Goal: Task Accomplishment & Management: Use online tool/utility

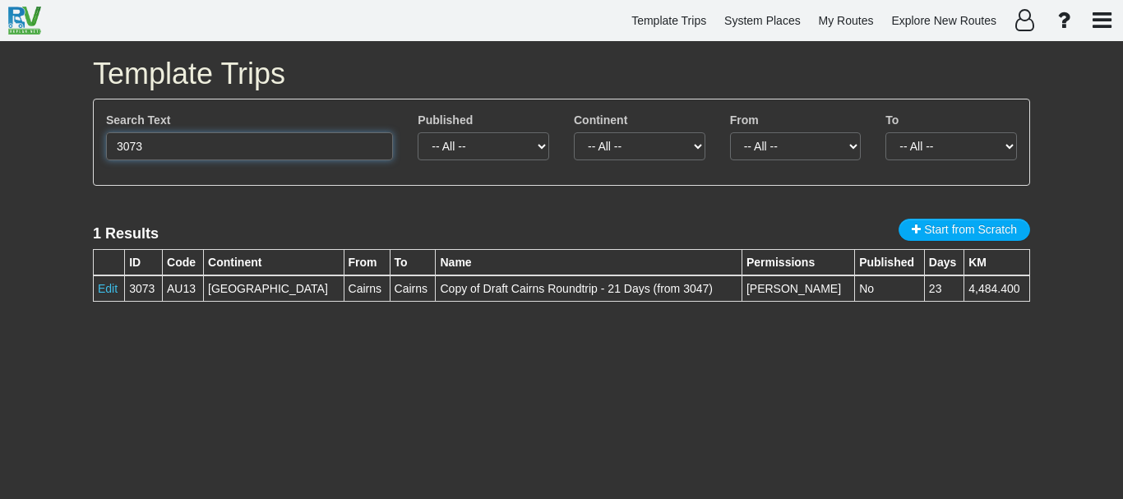
click at [197, 143] on input "3073" at bounding box center [249, 146] width 287 height 28
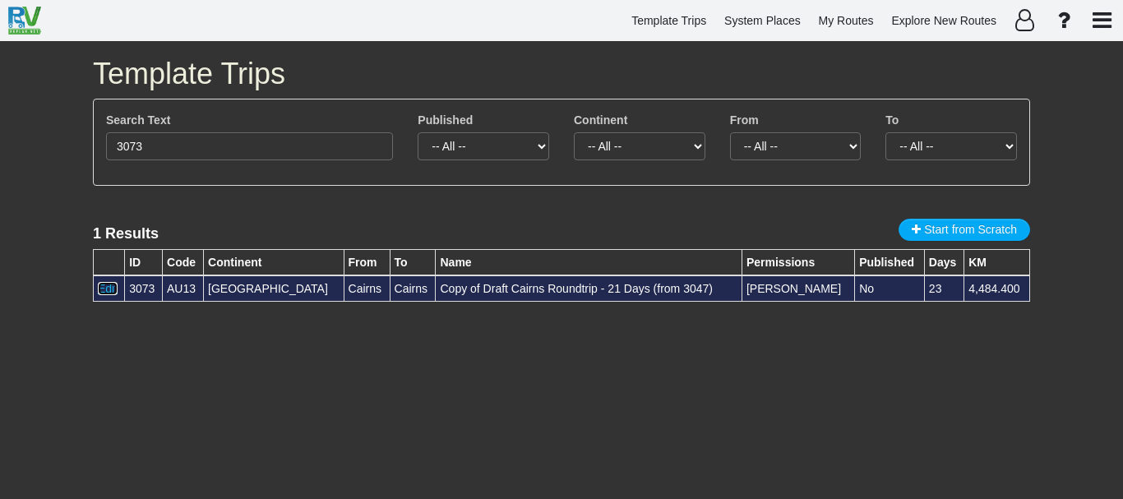
click at [109, 292] on link "Edit" at bounding box center [108, 288] width 20 height 13
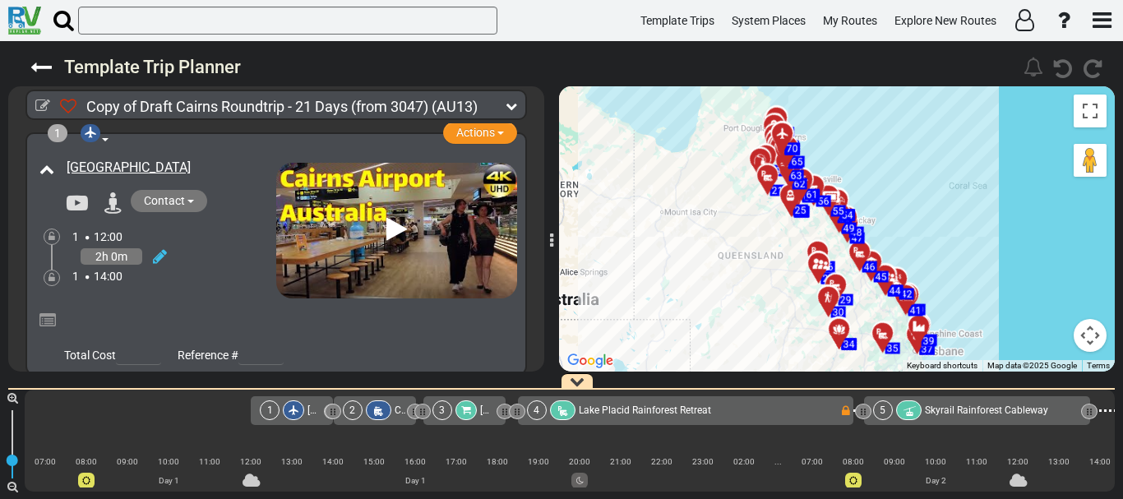
click at [278, 410] on div "1" at bounding box center [270, 410] width 20 height 20
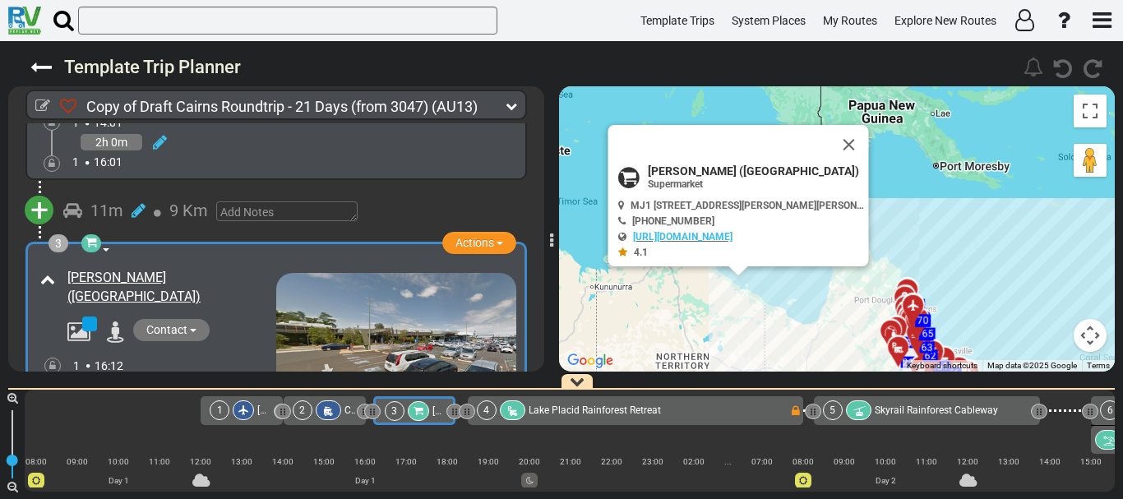
scroll to position [0, 70]
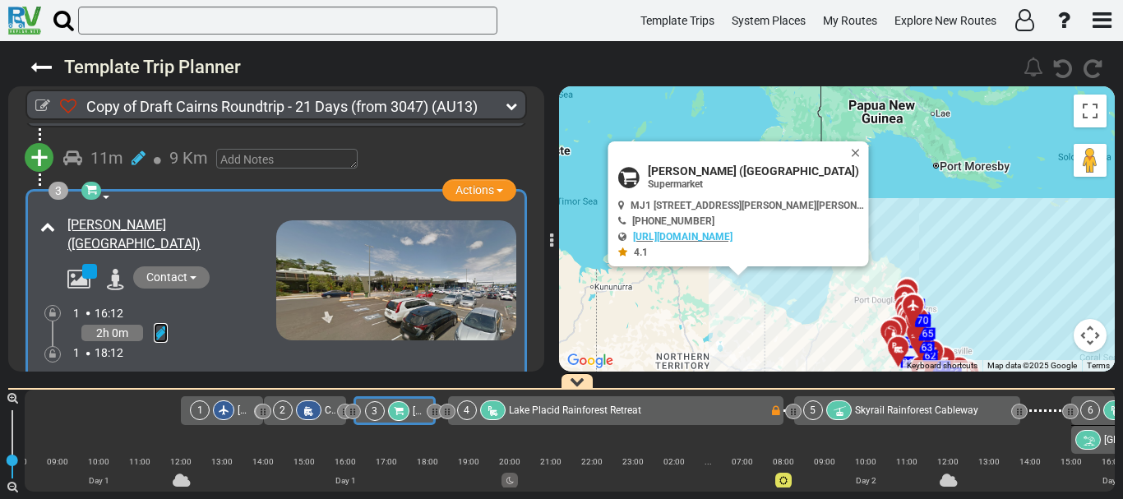
click at [157, 325] on icon at bounding box center [161, 333] width 14 height 16
click at [143, 301] on icon at bounding box center [138, 314] width 15 height 26
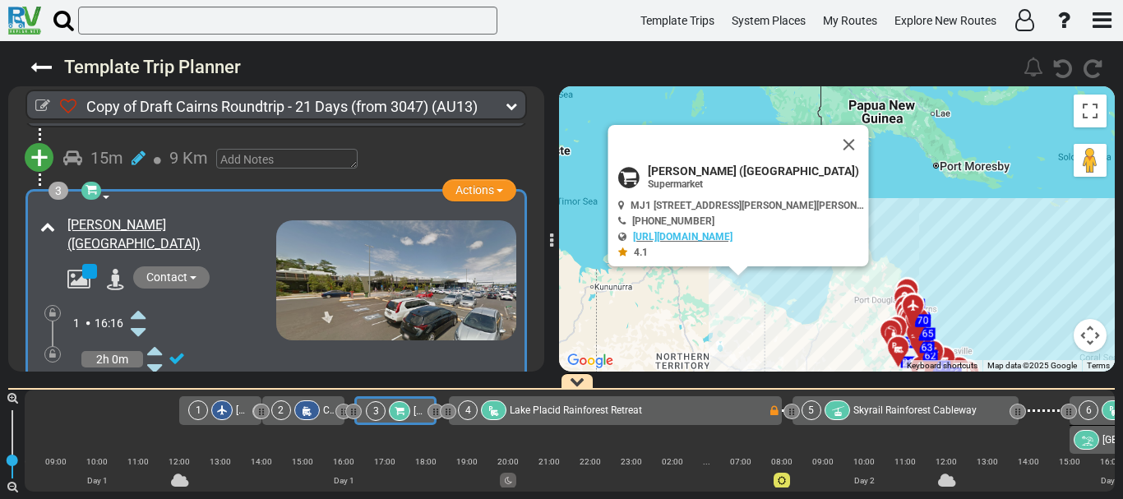
scroll to position [0, 72]
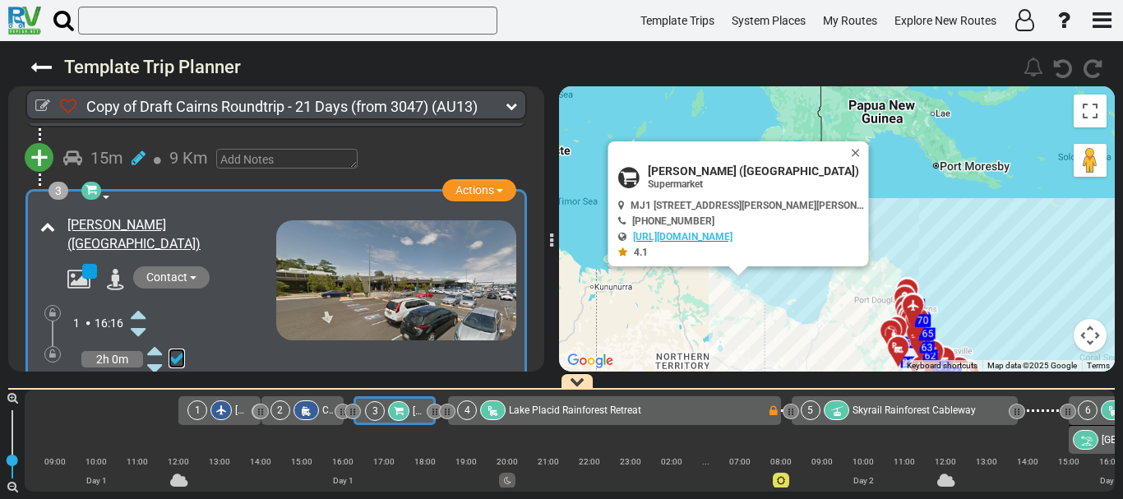
click at [182, 350] on icon at bounding box center [177, 358] width 16 height 16
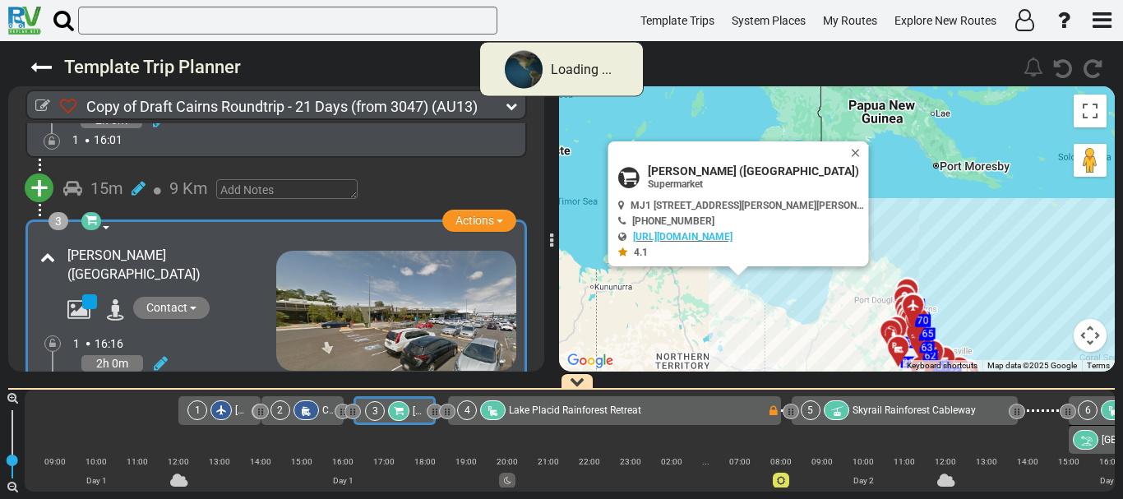
scroll to position [432, 0]
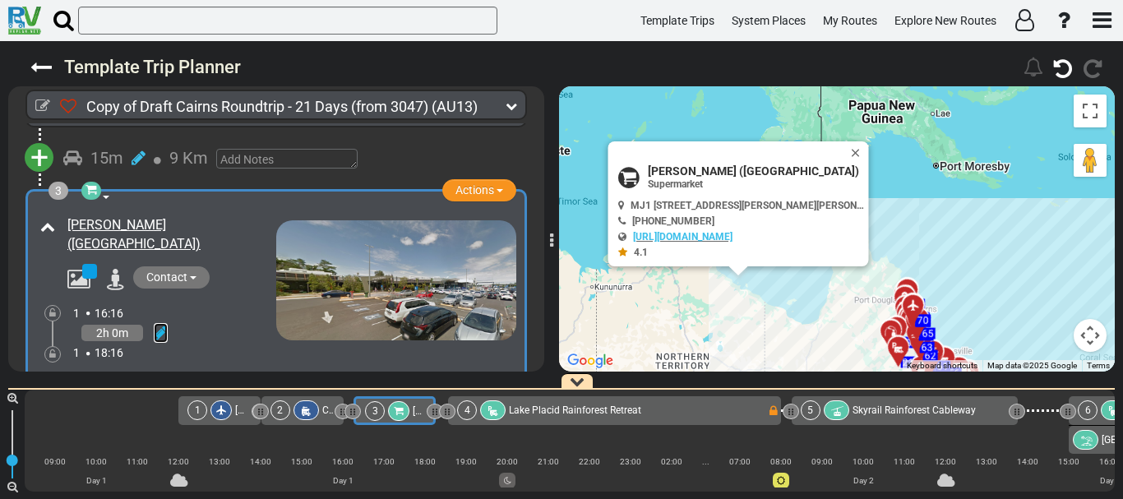
click at [157, 325] on icon at bounding box center [161, 333] width 14 height 16
click at [140, 301] on icon at bounding box center [138, 314] width 15 height 26
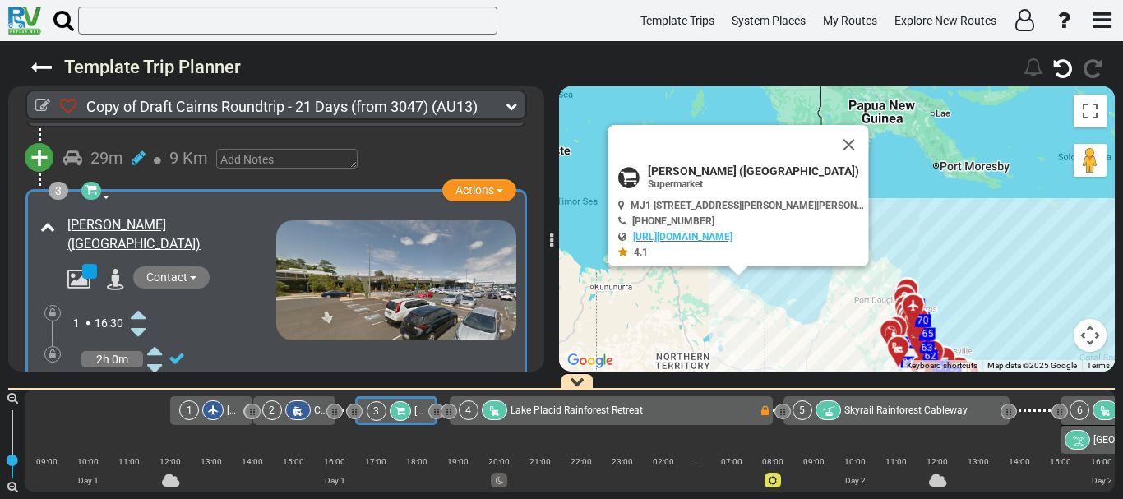
scroll to position [0, 82]
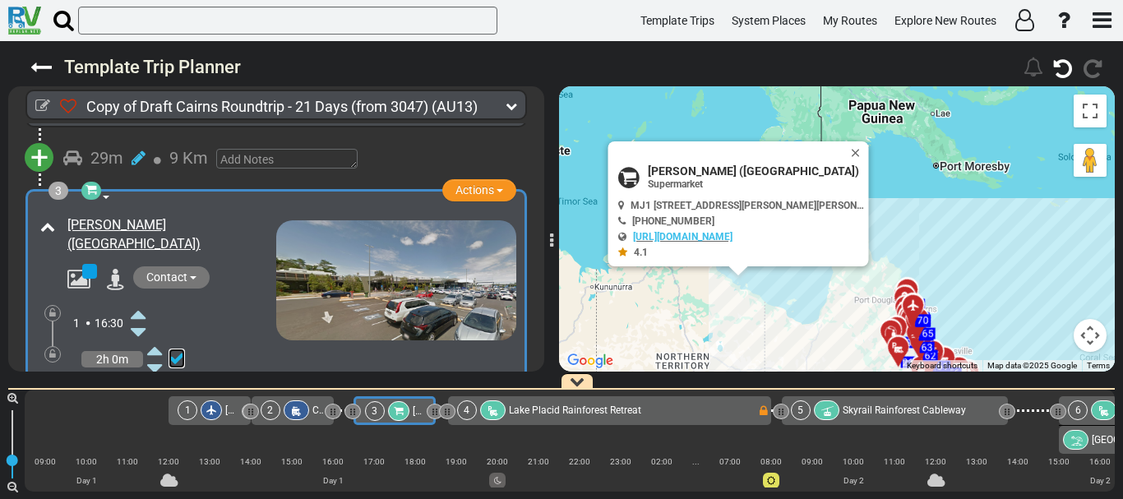
click at [179, 350] on icon at bounding box center [177, 358] width 16 height 16
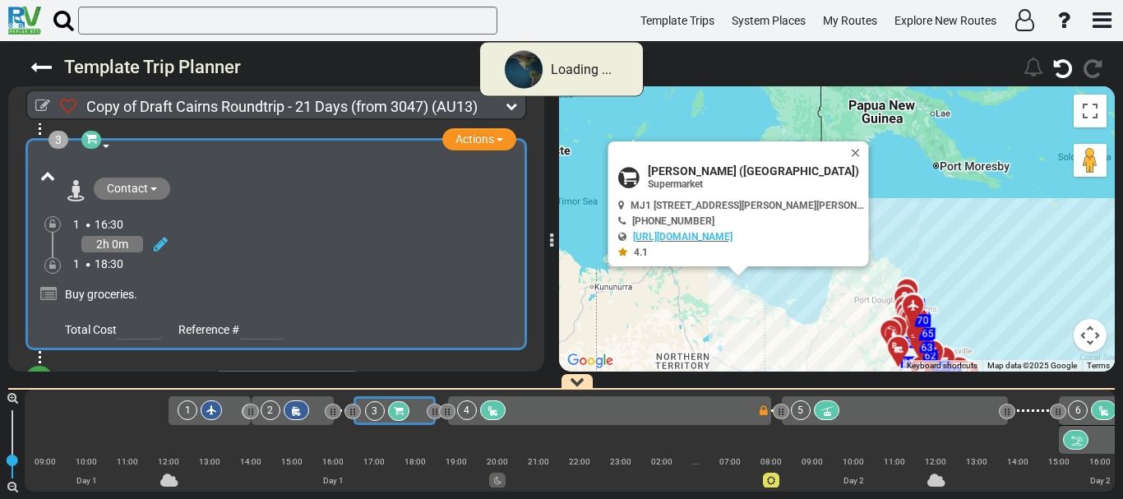
scroll to position [402, 0]
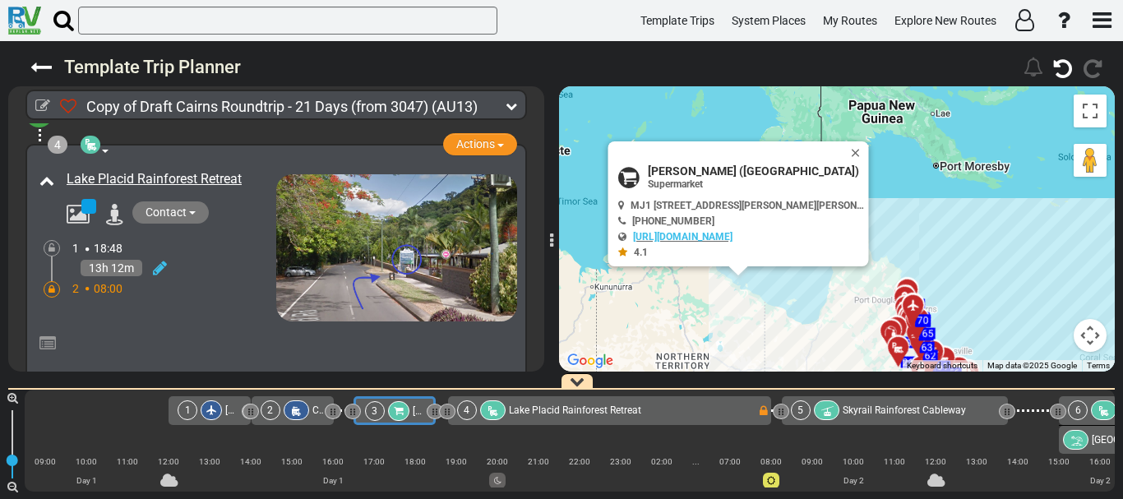
click at [219, 278] on div "Lake Placid Rainforest Retreat" at bounding box center [155, 243] width 241 height 155
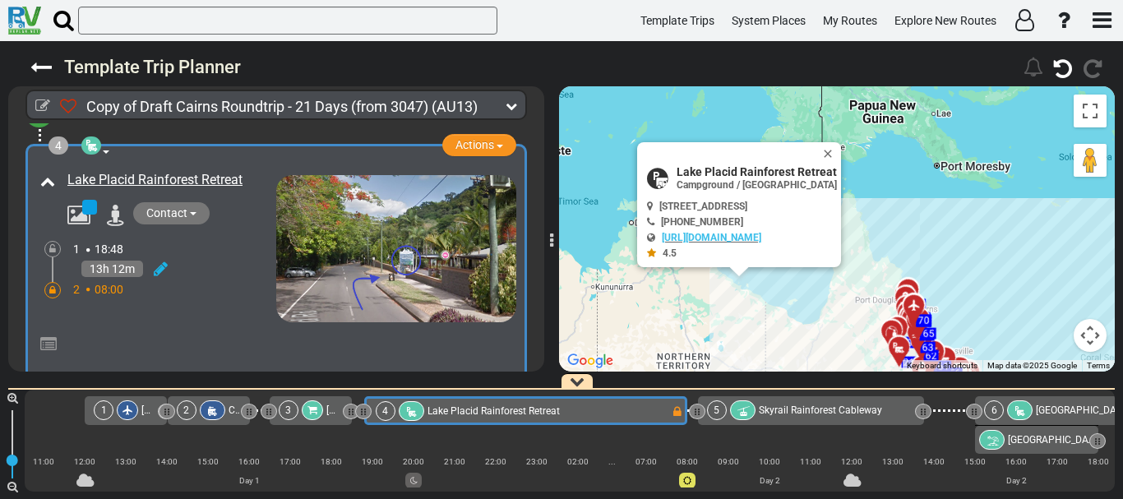
scroll to position [0, 177]
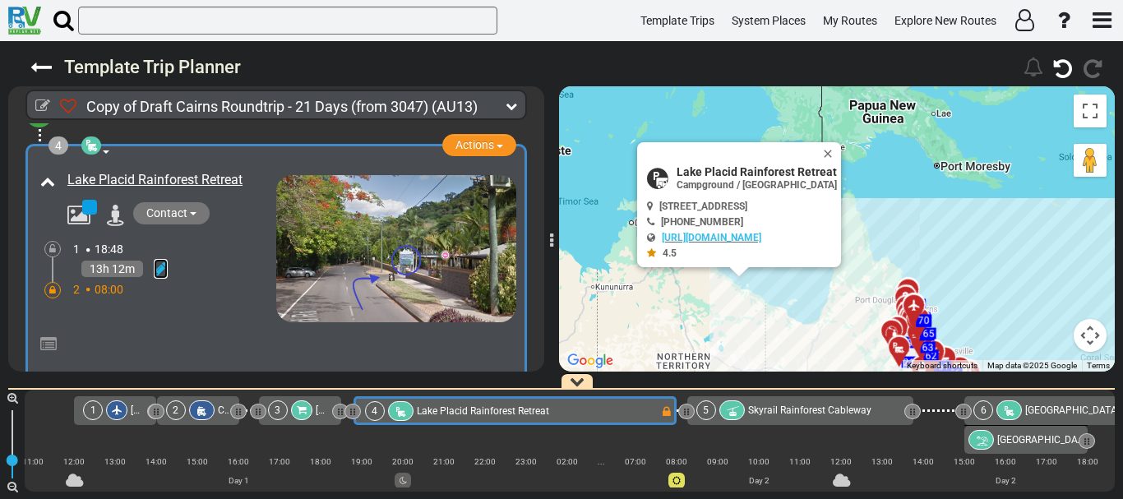
click at [159, 261] on icon at bounding box center [161, 269] width 14 height 16
click at [140, 237] on icon at bounding box center [138, 250] width 15 height 26
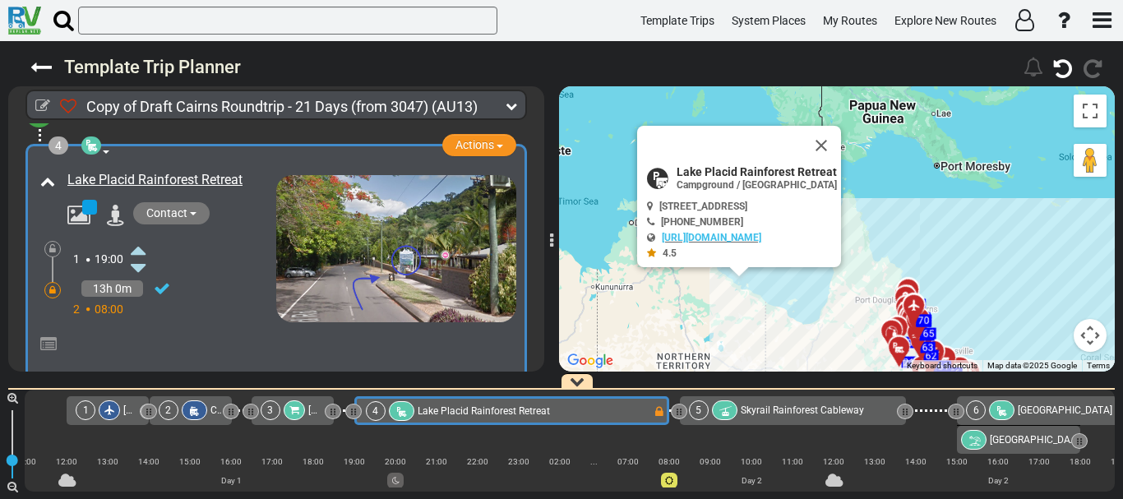
scroll to position [0, 185]
click at [160, 280] on icon at bounding box center [162, 288] width 16 height 16
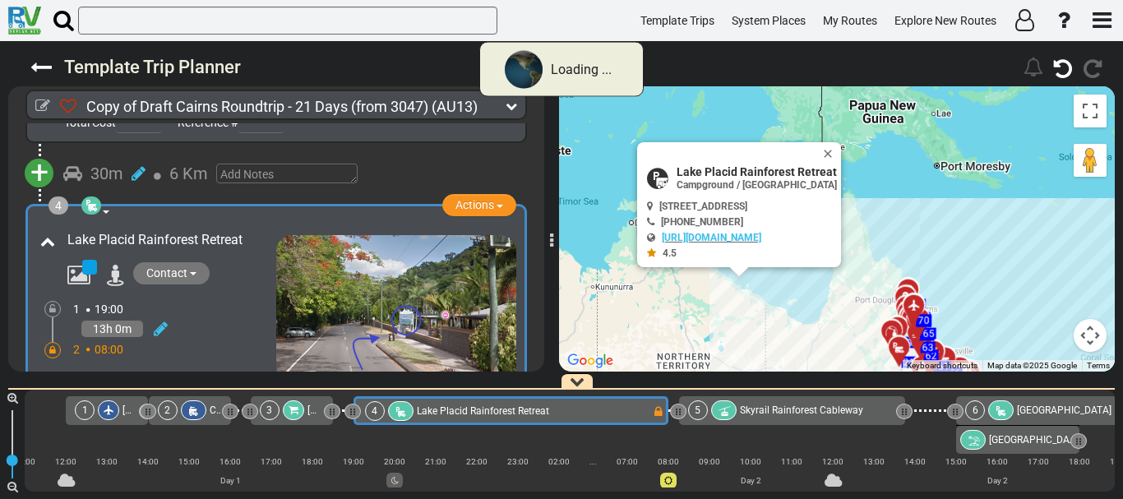
scroll to position [723, 0]
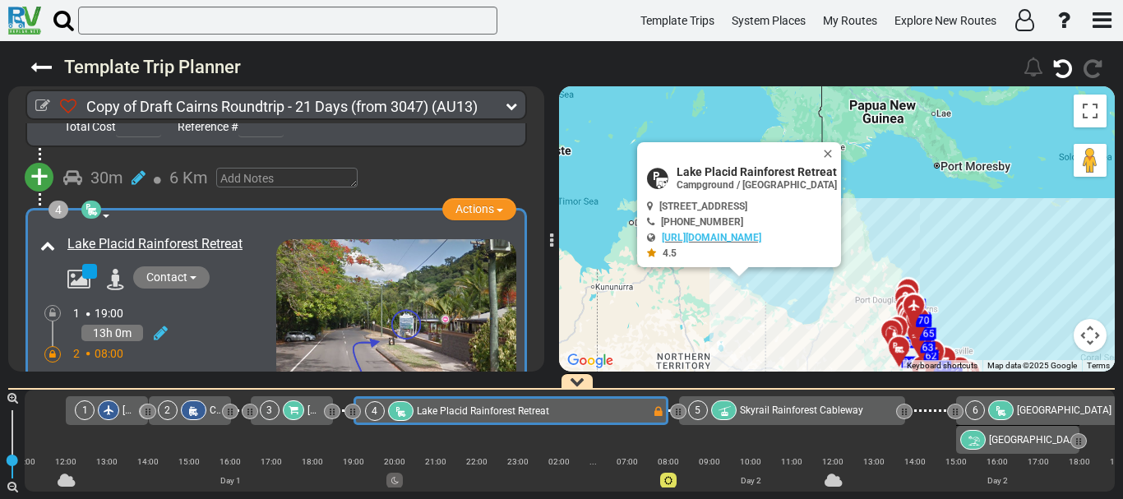
click at [161, 270] on span "Contact" at bounding box center [166, 276] width 41 height 13
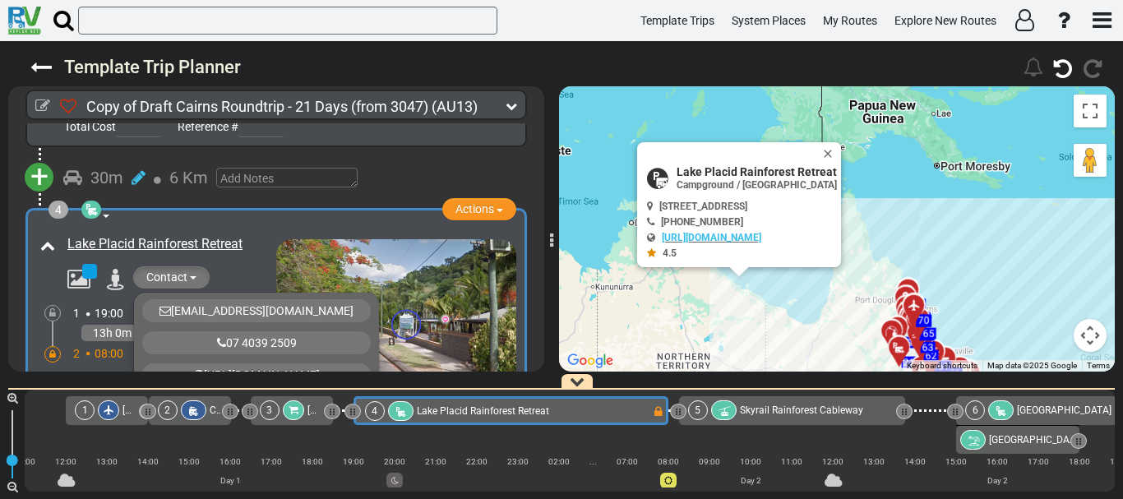
click at [261, 266] on div "Contact [EMAIL_ADDRESS][DOMAIN_NAME] 07 4039 2509 [URL][DOMAIN_NAME]" at bounding box center [167, 279] width 217 height 26
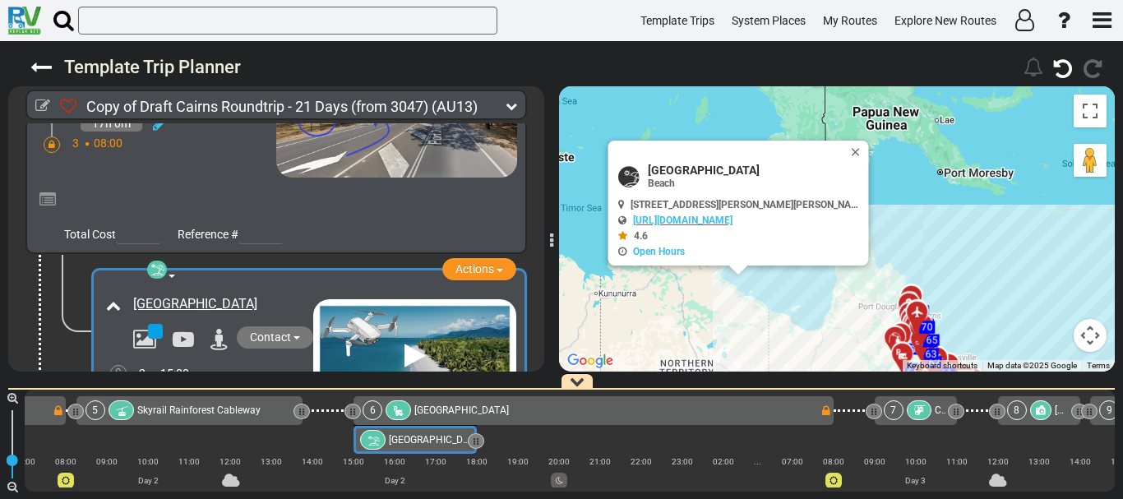
scroll to position [1635, 0]
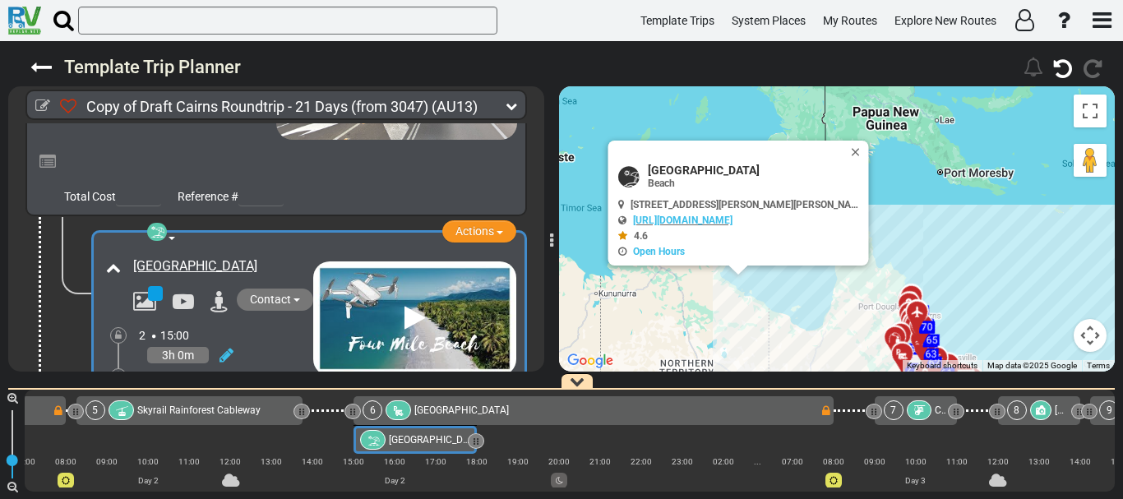
click at [813, 202] on span "[STREET_ADDRESS][PERSON_NAME][PERSON_NAME]" at bounding box center [750, 205] width 238 height 12
copy div "[STREET_ADDRESS][PERSON_NAME][PERSON_NAME]"
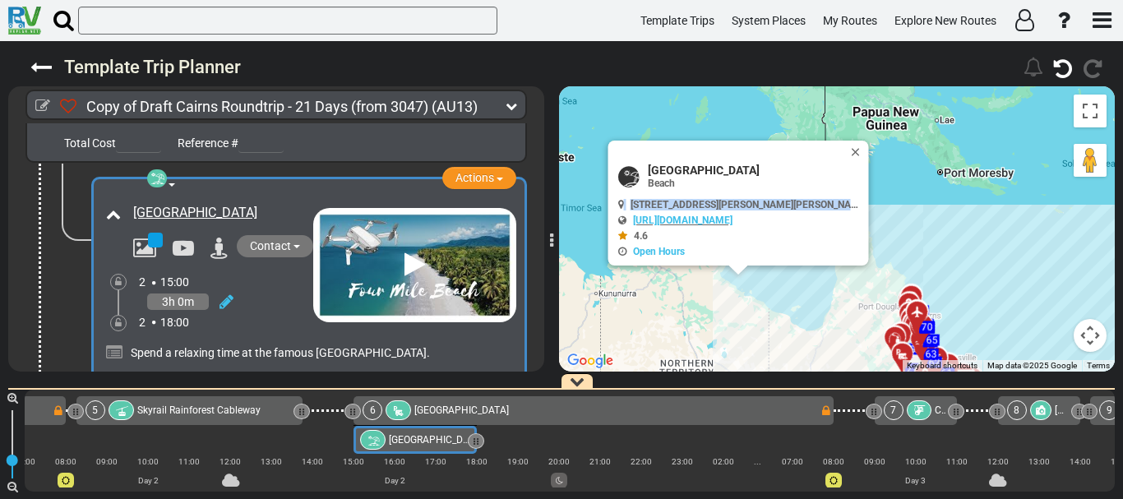
scroll to position [1690, 0]
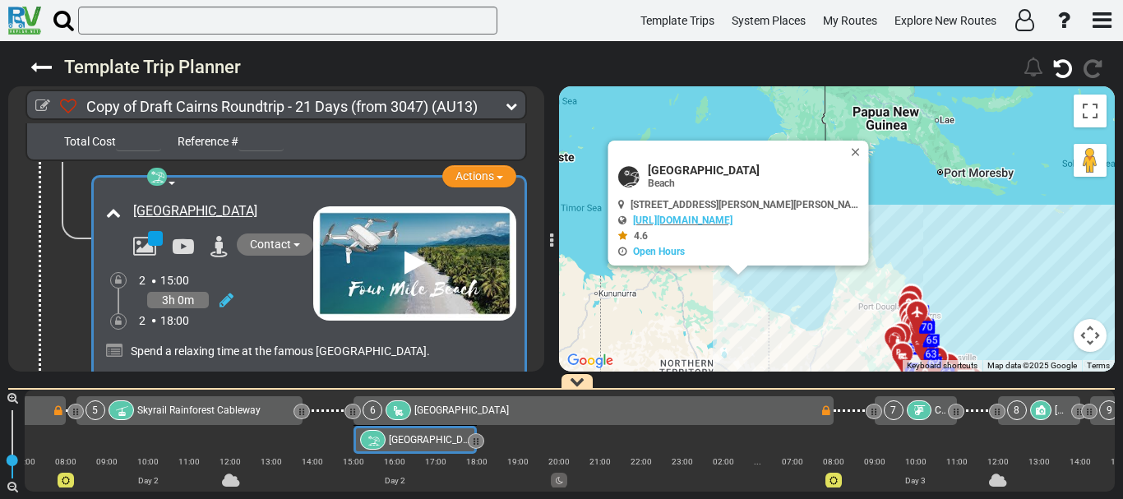
click at [695, 170] on span "[GEOGRAPHIC_DATA]" at bounding box center [755, 170] width 214 height 13
copy div "[GEOGRAPHIC_DATA]"
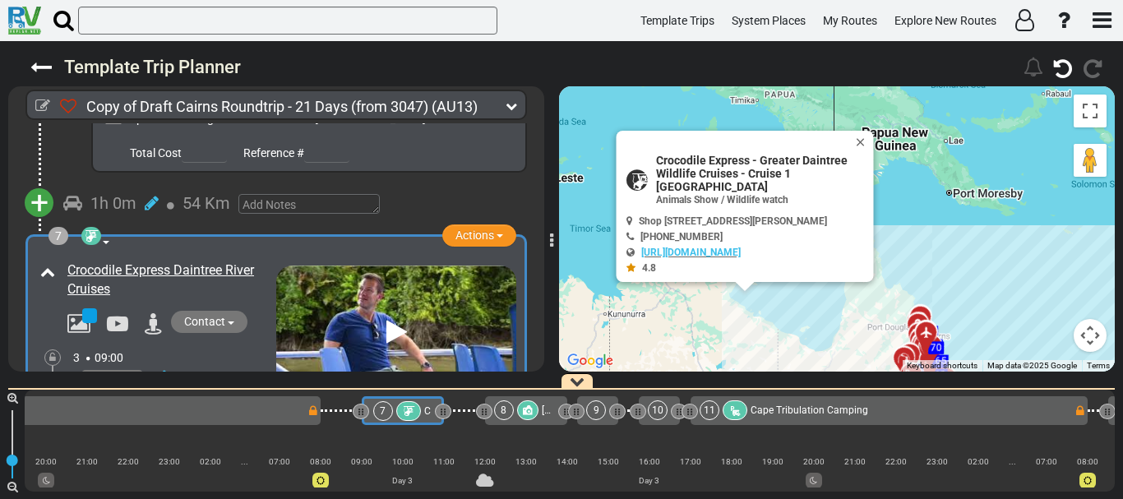
scroll to position [0, 1309]
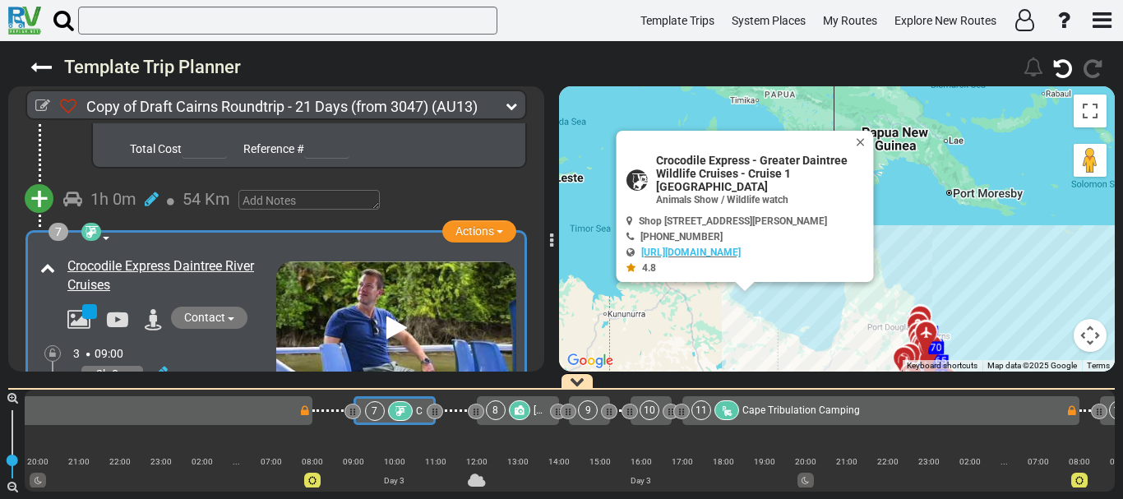
click at [1091, 351] on button "Map camera controls" at bounding box center [1090, 335] width 33 height 33
click at [1051, 336] on button "Zoom out" at bounding box center [1049, 335] width 33 height 33
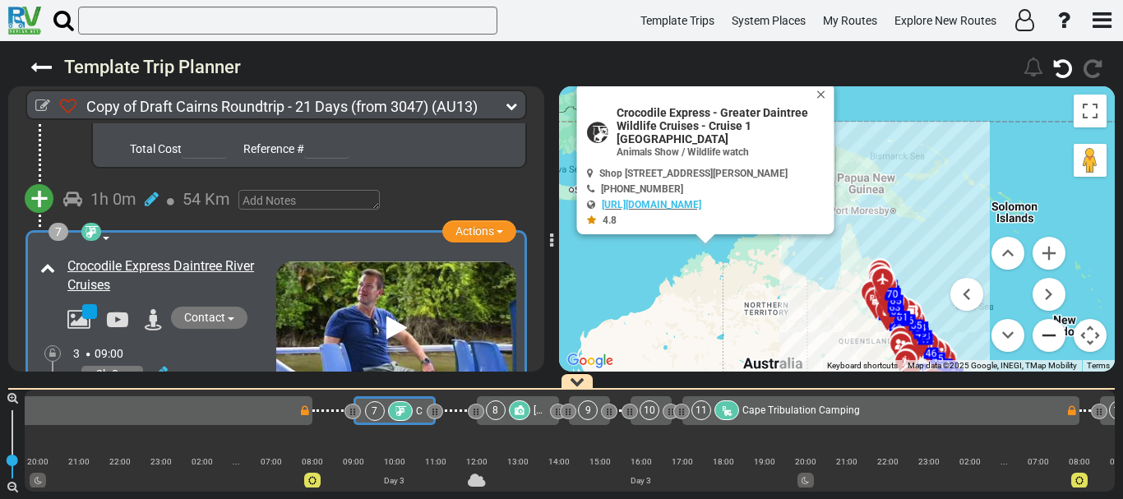
click at [1051, 336] on button "Zoom out" at bounding box center [1049, 335] width 33 height 33
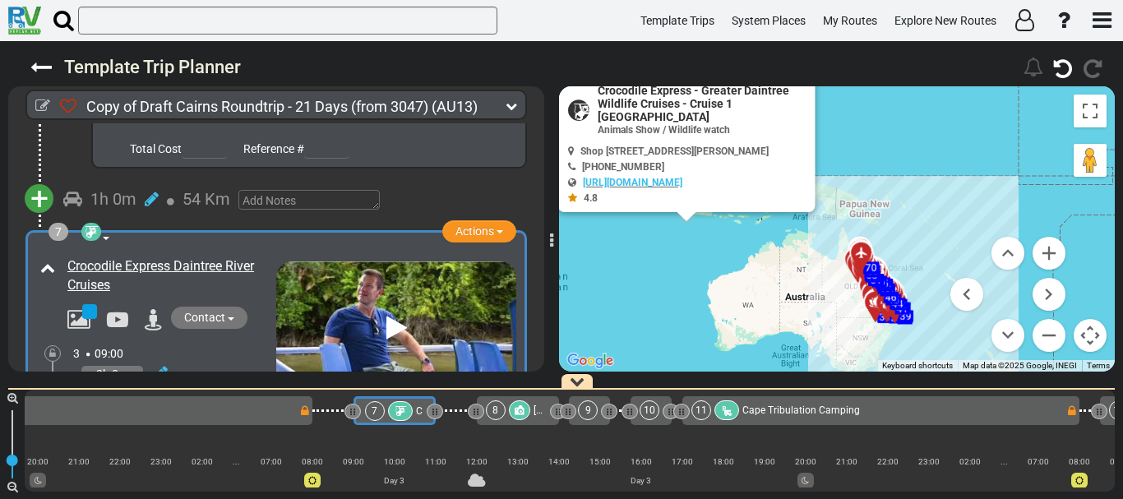
click at [240, 362] on div "2h 0m" at bounding box center [174, 374] width 203 height 24
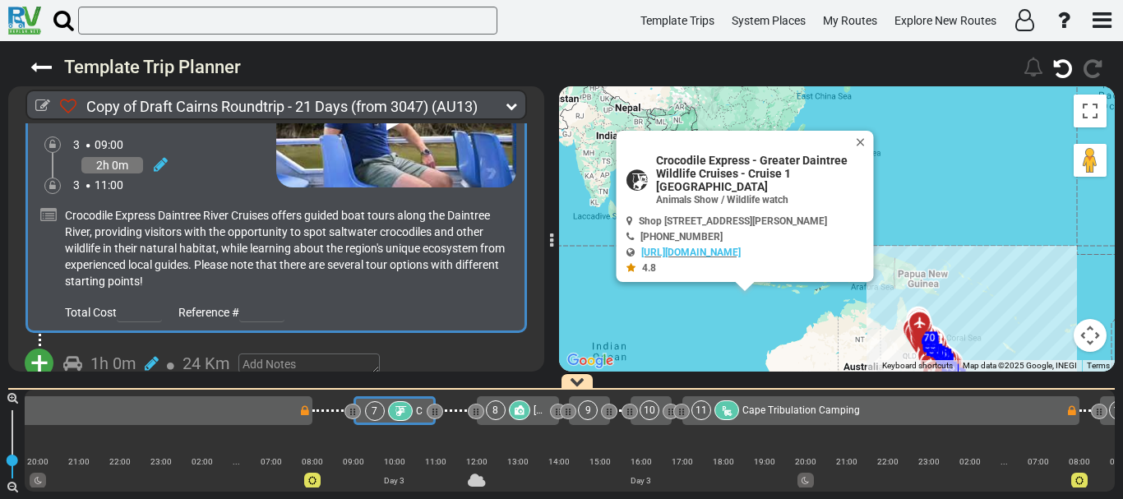
scroll to position [2118, 0]
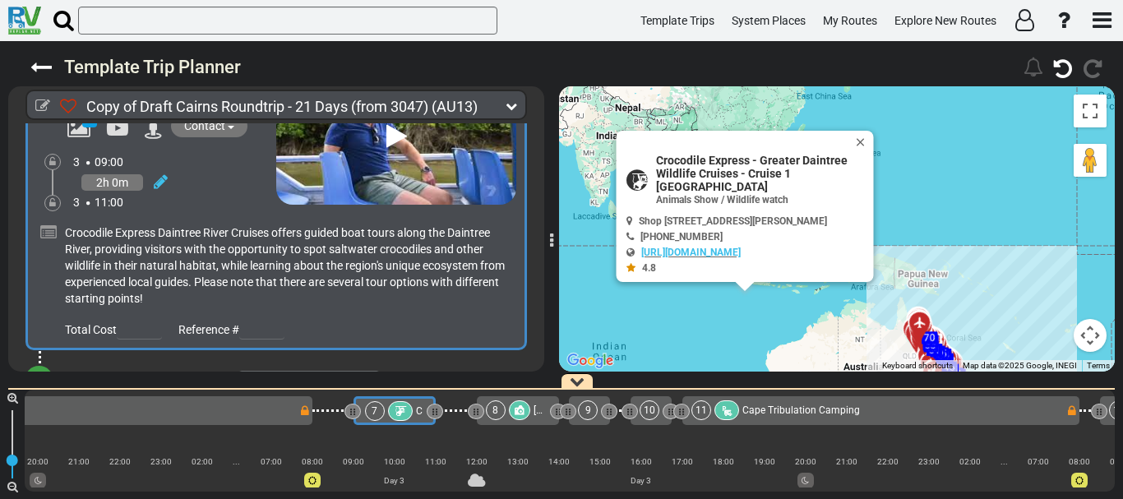
click at [316, 226] on span "Crocodile Express Daintree River Cruises offers guided boat tours along the Dai…" at bounding box center [285, 265] width 440 height 79
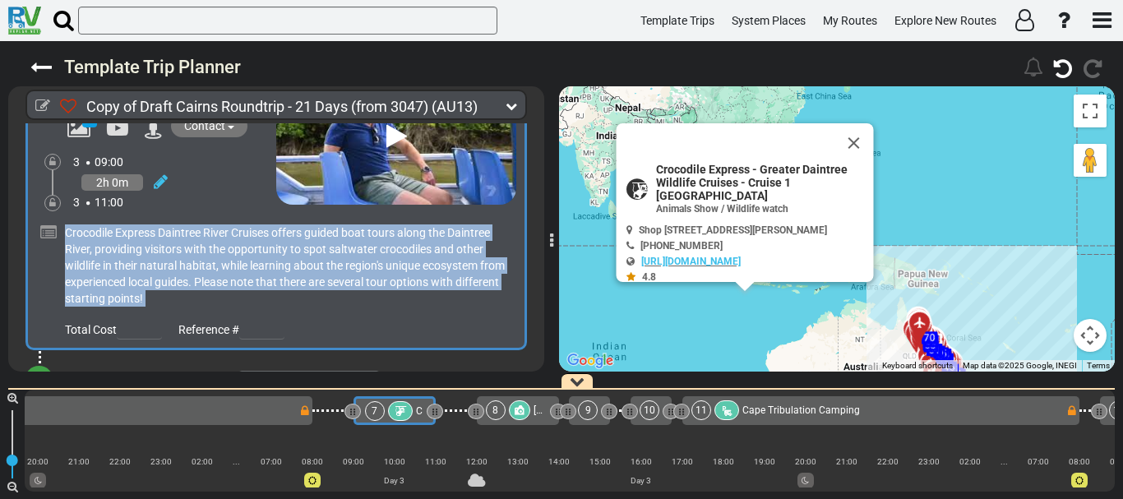
click at [316, 226] on span "Crocodile Express Daintree River Cruises offers guided boat tours along the Dai…" at bounding box center [285, 265] width 440 height 79
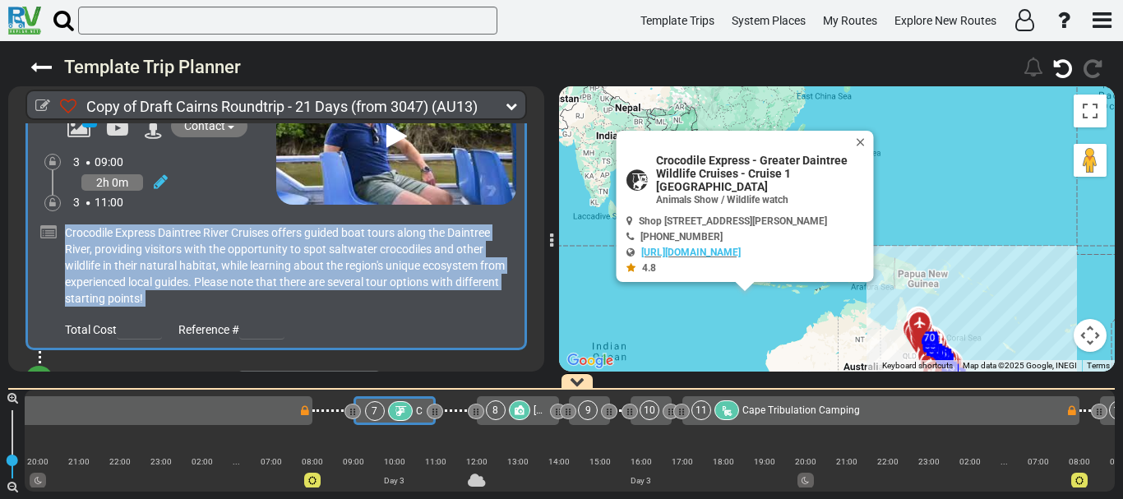
copy div "Crocodile Express Daintree River Cruises offers guided boat tours along the Dai…"
click at [431, 261] on div "Crocodile Express Daintree River Cruises offers guided boat tours along the Dai…" at bounding box center [288, 265] width 447 height 82
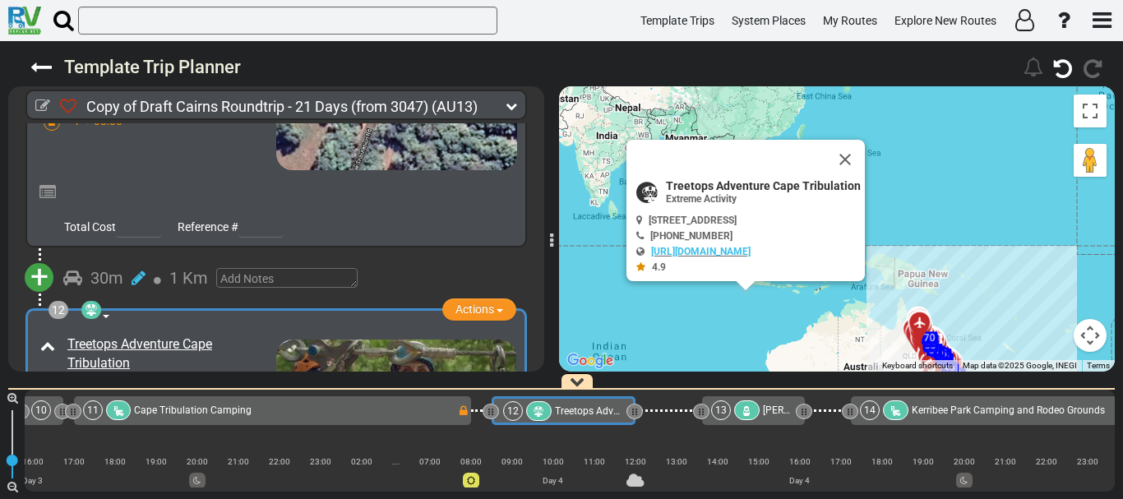
scroll to position [0, 0]
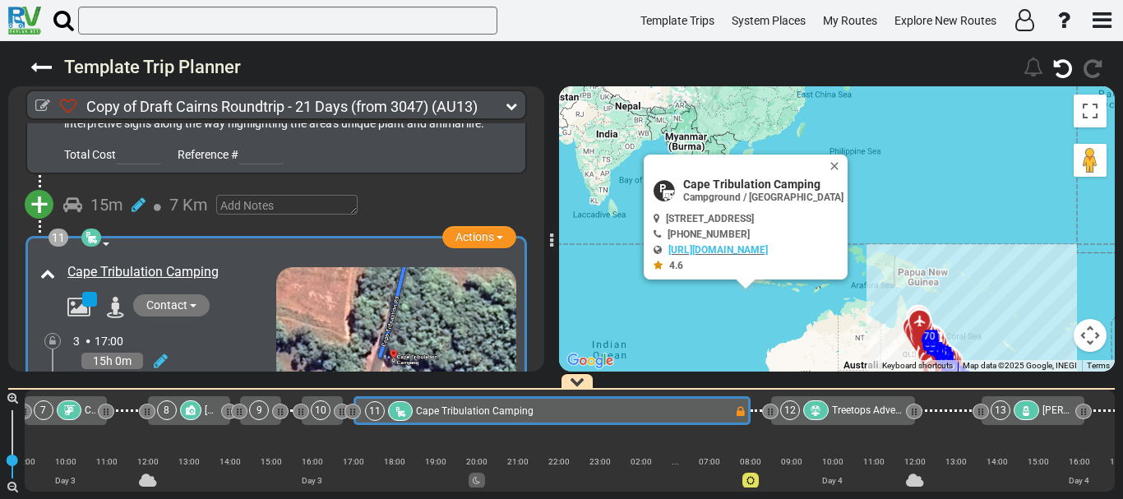
click at [160, 298] on span "Contact" at bounding box center [166, 304] width 41 height 13
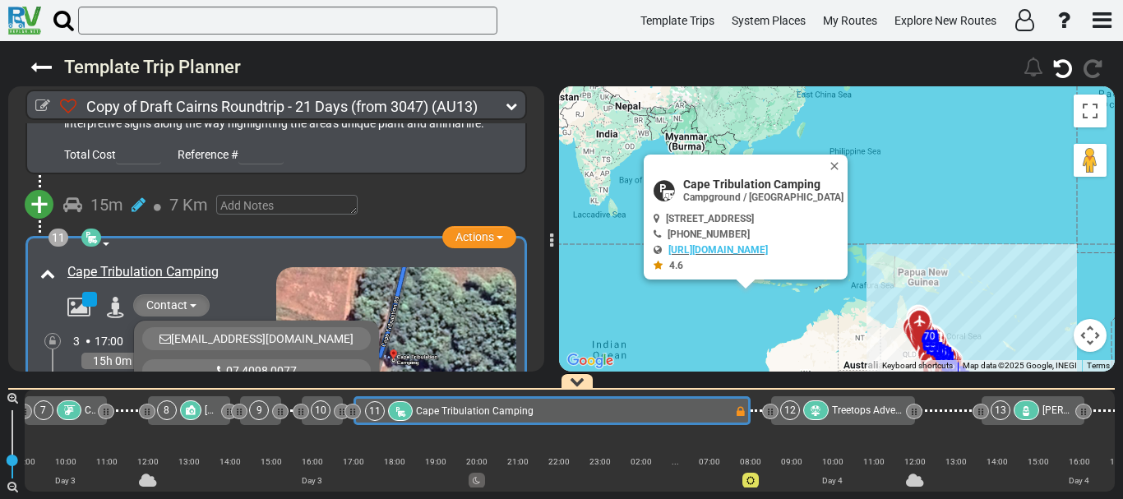
click at [238, 294] on div "Contact [EMAIL_ADDRESS][DOMAIN_NAME] 07 4098 0077 [URL][DOMAIN_NAME]" at bounding box center [167, 307] width 217 height 26
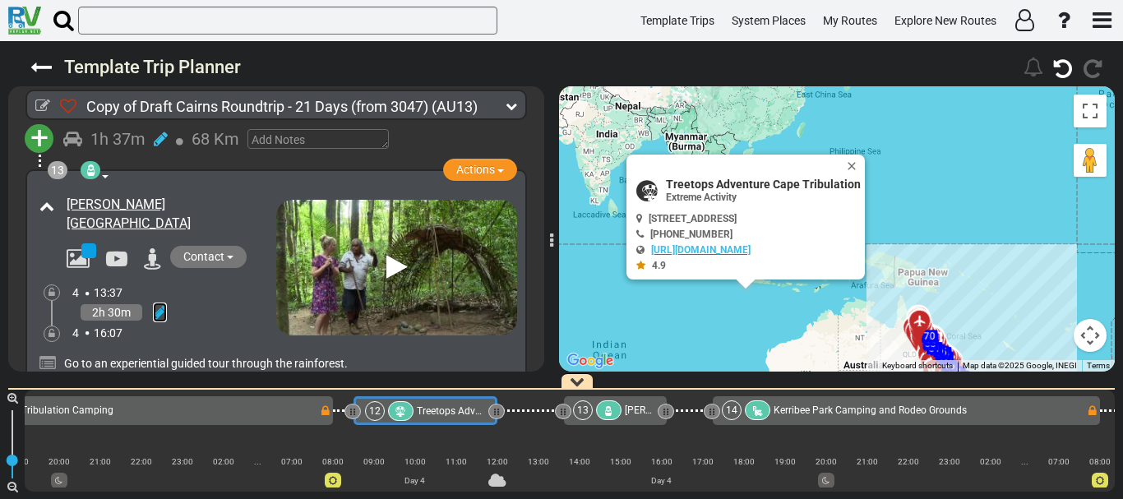
click at [155, 304] on icon at bounding box center [160, 312] width 14 height 16
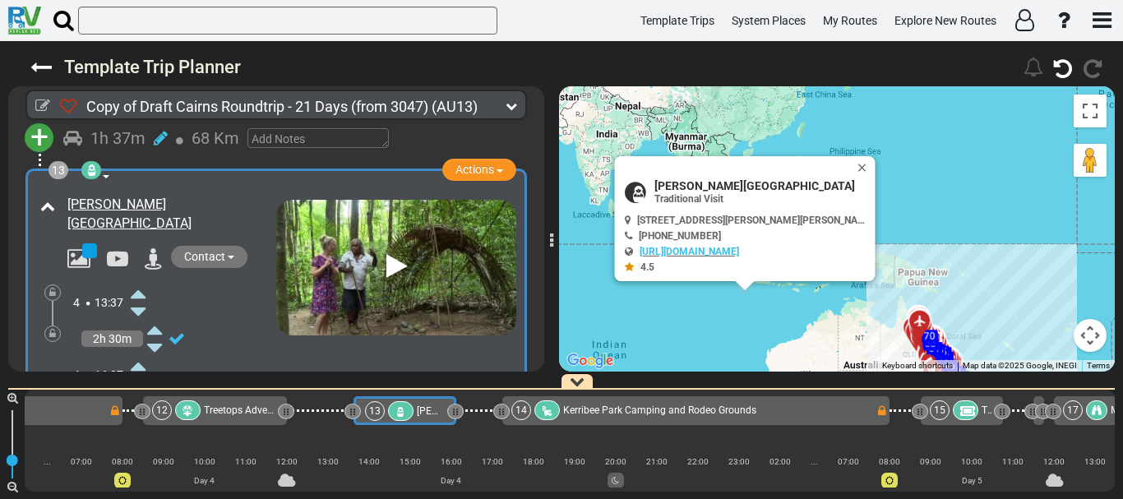
click at [140, 280] on icon at bounding box center [138, 293] width 15 height 26
click at [178, 330] on icon at bounding box center [177, 338] width 16 height 16
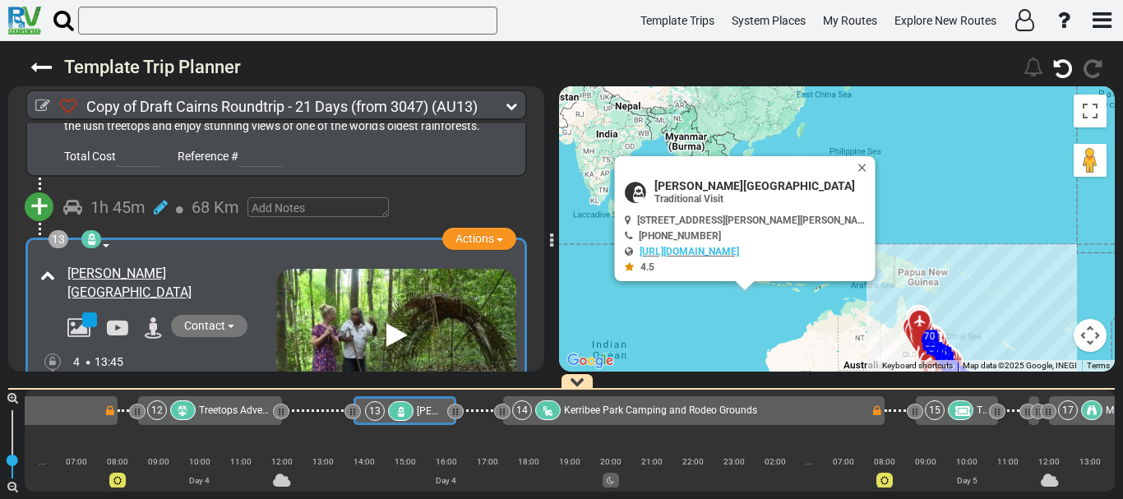
click at [365, 275] on img at bounding box center [396, 336] width 240 height 135
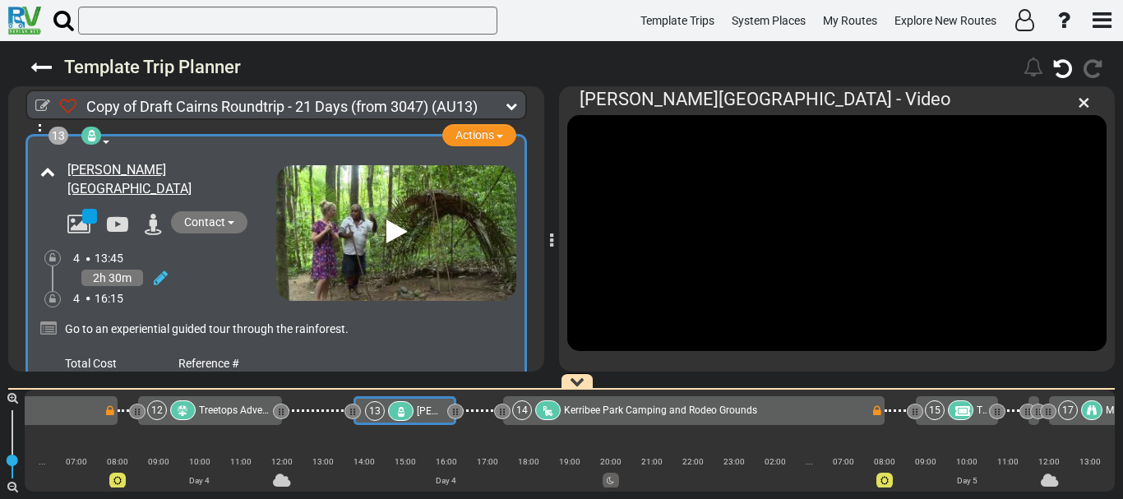
scroll to position [4091, 0]
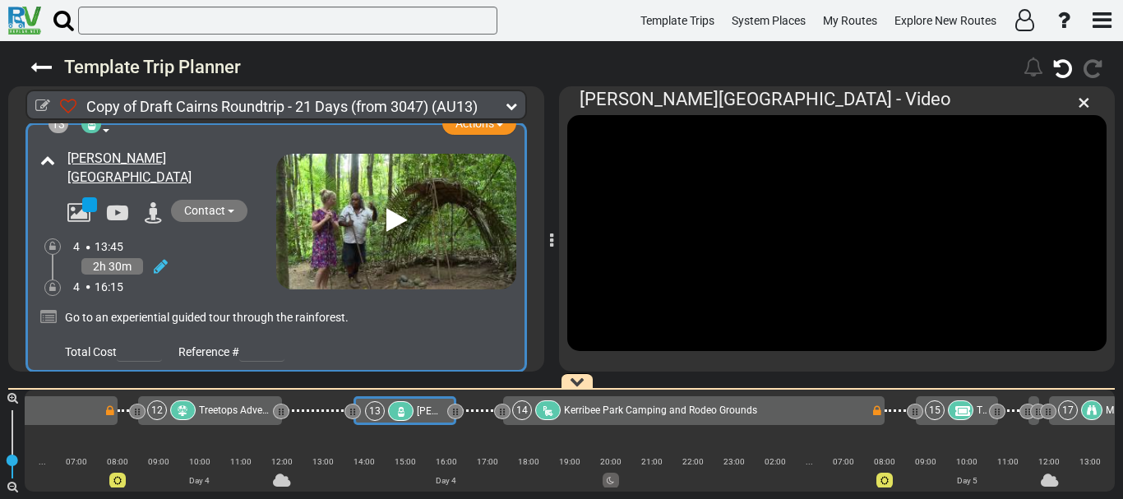
click at [569, 413] on span "Kerribee Park Camping and Rodeo Grounds" at bounding box center [660, 410] width 193 height 12
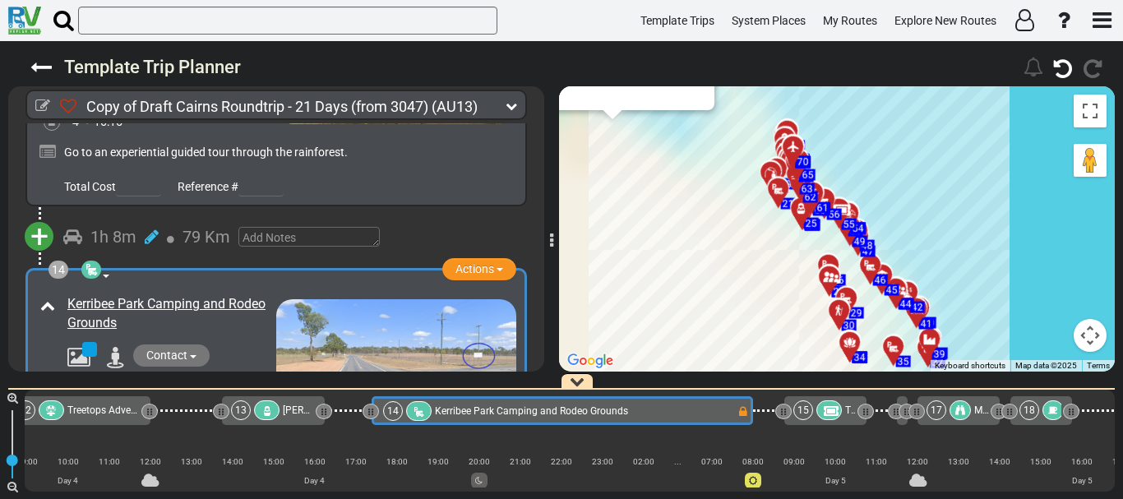
scroll to position [0, 2420]
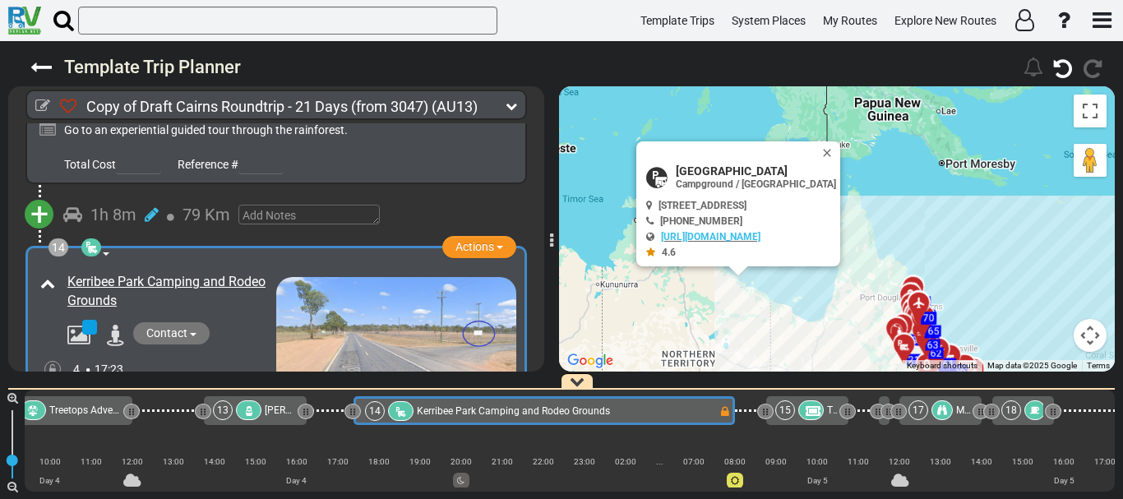
click at [159, 381] on icon at bounding box center [161, 389] width 14 height 16
click at [144, 357] on icon at bounding box center [138, 370] width 15 height 26
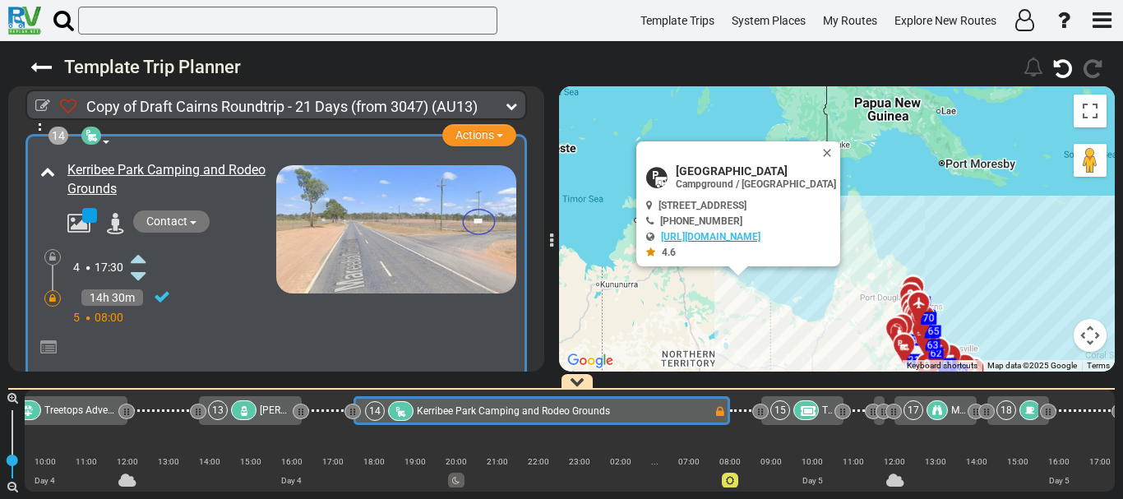
scroll to position [4391, 0]
click at [163, 288] on icon at bounding box center [162, 296] width 16 height 16
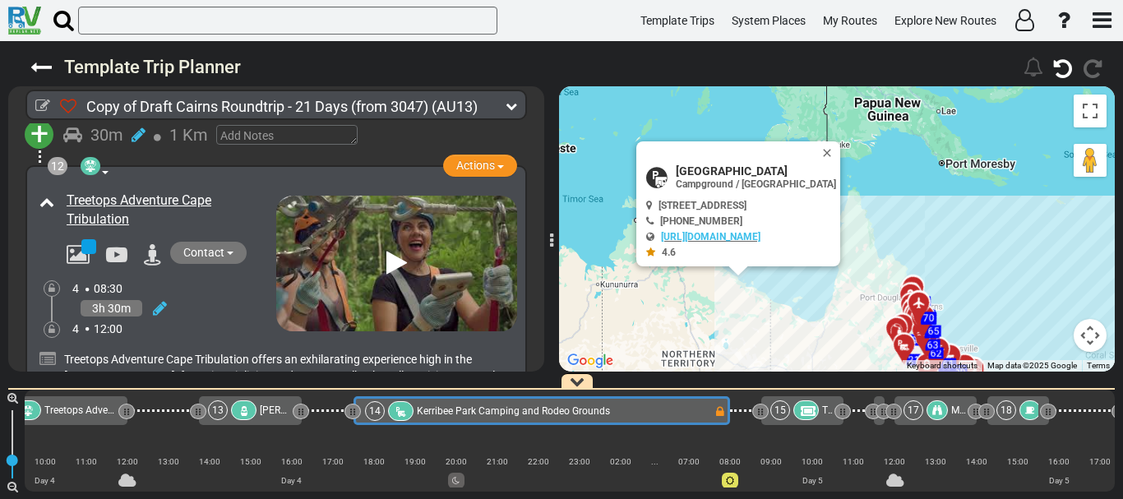
scroll to position [4278, 0]
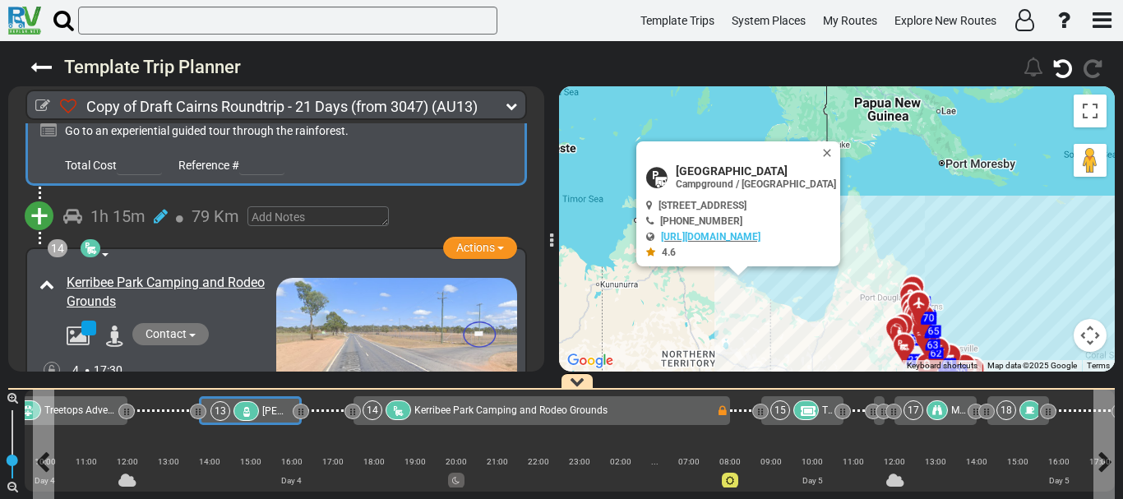
click at [257, 418] on div "13" at bounding box center [236, 411] width 52 height 20
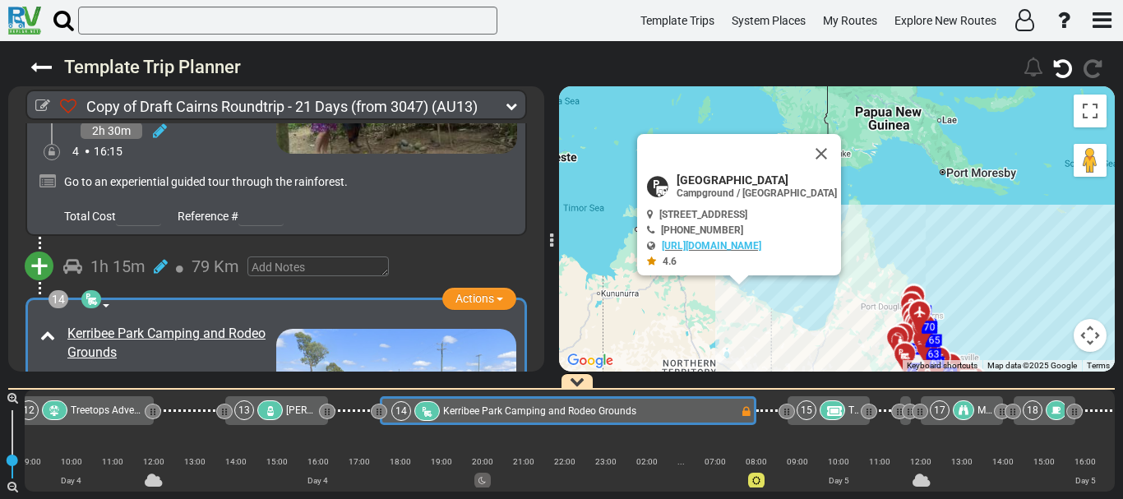
scroll to position [0, 2425]
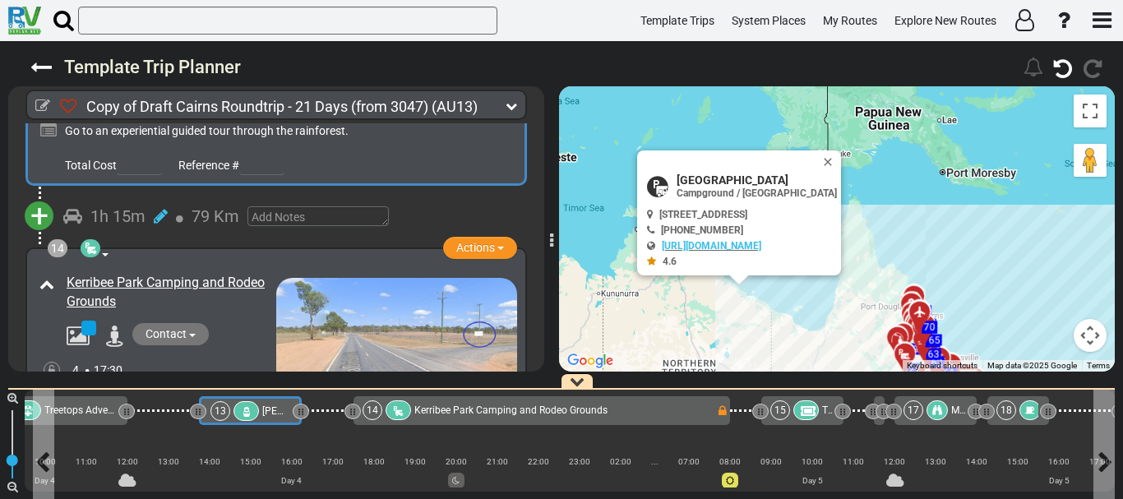
drag, startPoint x: 557, startPoint y: 401, endPoint x: 255, endPoint y: 405, distance: 301.7
click at [255, 405] on div at bounding box center [245, 411] width 25 height 20
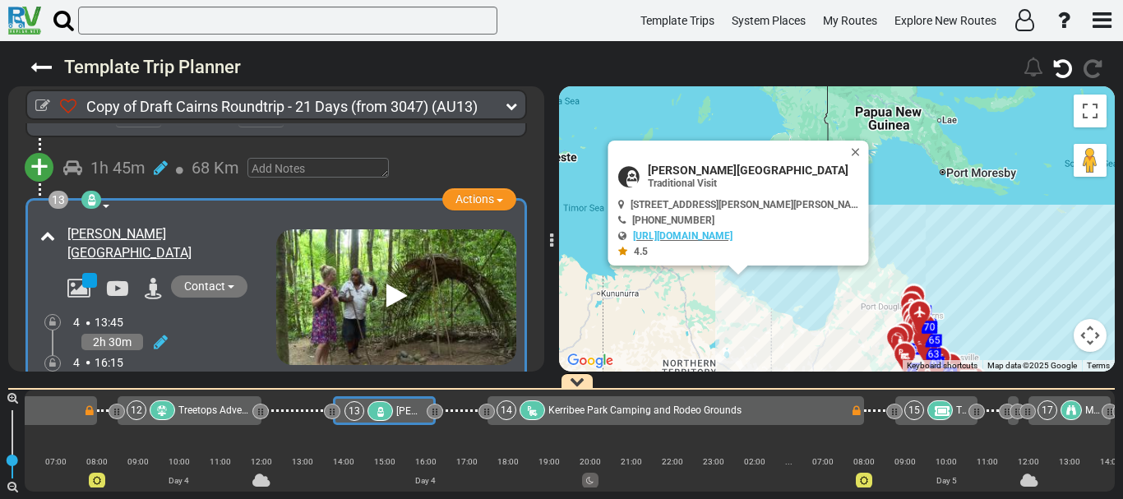
scroll to position [0, 2271]
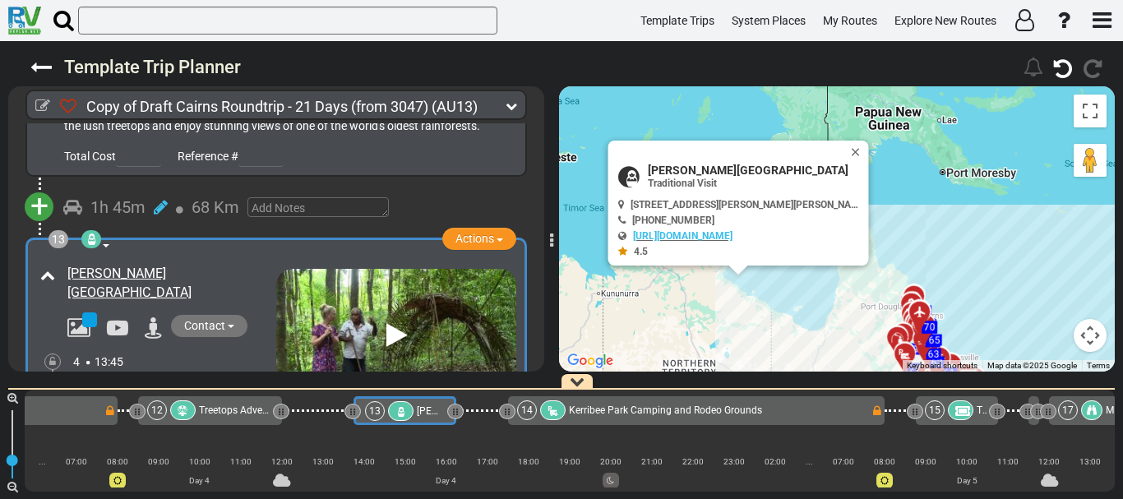
click at [161, 373] on icon at bounding box center [161, 381] width 14 height 16
click at [603, 412] on span "Kerribee Park Camping and Rodeo Grounds" at bounding box center [665, 410] width 193 height 12
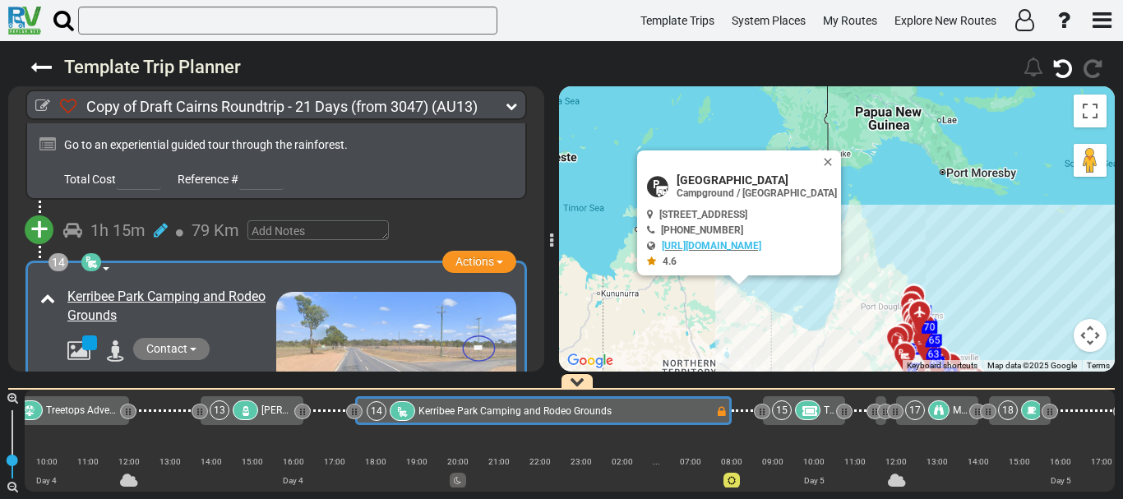
scroll to position [0, 2425]
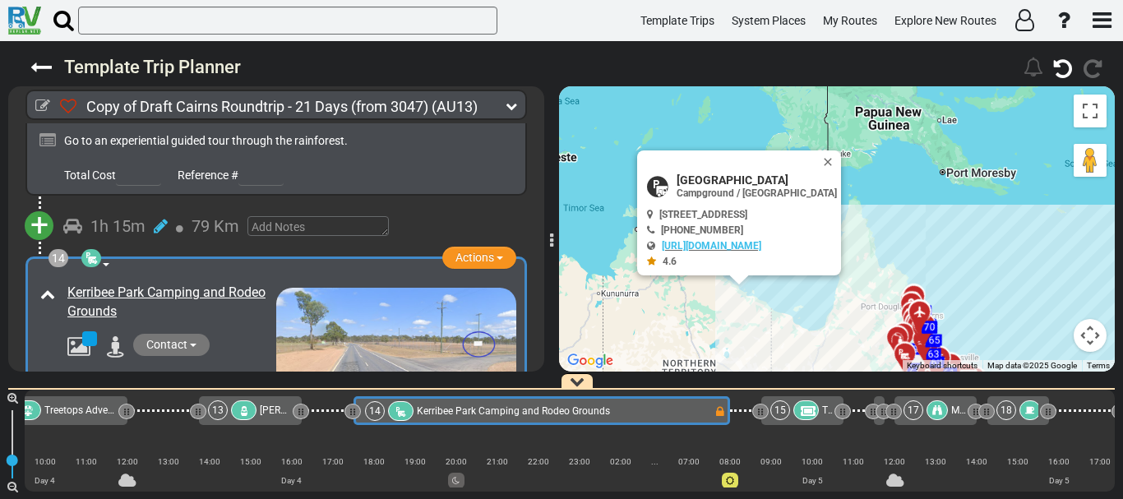
click at [802, 404] on div at bounding box center [805, 410] width 25 height 20
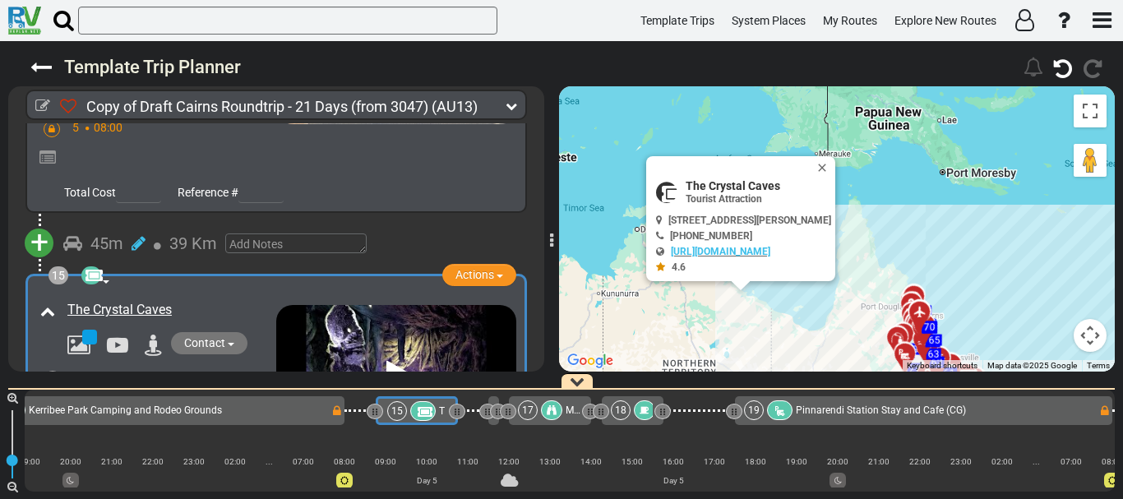
scroll to position [4628, 0]
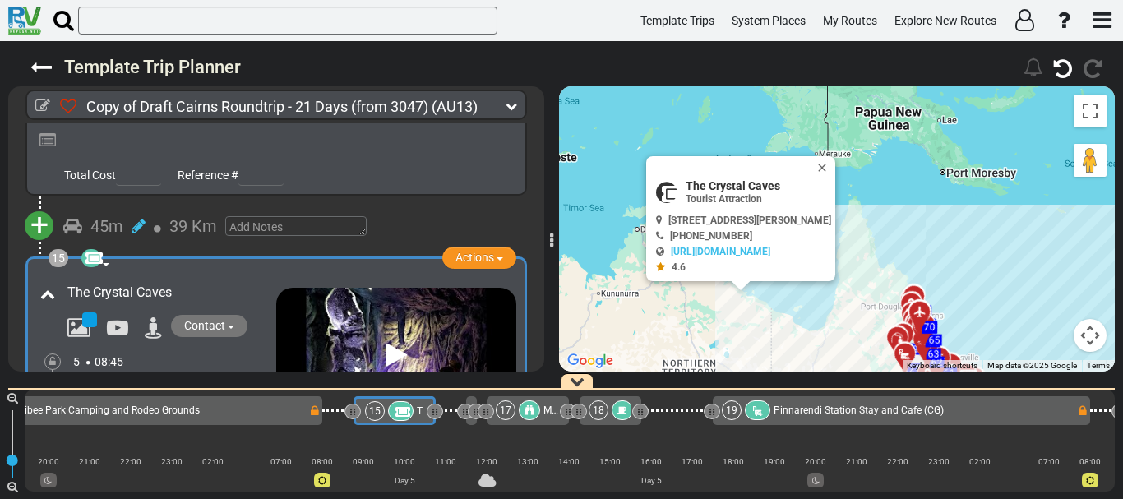
click at [217, 370] on div "2h 0m" at bounding box center [174, 382] width 203 height 24
click at [241, 353] on div "5 08:45" at bounding box center [174, 361] width 203 height 16
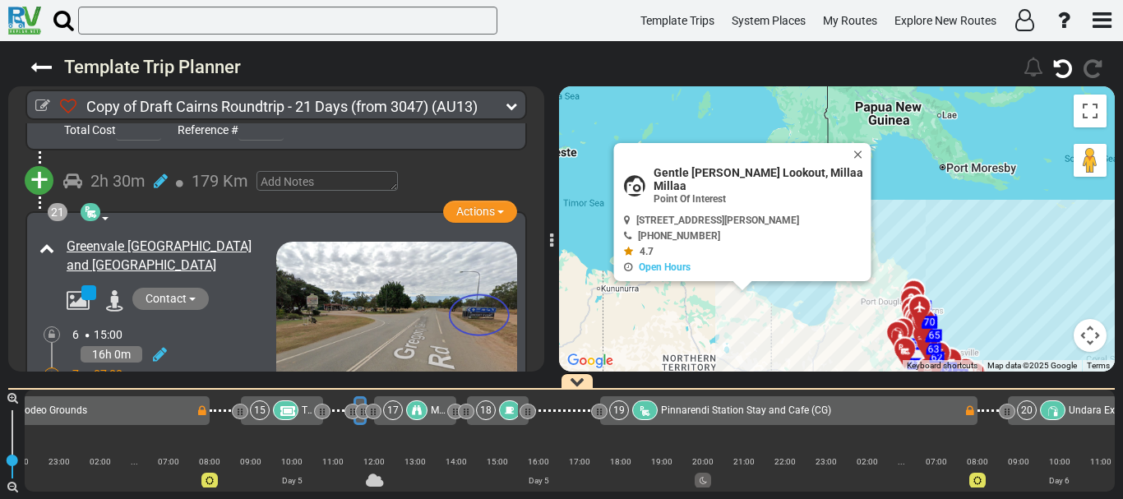
scroll to position [6682, 0]
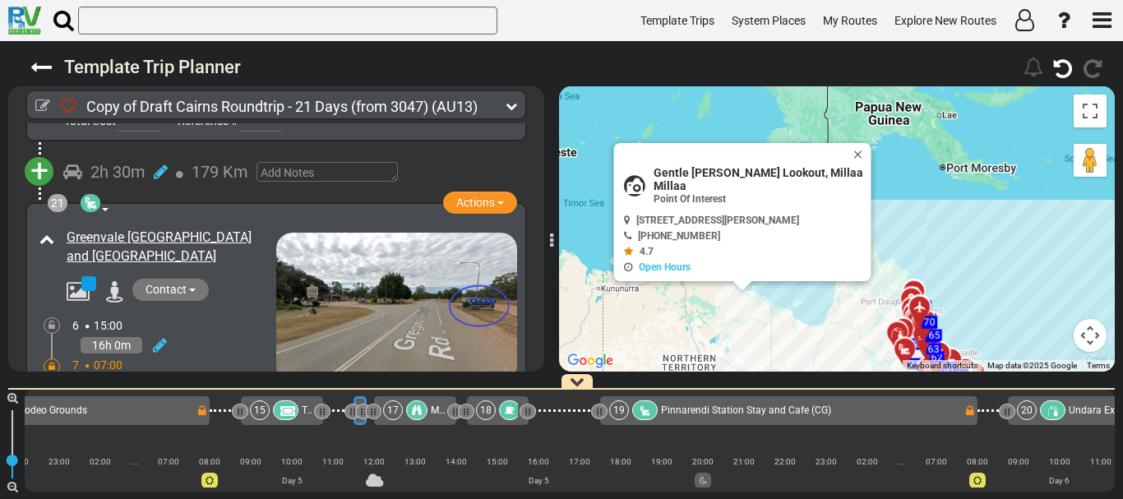
click at [211, 317] on div "6 15:00" at bounding box center [174, 325] width 204 height 16
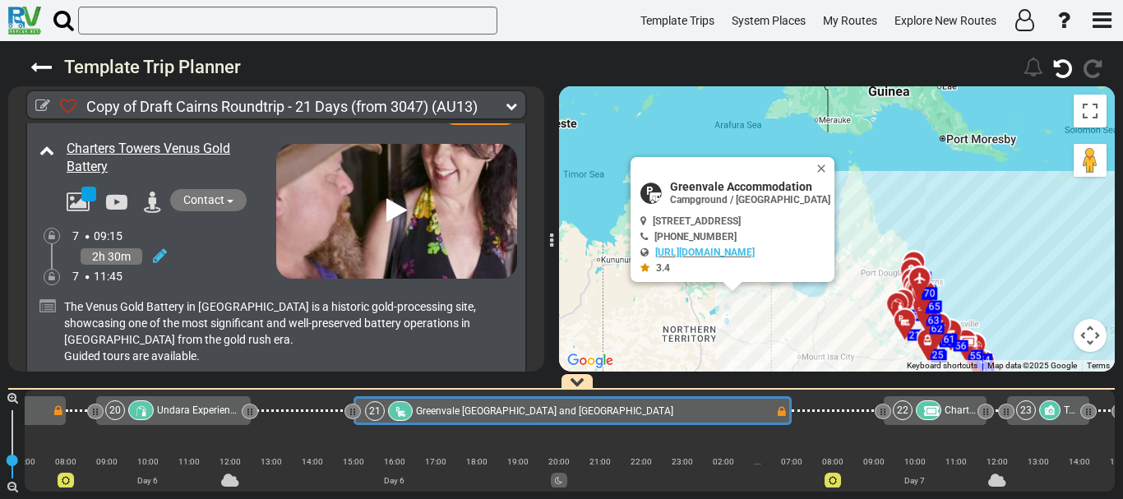
scroll to position [7099, 0]
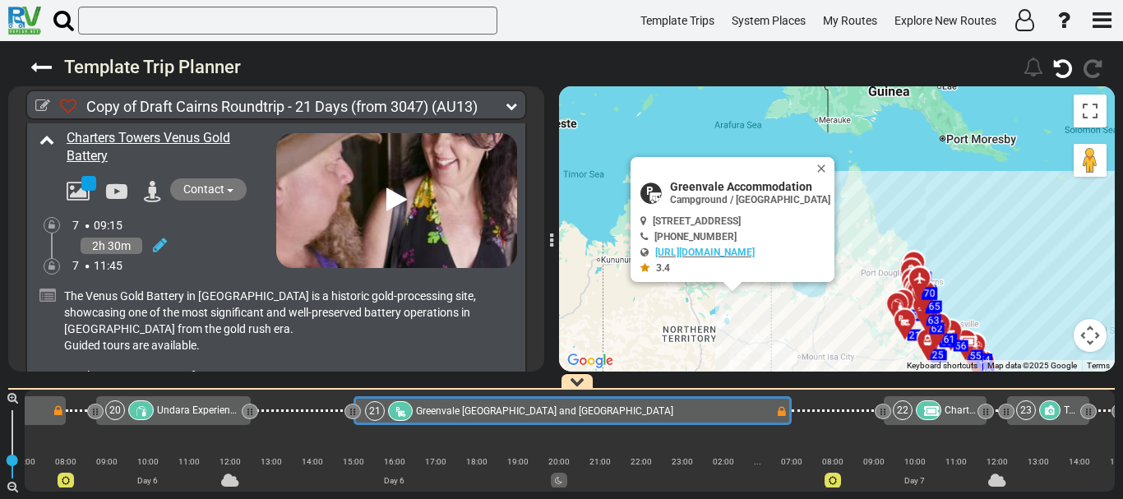
click at [307, 420] on div at bounding box center [302, 410] width 103 height 29
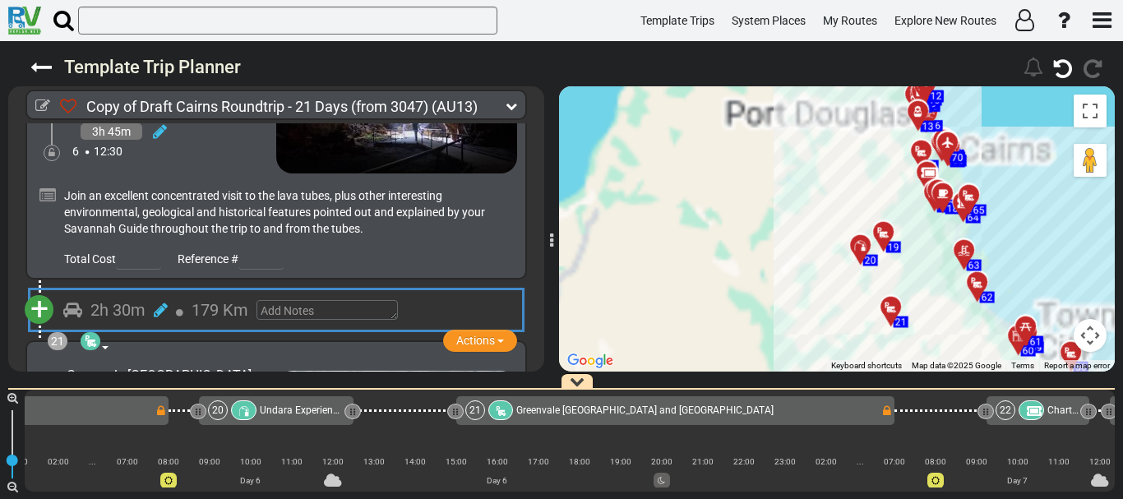
scroll to position [0, 3754]
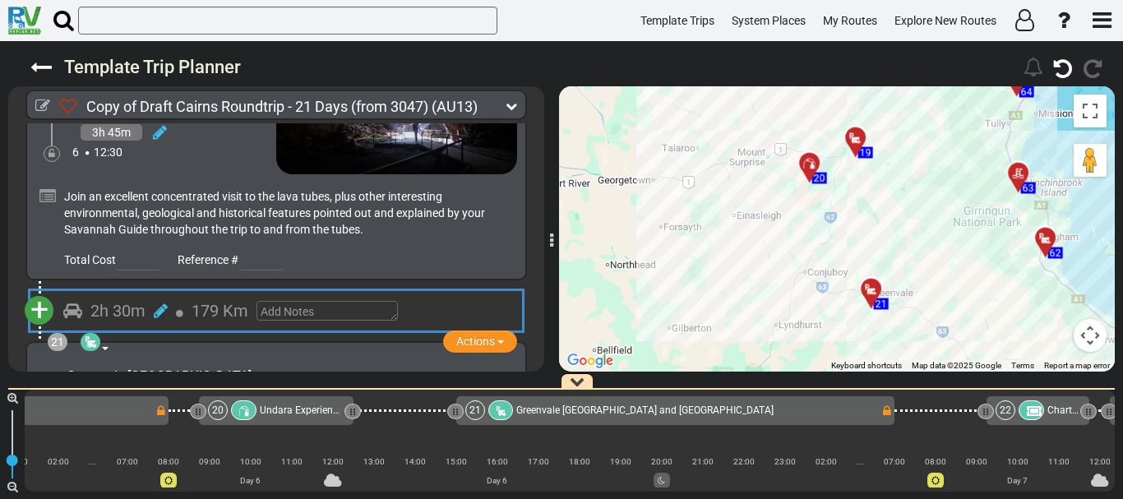
click at [940, 403] on div at bounding box center [940, 410] width 93 height 29
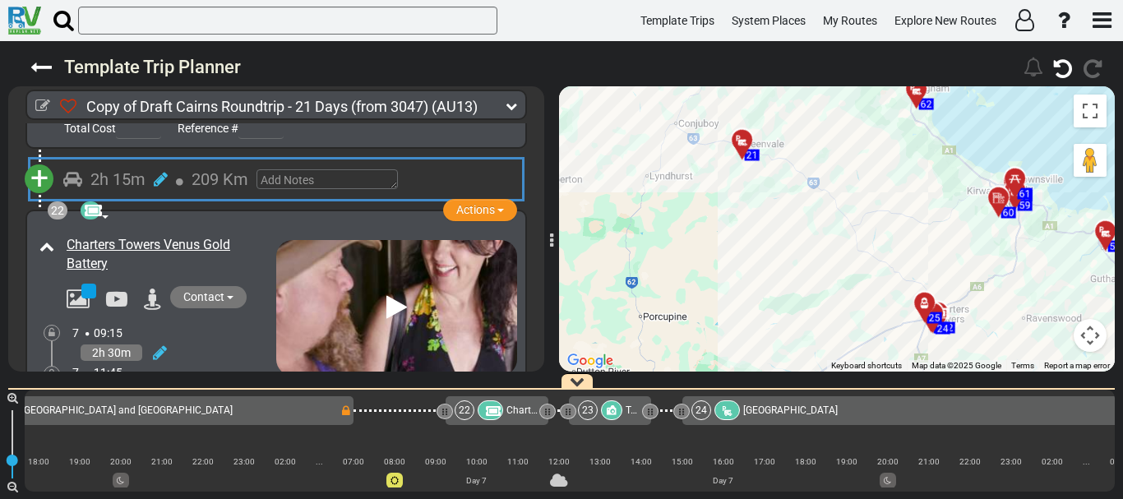
scroll to position [6997, 0]
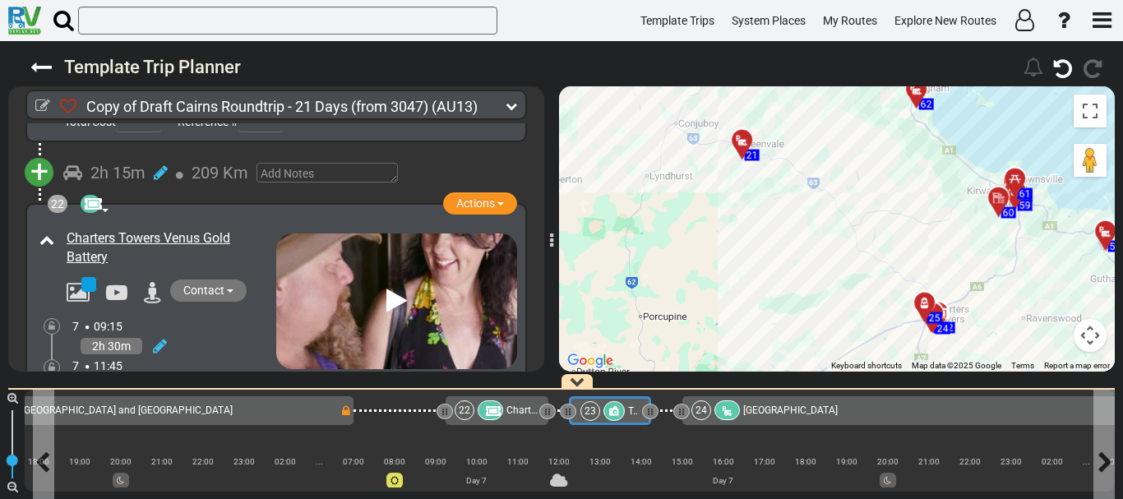
click at [625, 418] on div "23" at bounding box center [604, 411] width 48 height 20
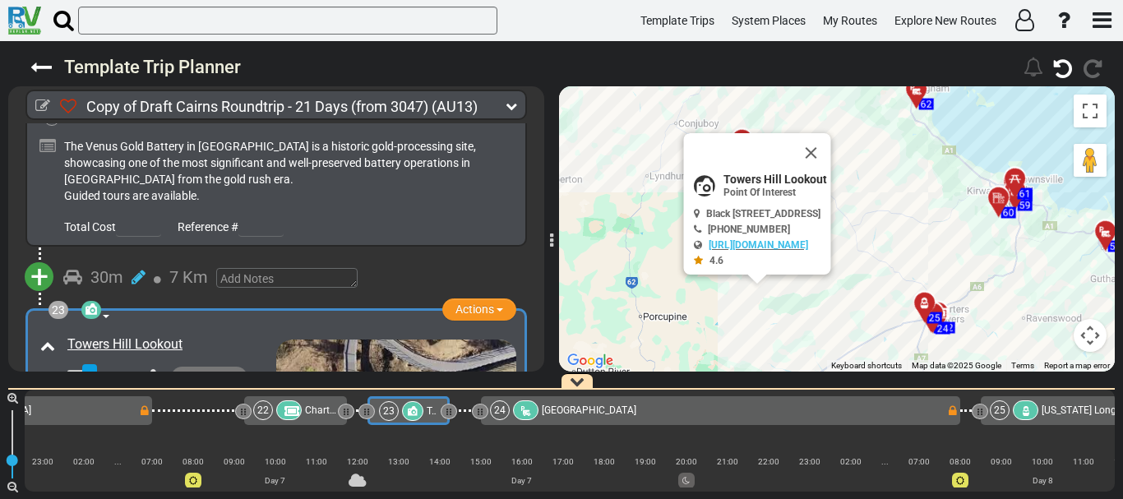
scroll to position [7265, 0]
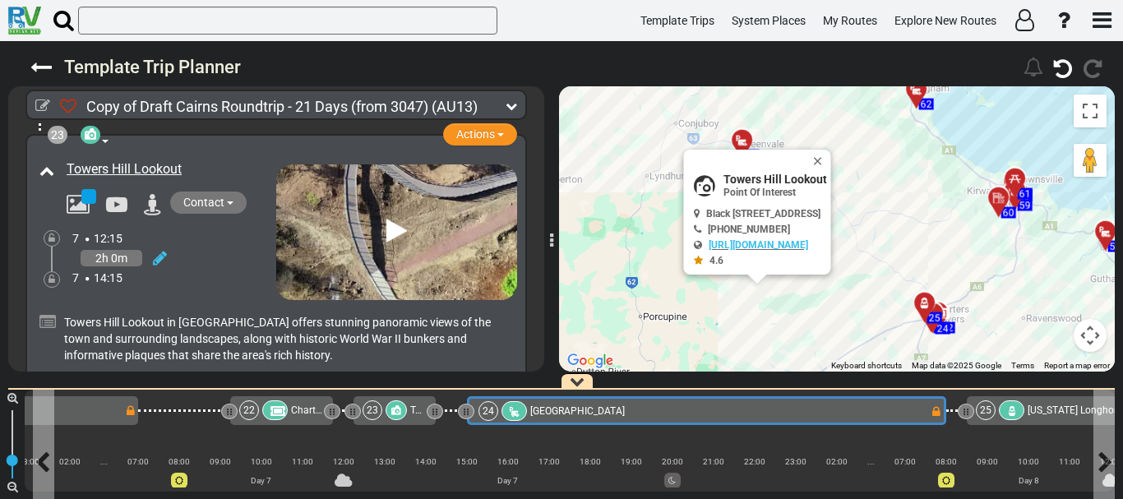
click at [539, 409] on span "[GEOGRAPHIC_DATA]" at bounding box center [577, 411] width 95 height 12
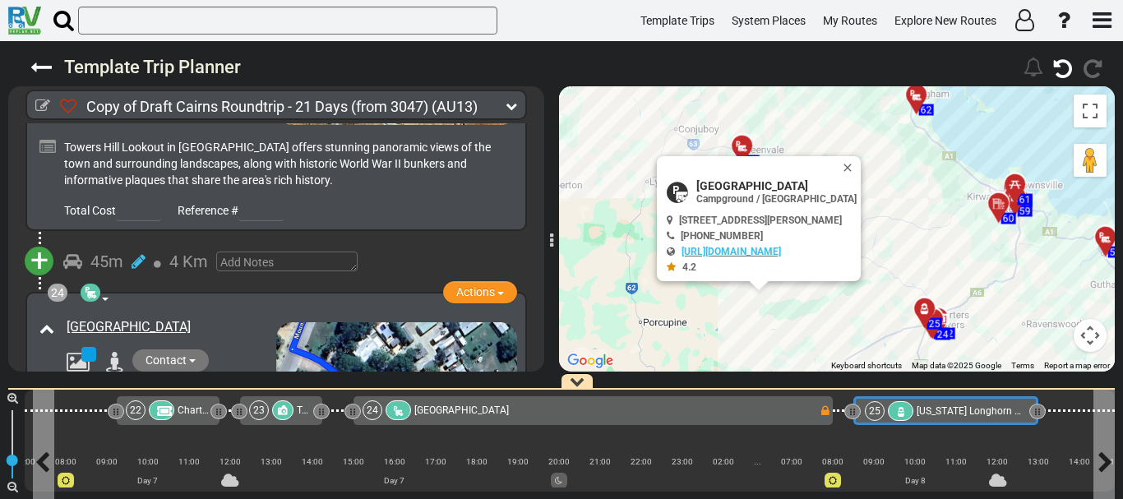
click at [962, 412] on span "[US_STATE] Longhorn Tours" at bounding box center [978, 411] width 122 height 12
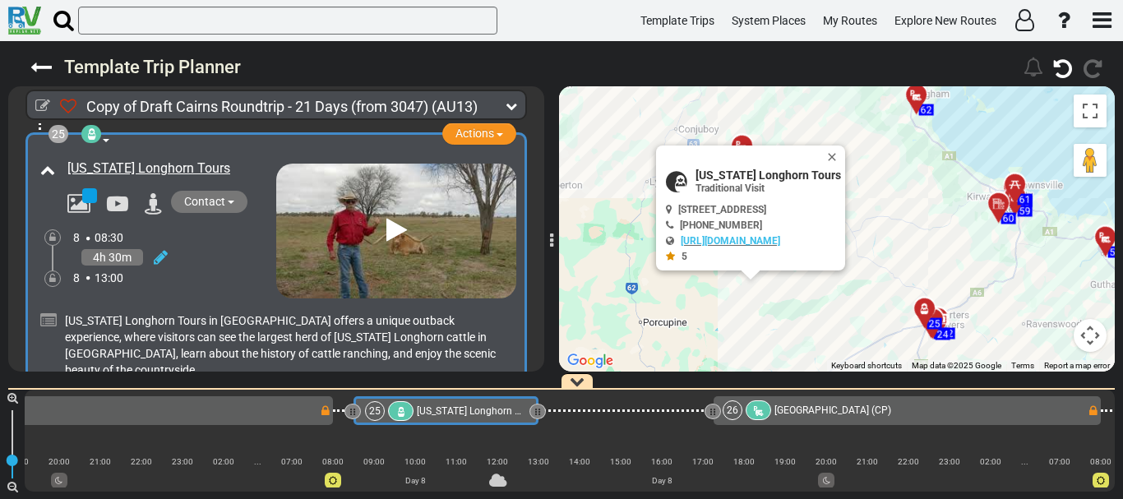
click at [620, 403] on div at bounding box center [625, 410] width 175 height 29
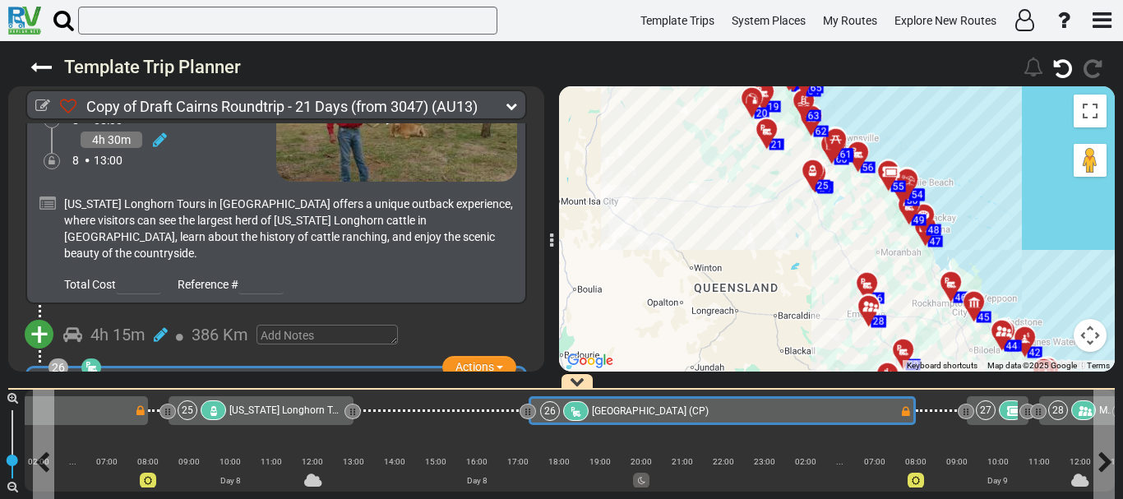
click at [668, 408] on span "[GEOGRAPHIC_DATA] (CP)" at bounding box center [650, 411] width 117 height 12
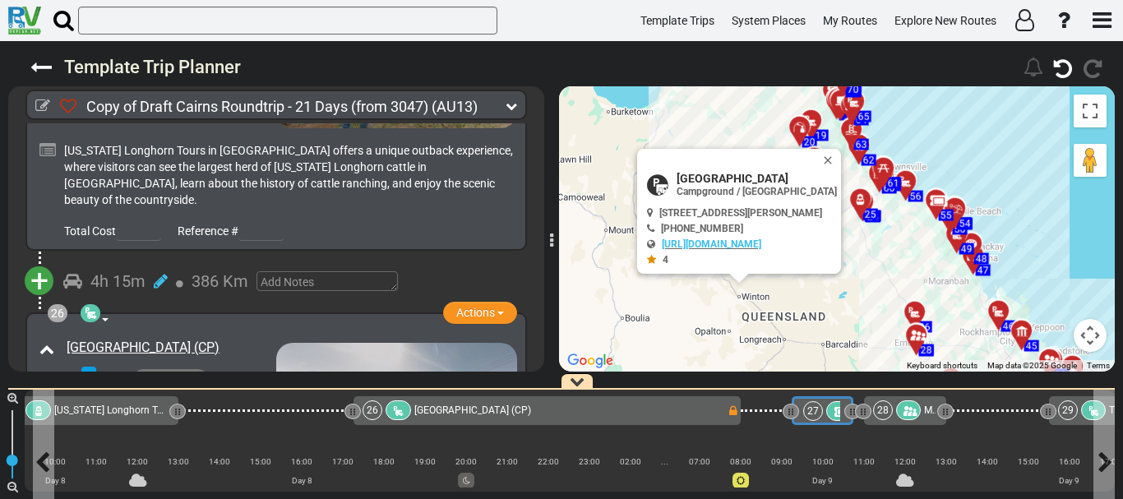
click at [823, 405] on div "27" at bounding box center [829, 411] width 52 height 20
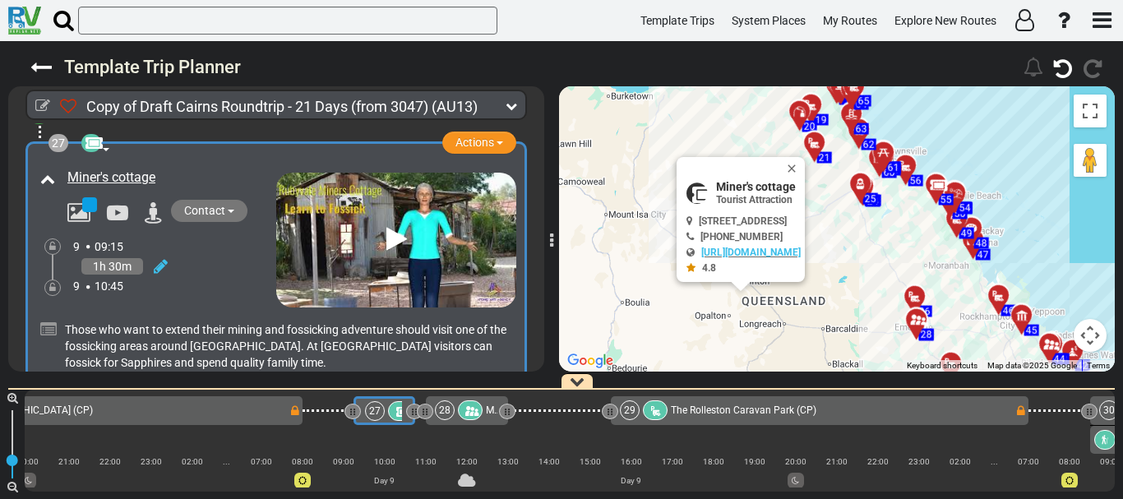
click at [475, 420] on div "28 Miners Heritage Walk In Mine Tour" at bounding box center [467, 410] width 82 height 29
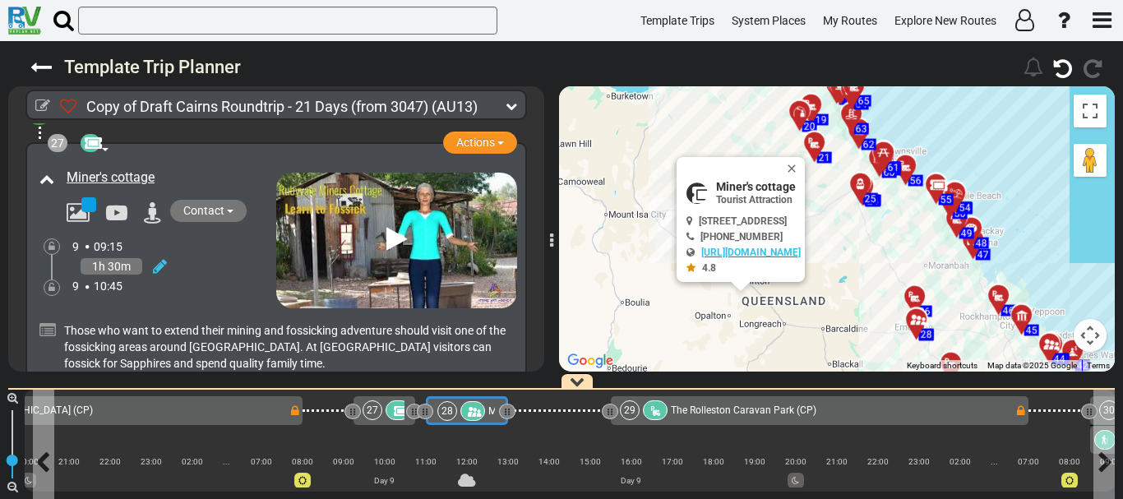
click at [472, 405] on div at bounding box center [472, 411] width 25 height 20
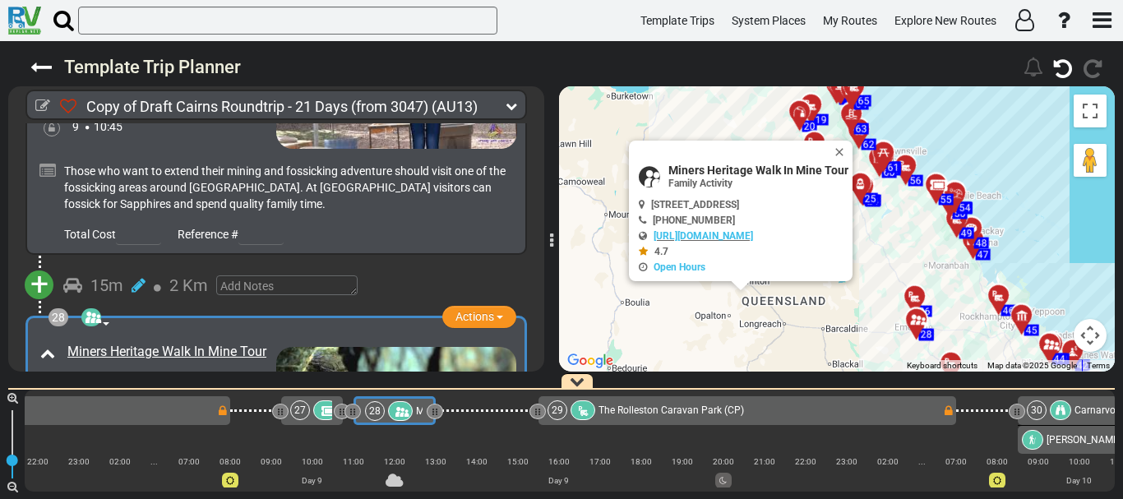
click at [478, 407] on div at bounding box center [487, 410] width 103 height 29
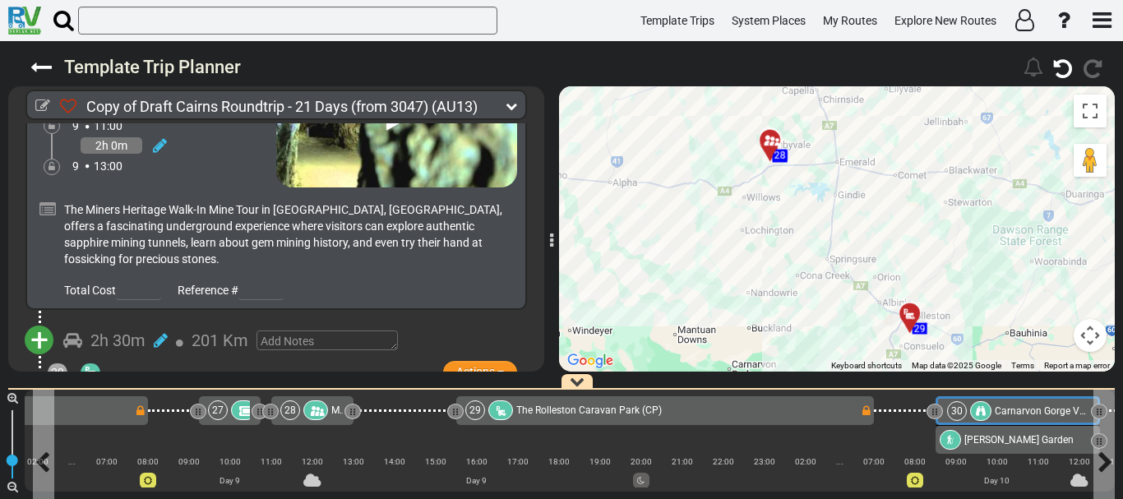
click at [992, 409] on div "30 [GEOGRAPHIC_DATA] Visitor Area" at bounding box center [1017, 411] width 140 height 20
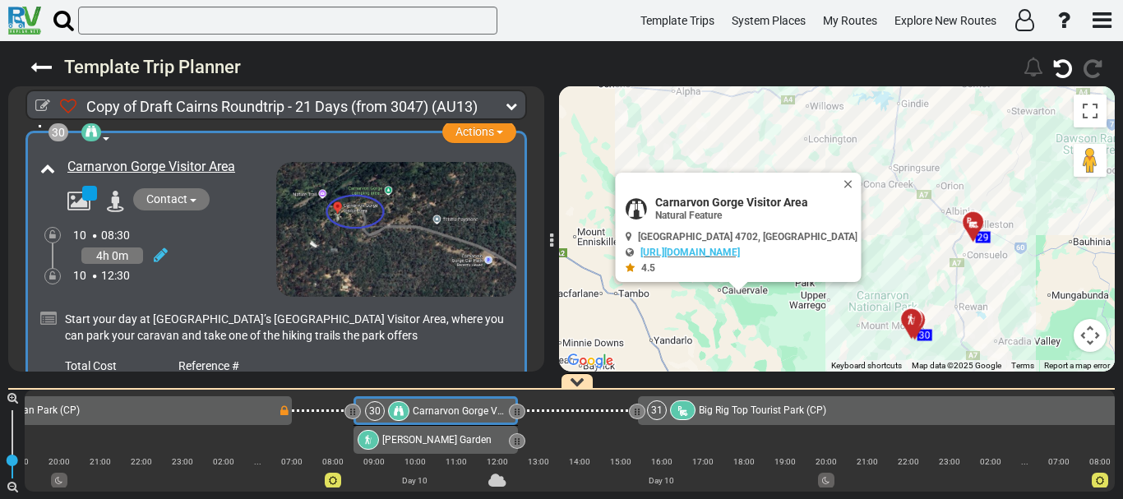
scroll to position [9732, 0]
click at [53, 310] on icon at bounding box center [48, 318] width 16 height 16
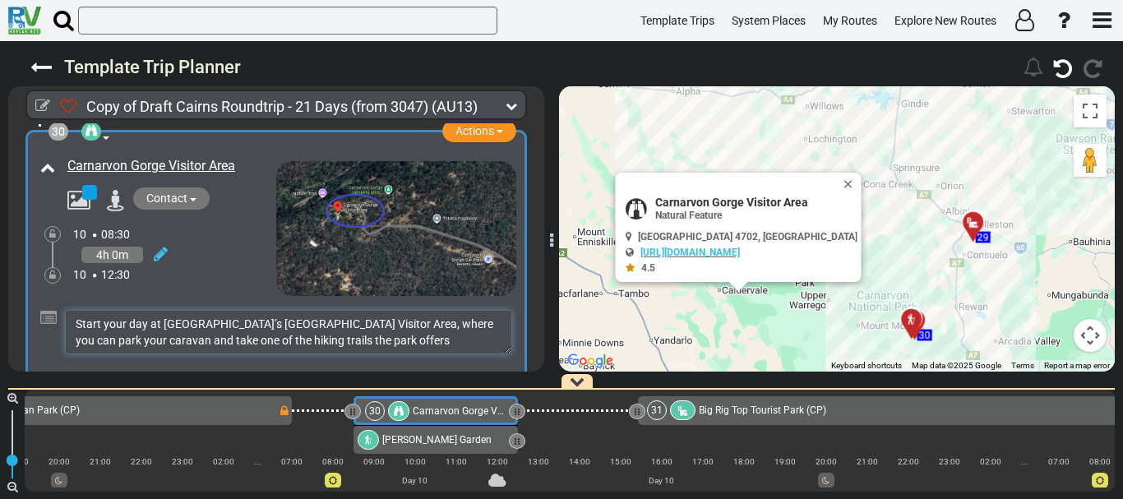
click at [460, 310] on textarea "Start your day at [GEOGRAPHIC_DATA]’s [GEOGRAPHIC_DATA] Visitor Area, where you…" at bounding box center [288, 332] width 447 height 44
type textarea "Start your day at [GEOGRAPHIC_DATA]’s [GEOGRAPHIC_DATA] Visitor Area, where you…"
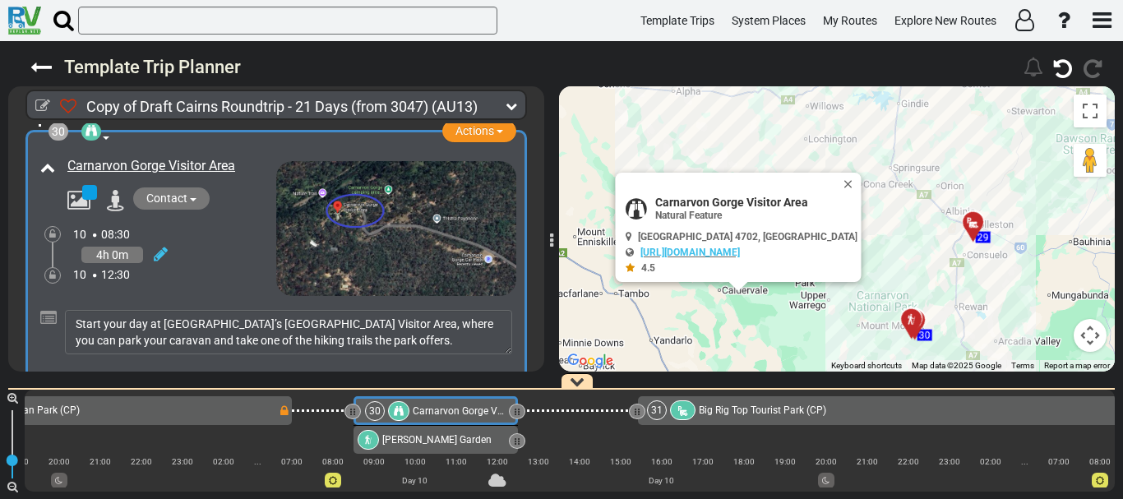
click at [413, 243] on div "30 Natural Feature Actions Add Activity Replace Set as Booked Remove" at bounding box center [275, 264] width 501 height 268
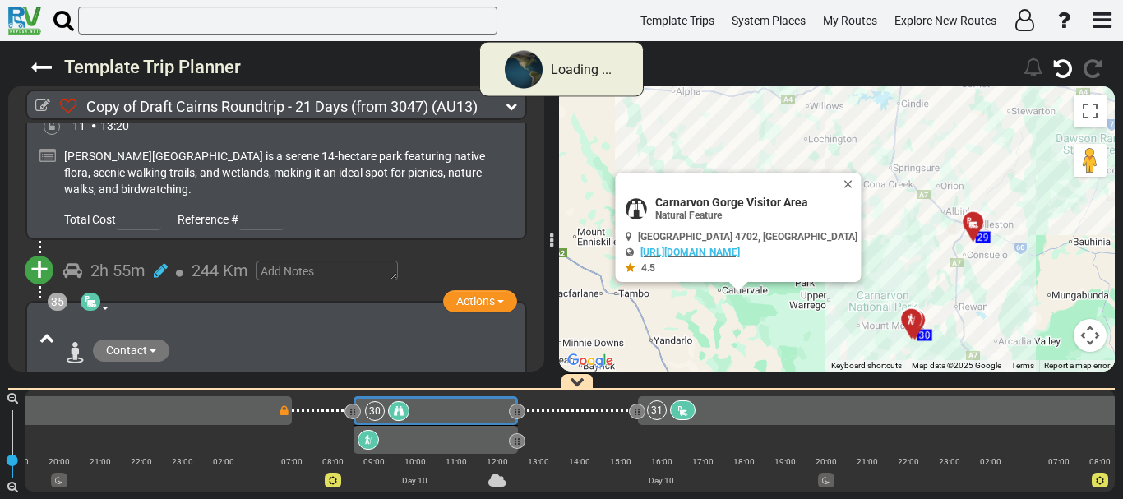
scroll to position [8494, 0]
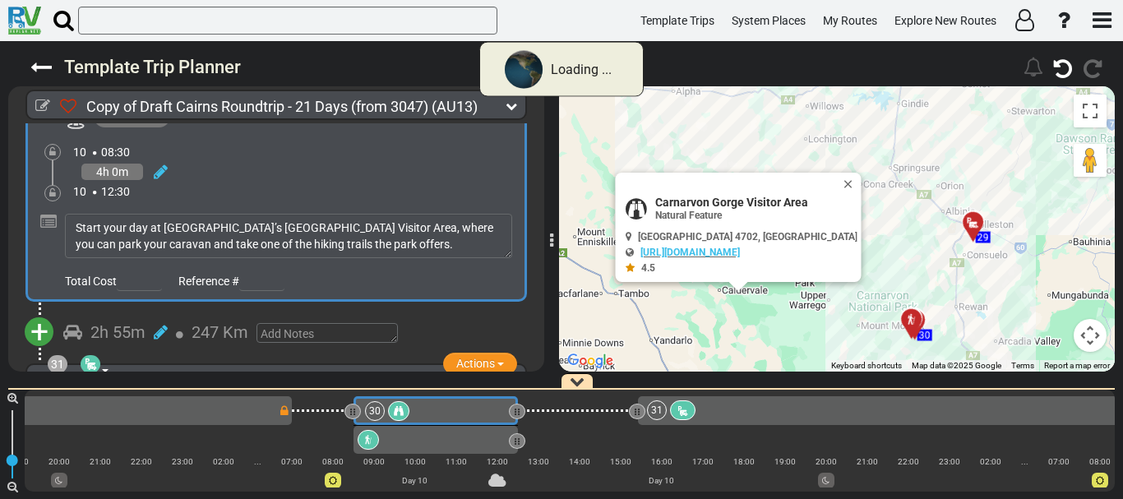
click at [731, 204] on span "Carnarvon Gorge Visitor Area" at bounding box center [756, 202] width 202 height 13
copy div "Carnarvon Gorge Visitor Area"
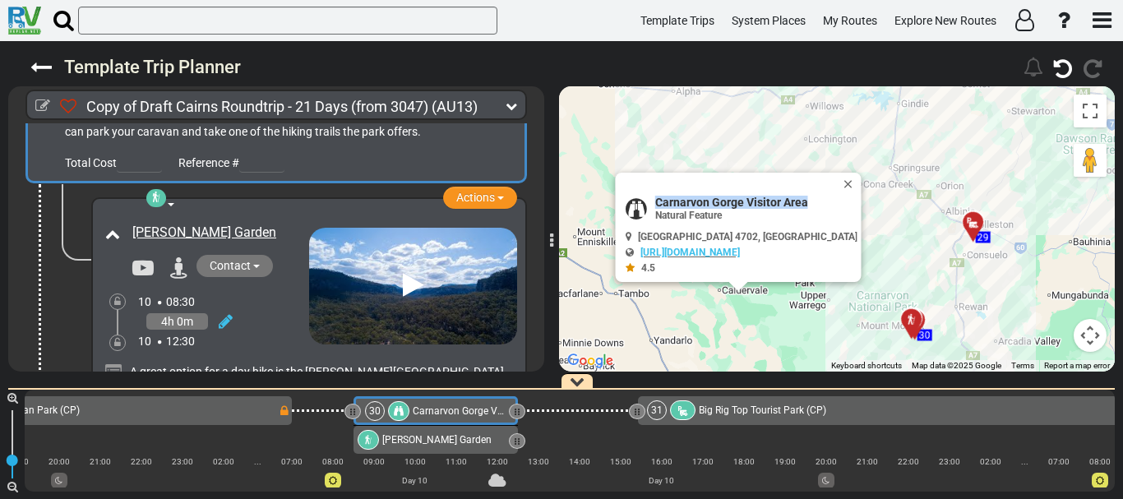
scroll to position [9880, 0]
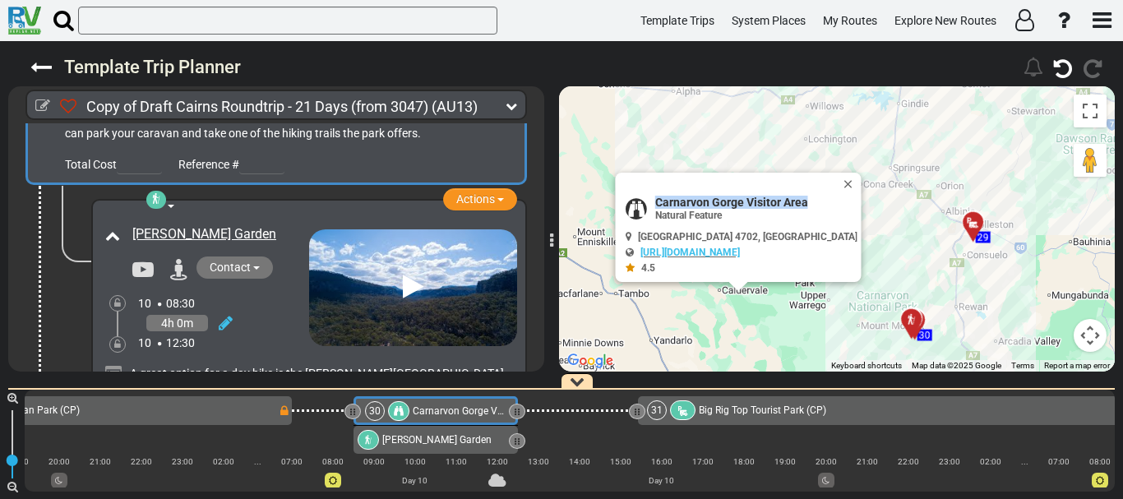
click at [551, 417] on div at bounding box center [578, 410] width 120 height 29
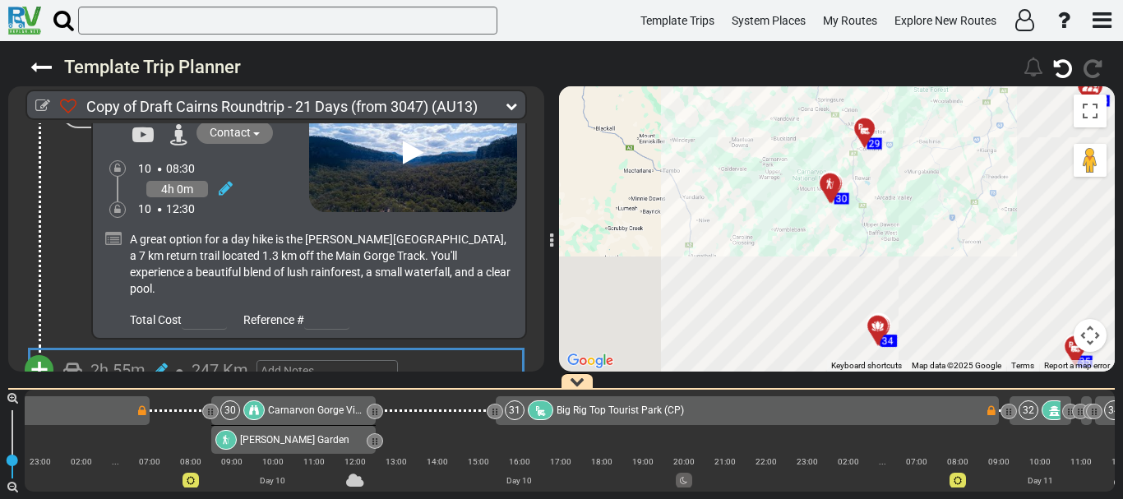
scroll to position [0, 6823]
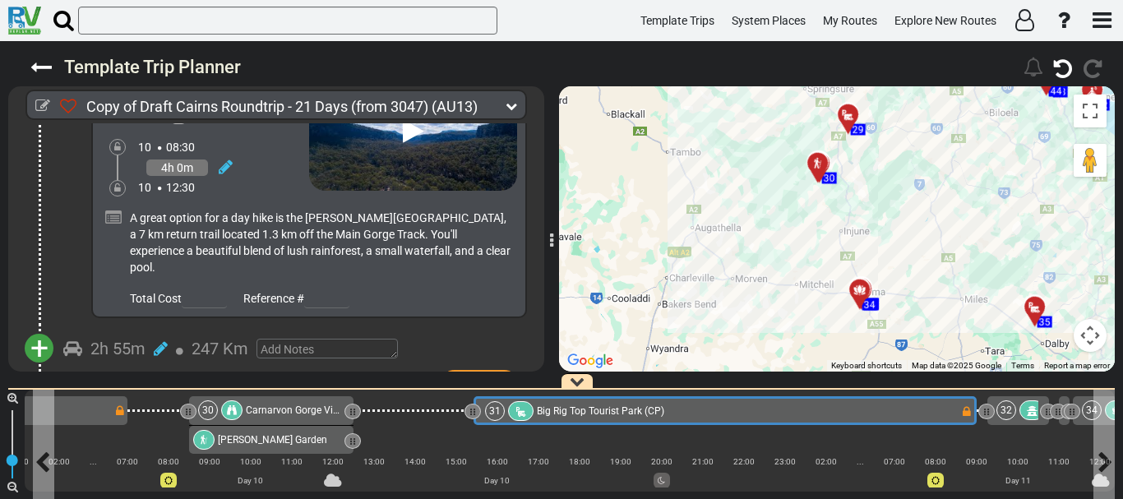
click at [615, 403] on div "Big Rig Top Tourist Park (CP)" at bounding box center [600, 411] width 127 height 20
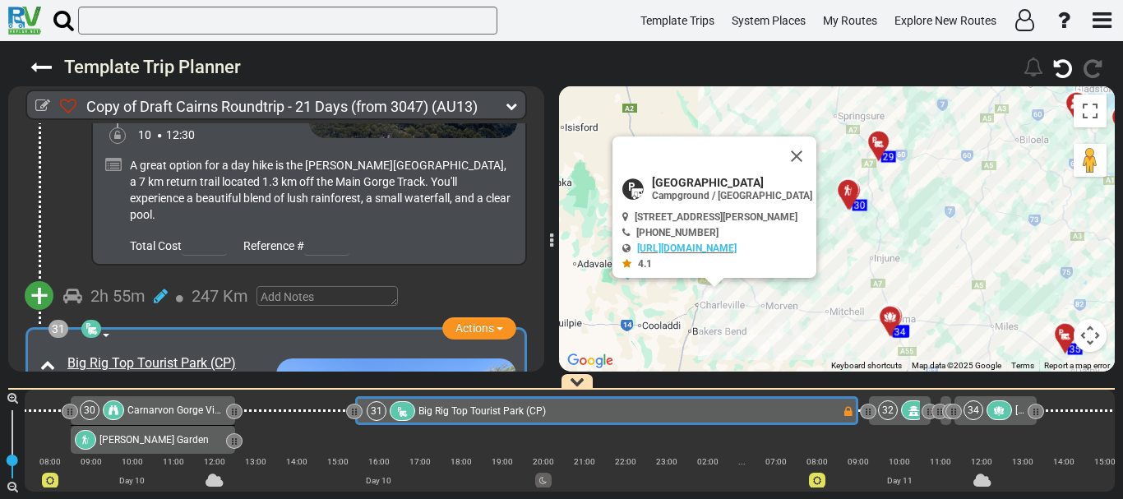
scroll to position [0, 6943]
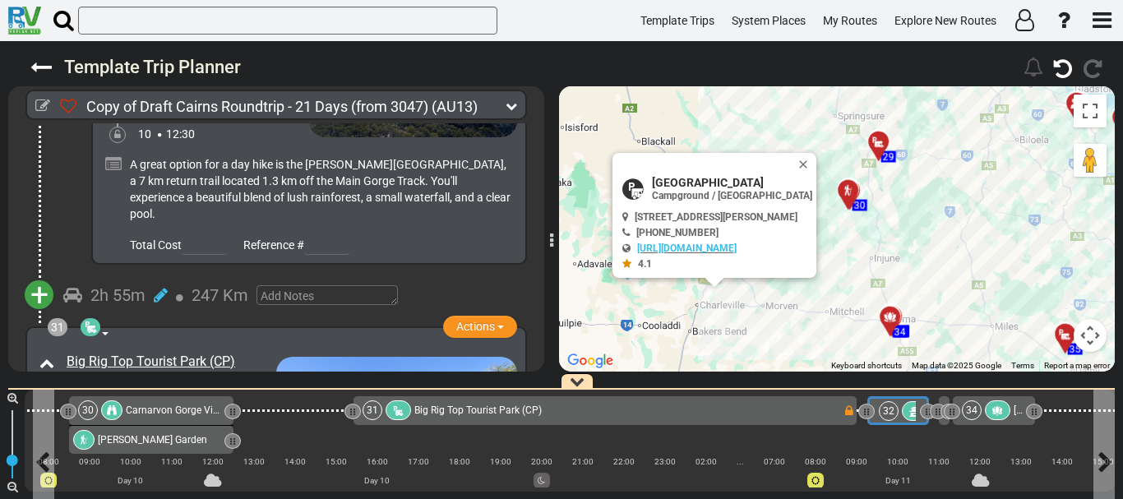
click at [893, 414] on div "32" at bounding box center [889, 411] width 20 height 20
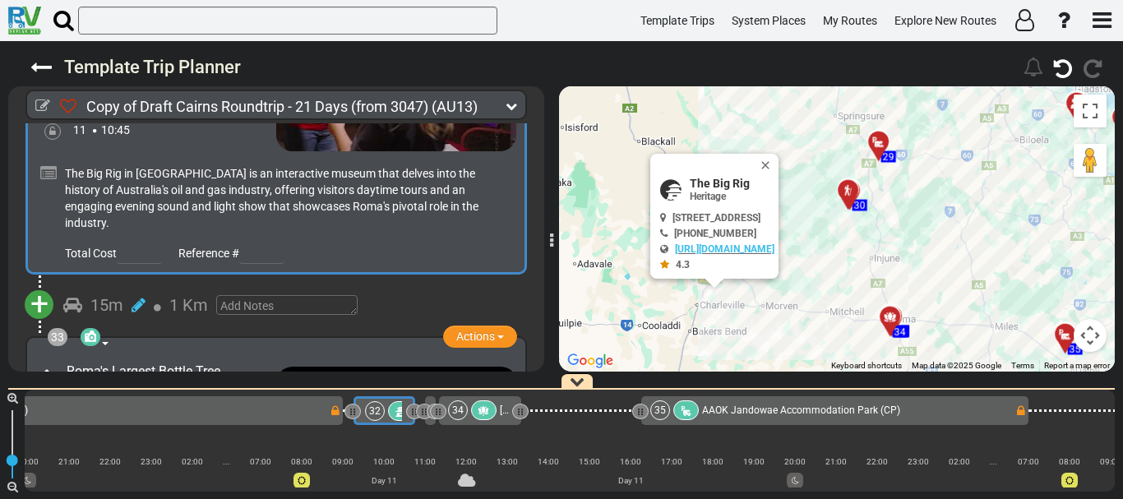
scroll to position [10763, 0]
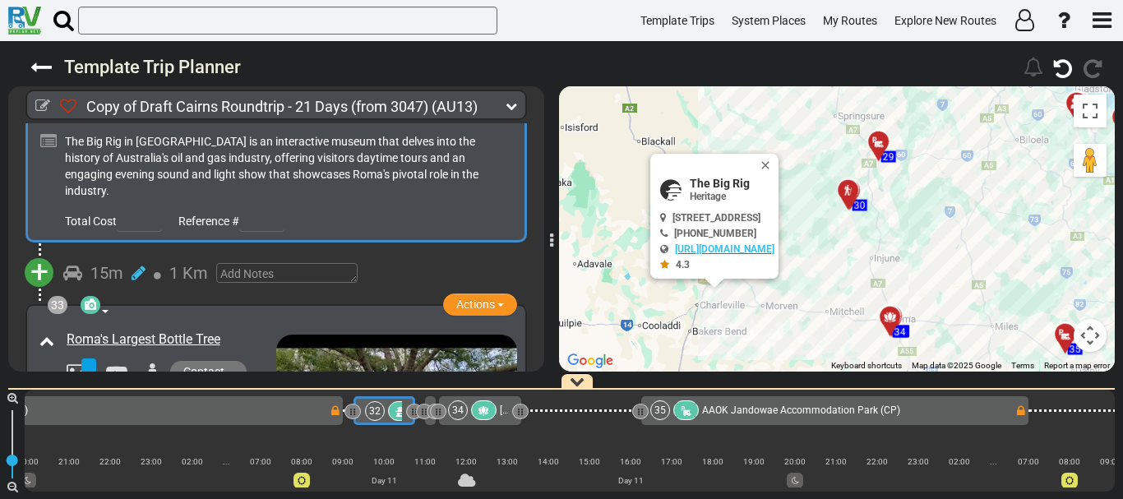
click at [250, 416] on div "15m" at bounding box center [174, 428] width 204 height 24
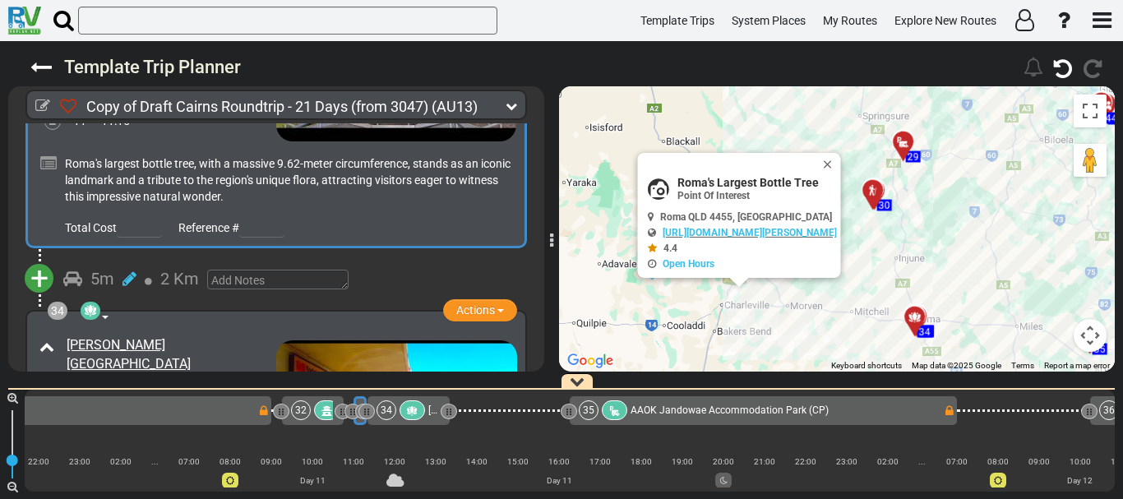
scroll to position [11075, 0]
click at [250, 441] on div "2h 0m" at bounding box center [174, 453] width 204 height 24
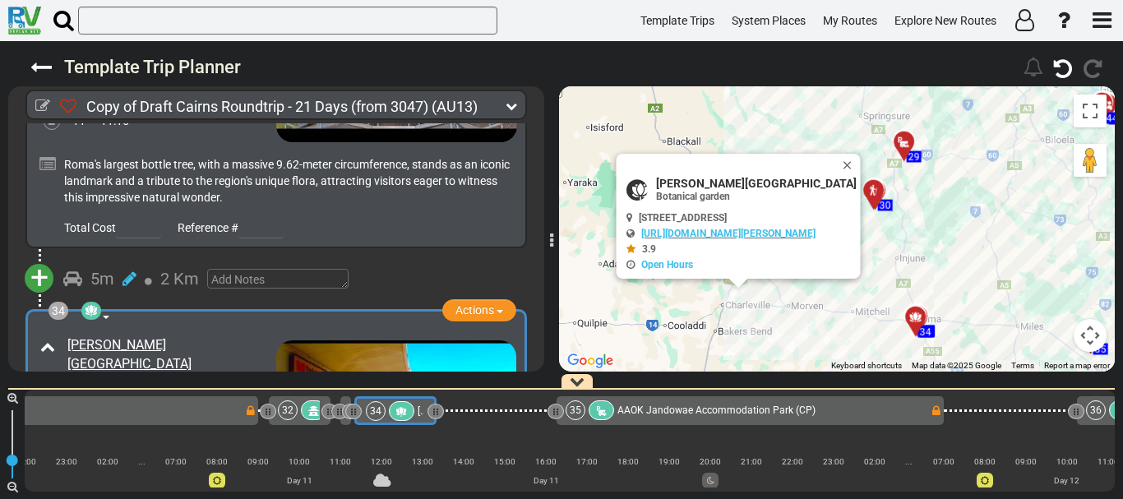
scroll to position [0, 7542]
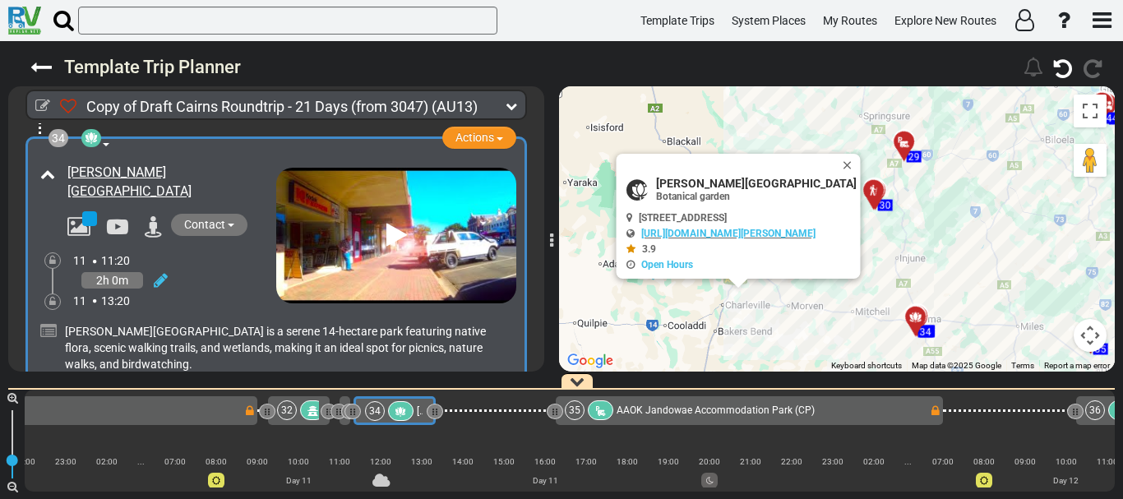
click at [507, 418] on div at bounding box center [496, 410] width 120 height 29
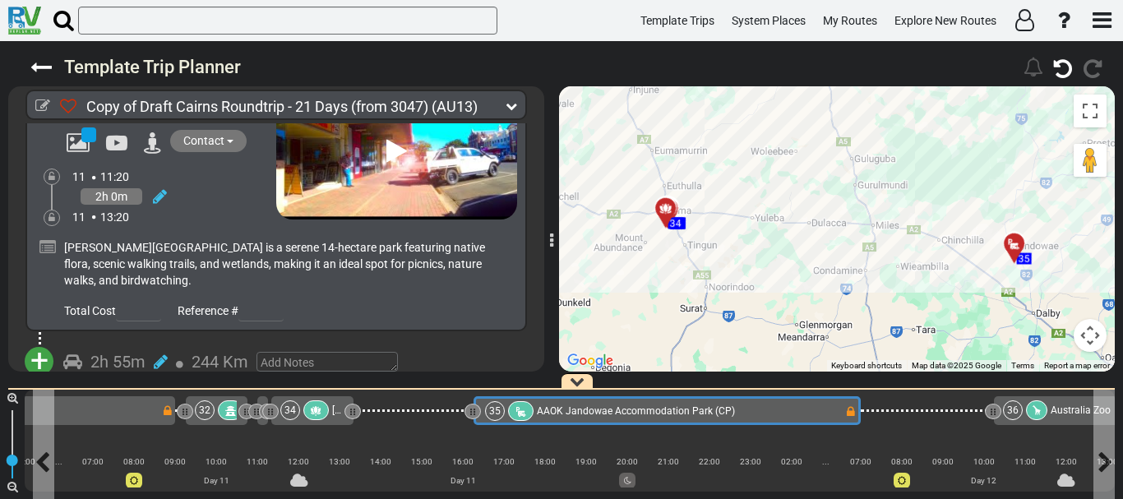
click at [539, 412] on span "AAOK Jandowae Accommodation Park (CP)" at bounding box center [636, 411] width 198 height 12
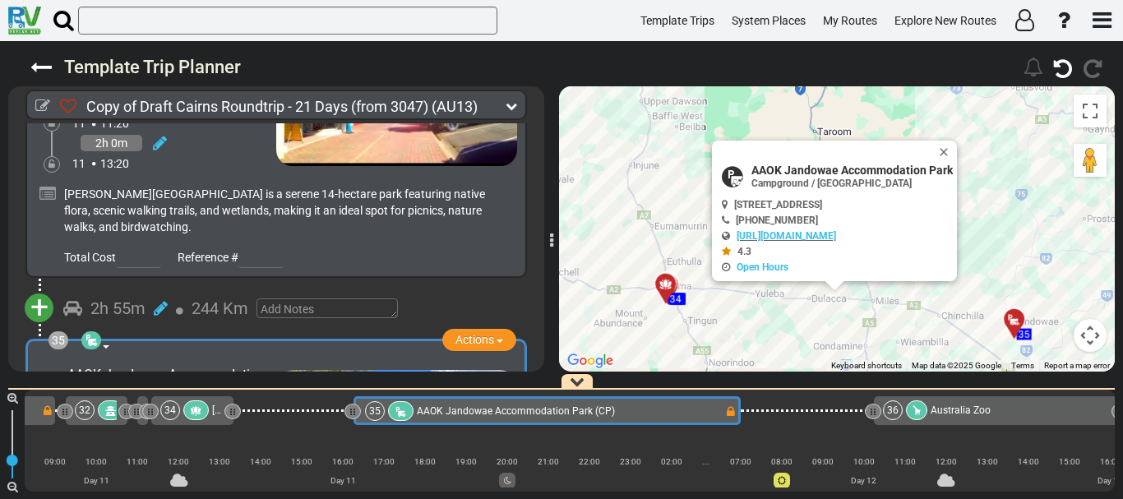
click at [773, 404] on div at bounding box center [808, 410] width 134 height 29
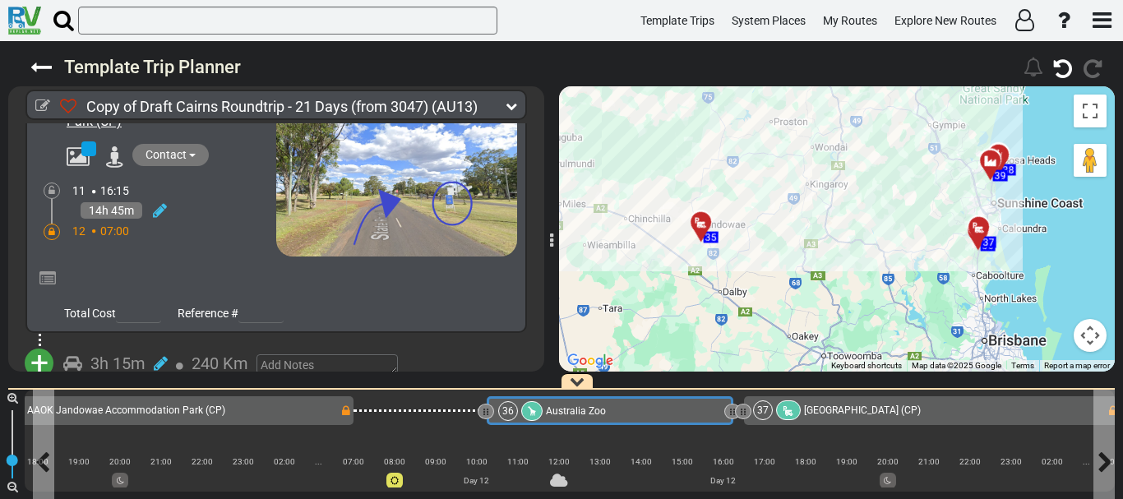
click at [615, 418] on div "36 [GEOGRAPHIC_DATA]" at bounding box center [609, 411] width 222 height 20
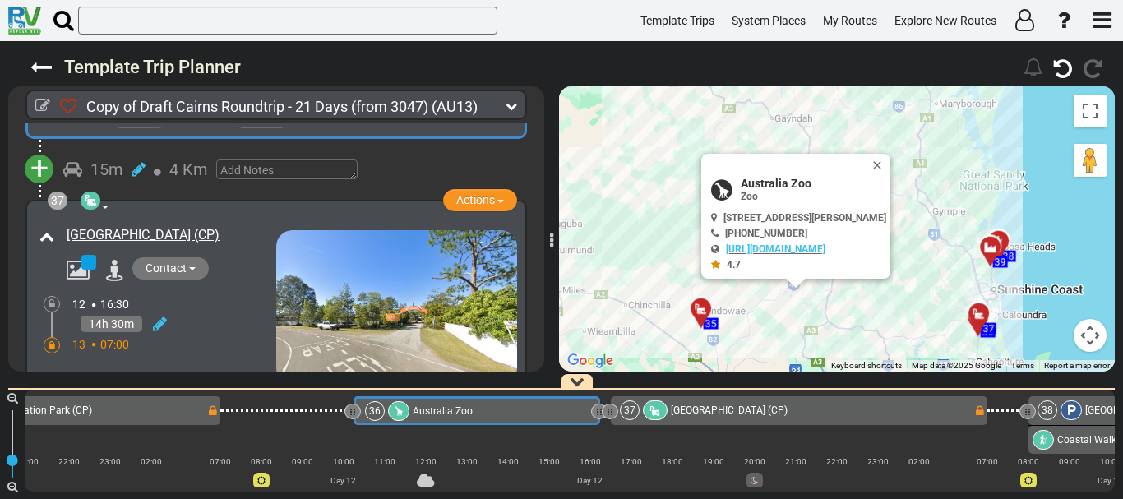
click at [677, 422] on div "37 [GEOGRAPHIC_DATA] (CP)" at bounding box center [799, 410] width 377 height 29
click at [1094, 390] on div "60 1 [GEOGRAPHIC_DATA]" at bounding box center [561, 390] width 1123 height 0
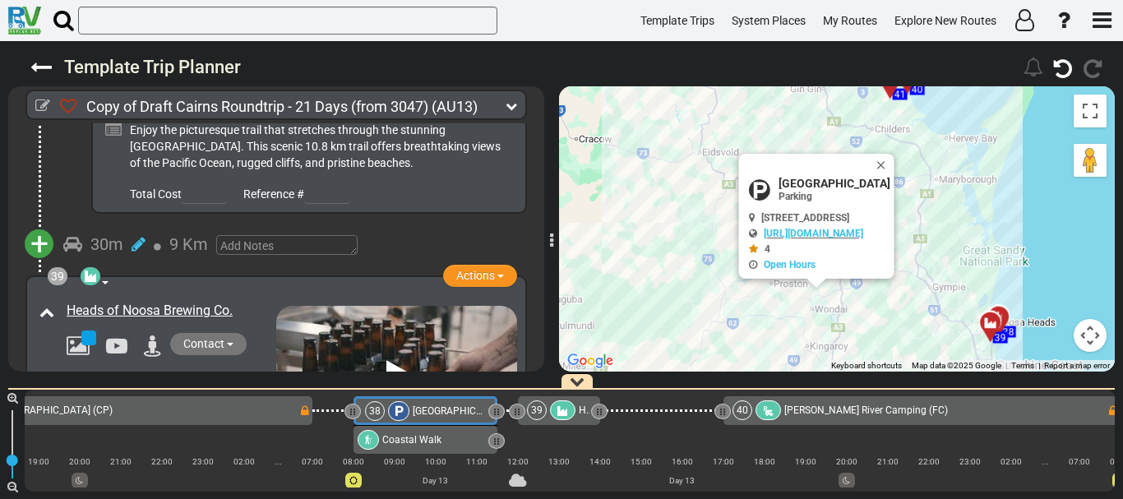
click at [216, 298] on div "Heads of Noosa Brewing Co." at bounding box center [155, 370] width 241 height 144
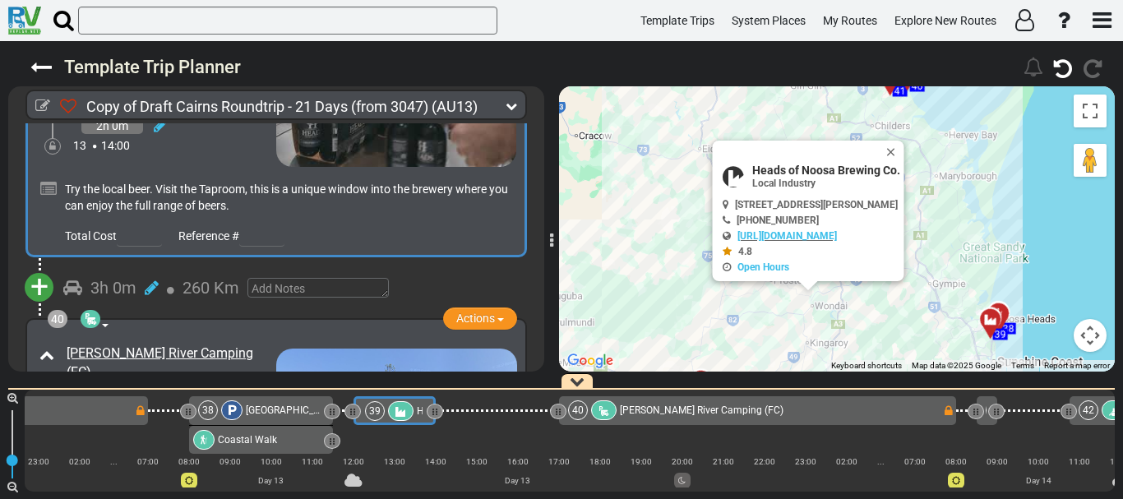
click at [233, 450] on div "15h 0m" at bounding box center [174, 462] width 204 height 24
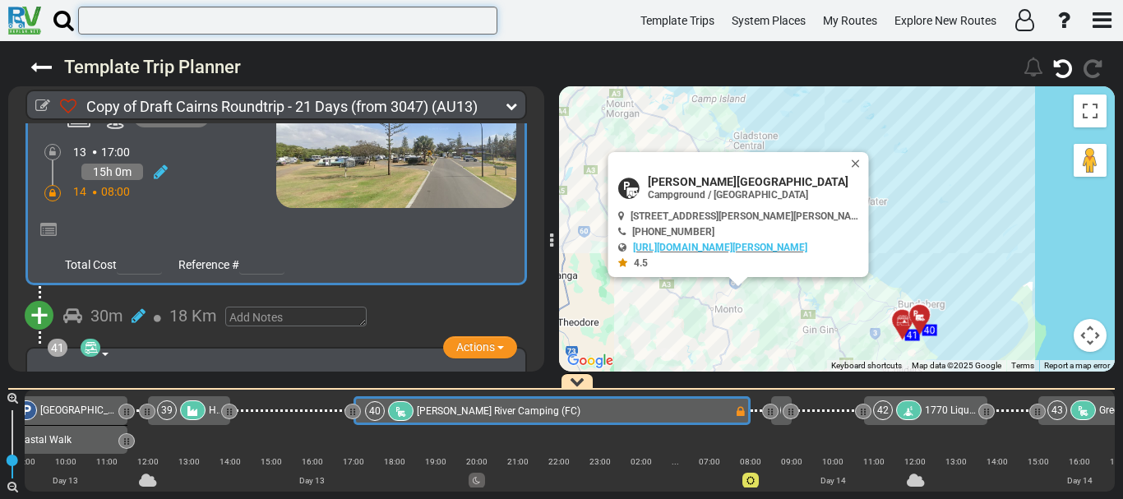
click at [344, 21] on input "text" at bounding box center [287, 21] width 419 height 28
paste input "Marlborough Motel & [GEOGRAPHIC_DATA]"
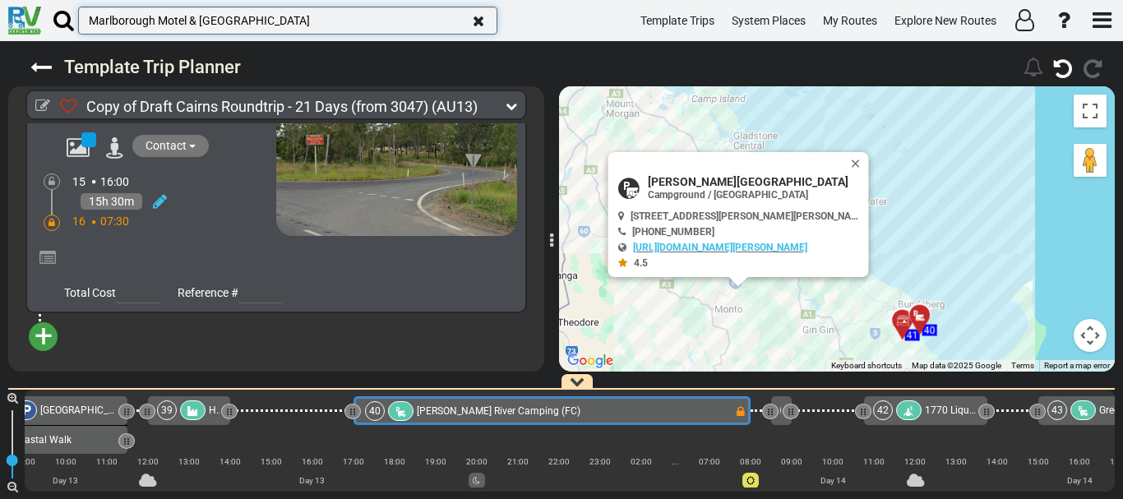
scroll to position [72, 0]
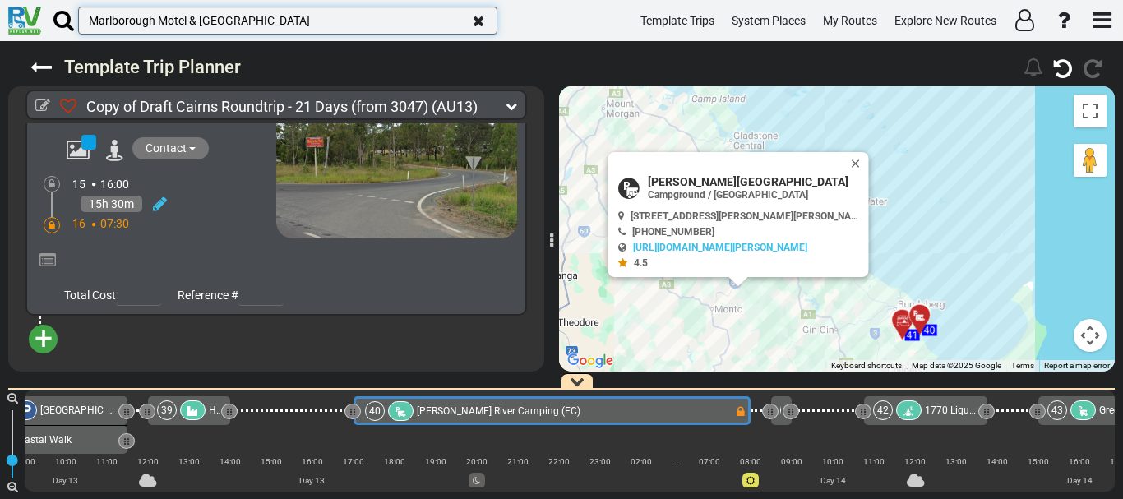
type input "Marlborough Motel & [GEOGRAPHIC_DATA]"
click at [229, 207] on div "15h 30m" at bounding box center [174, 204] width 204 height 24
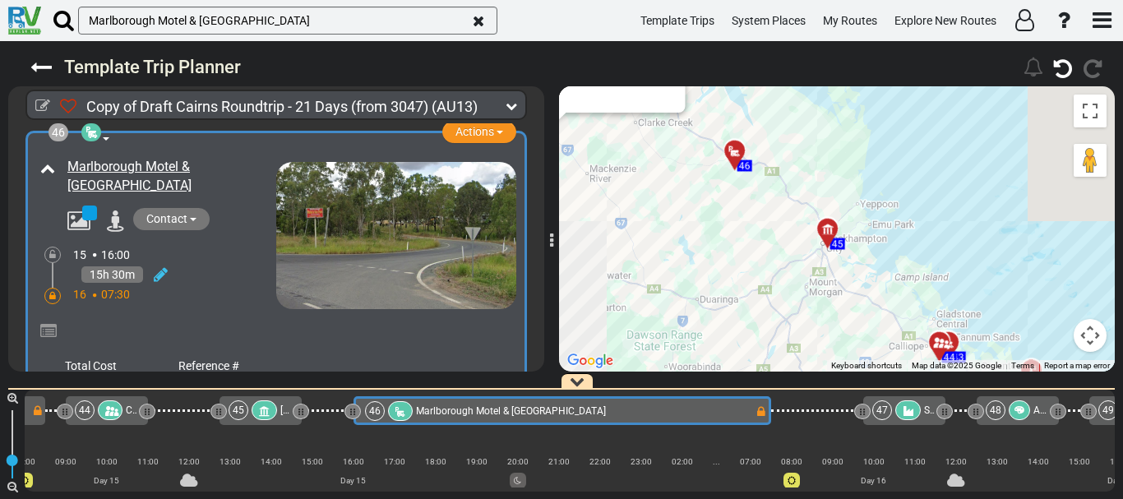
scroll to position [0, 0]
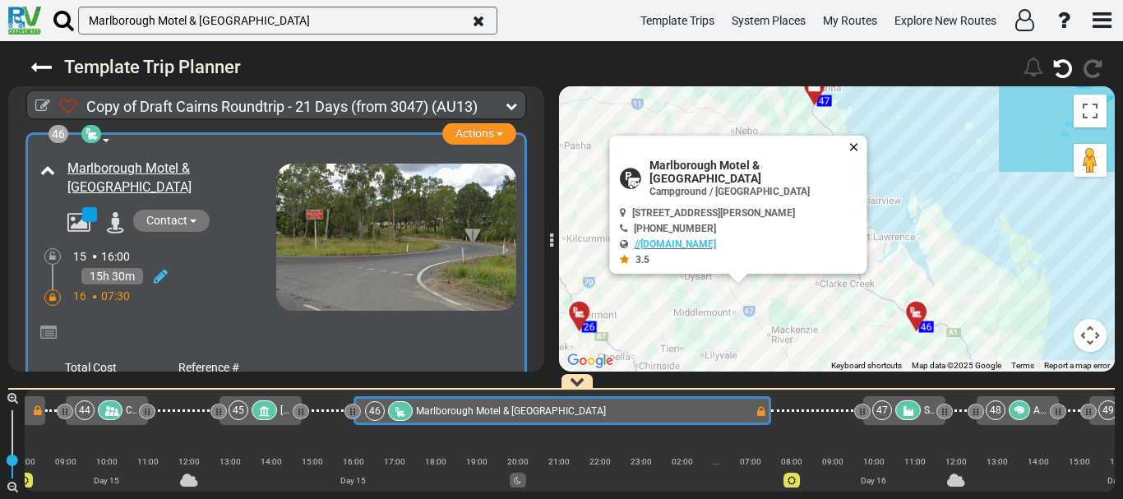
click at [855, 159] on button "Close" at bounding box center [858, 147] width 20 height 23
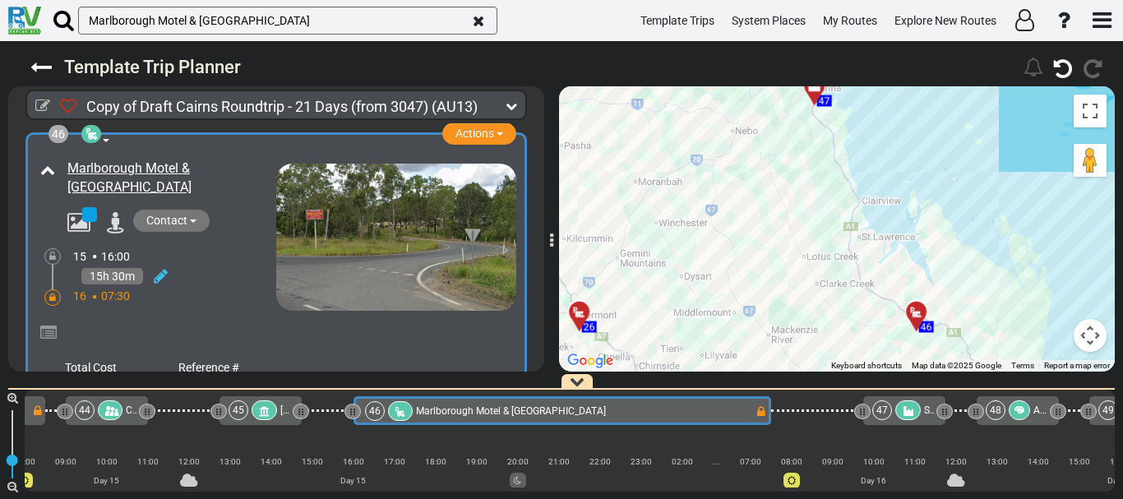
click at [855, 160] on div "To activate drag with keyboard, press Alt + Enter. Once in keyboard drag state,…" at bounding box center [837, 228] width 556 height 285
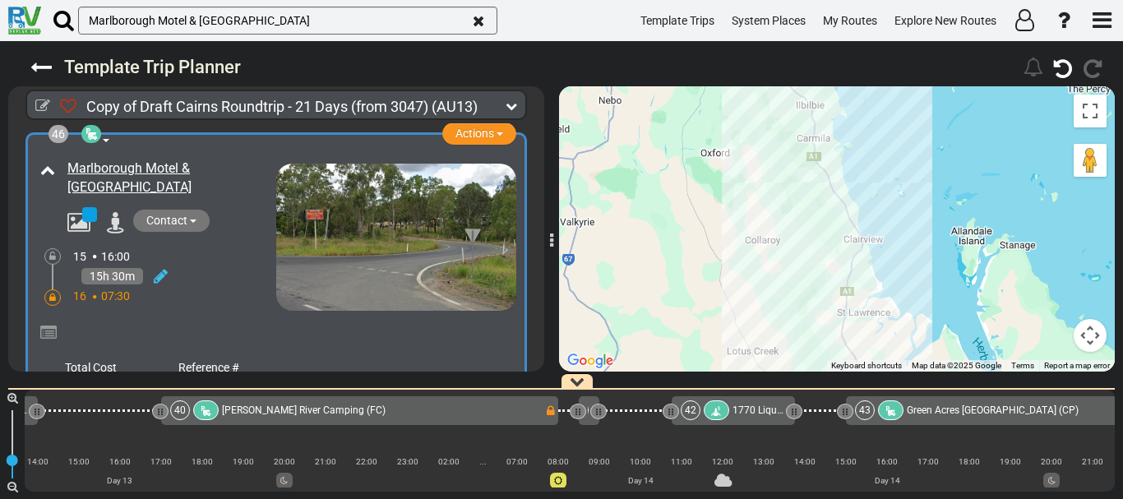
scroll to position [0, 9516]
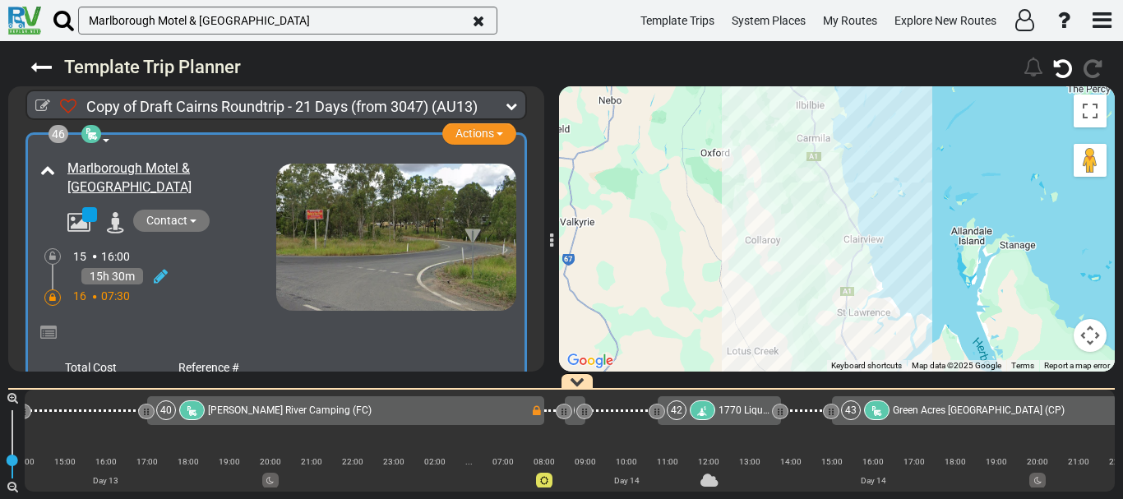
click at [573, 408] on div "41 [PERSON_NAME][GEOGRAPHIC_DATA], Deli and Cafe" at bounding box center [575, 410] width 21 height 29
click at [323, 405] on div "40 [PERSON_NAME] River Camping (FC)" at bounding box center [343, 410] width 374 height 20
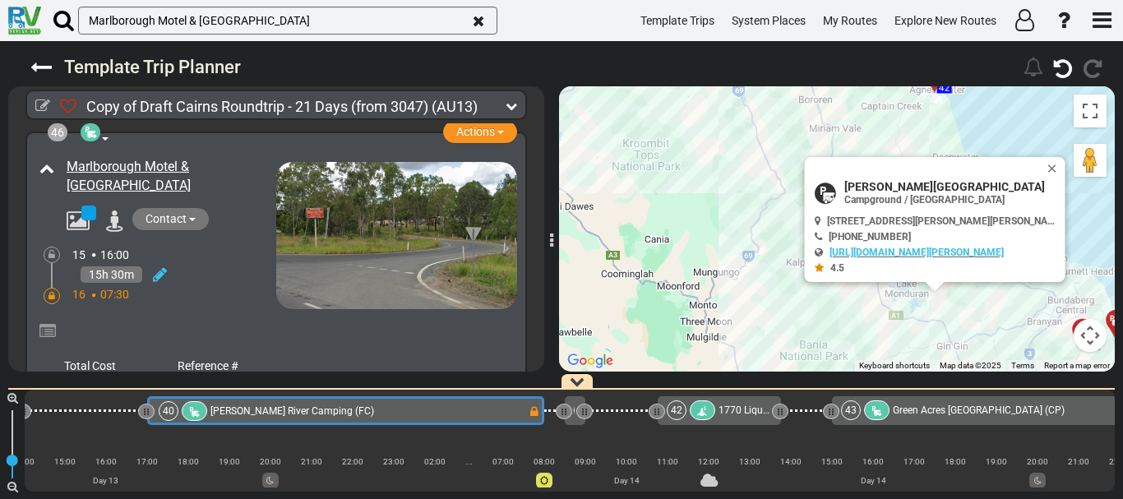
scroll to position [0, 0]
click at [478, 18] on icon "button" at bounding box center [479, 21] width 12 height 15
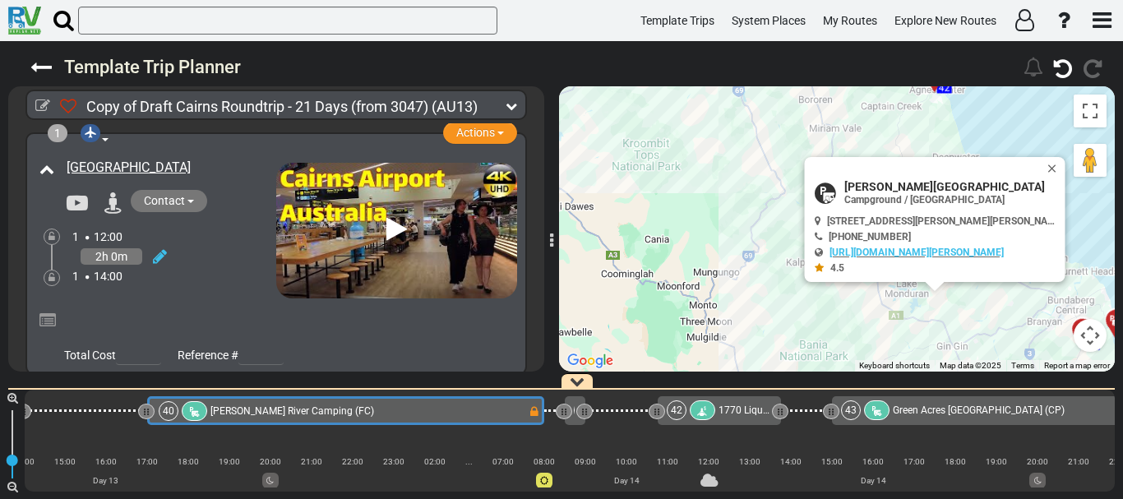
click at [338, 416] on div "40 [PERSON_NAME] River Camping (FC)" at bounding box center [343, 411] width 369 height 20
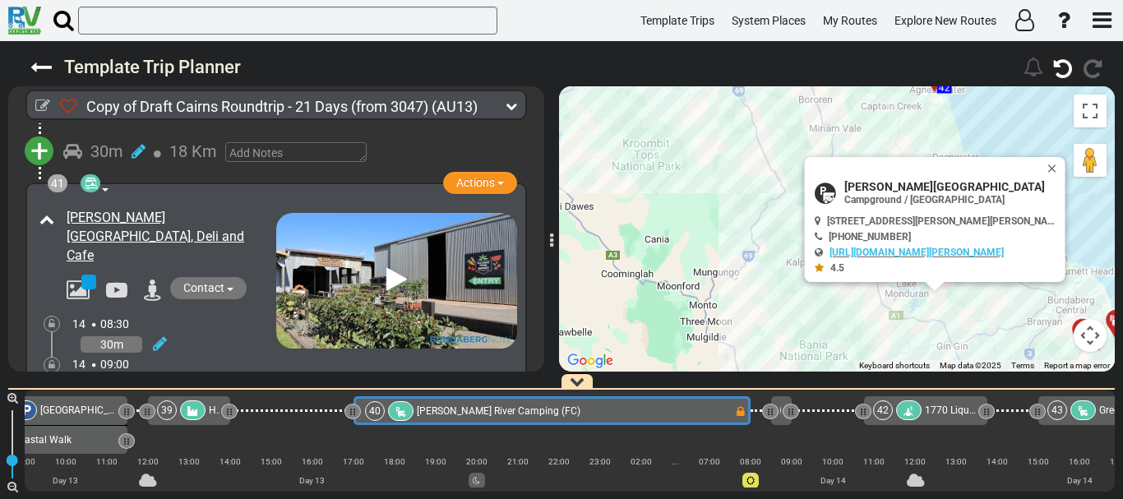
scroll to position [13741, 0]
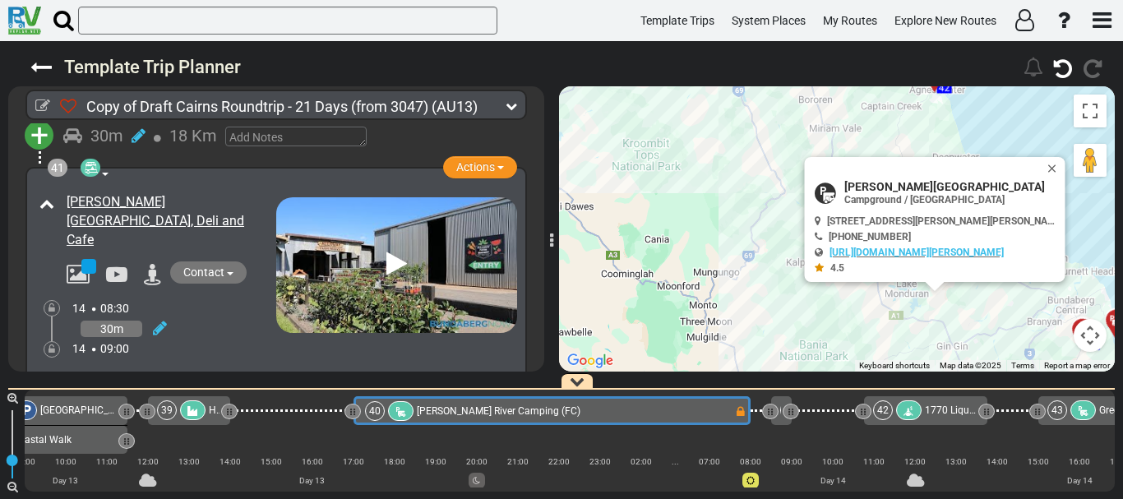
click at [218, 316] on div "30m" at bounding box center [174, 328] width 204 height 24
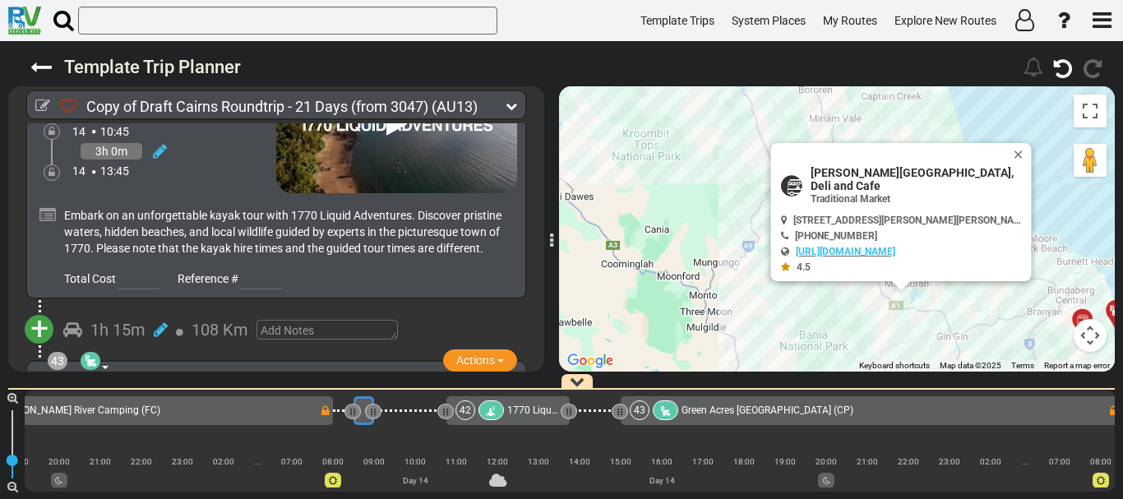
scroll to position [14217, 0]
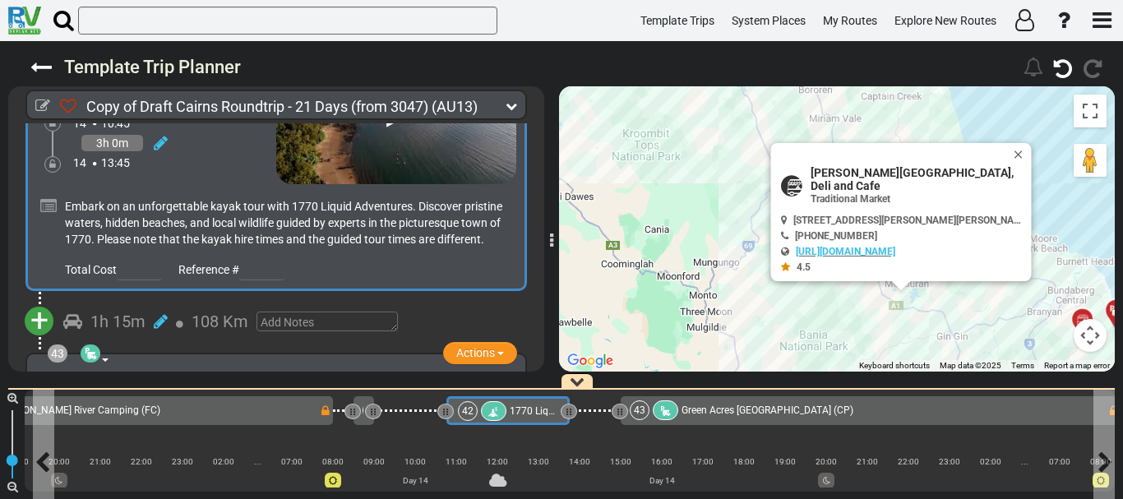
click at [497, 415] on icon at bounding box center [494, 412] width 14 height 12
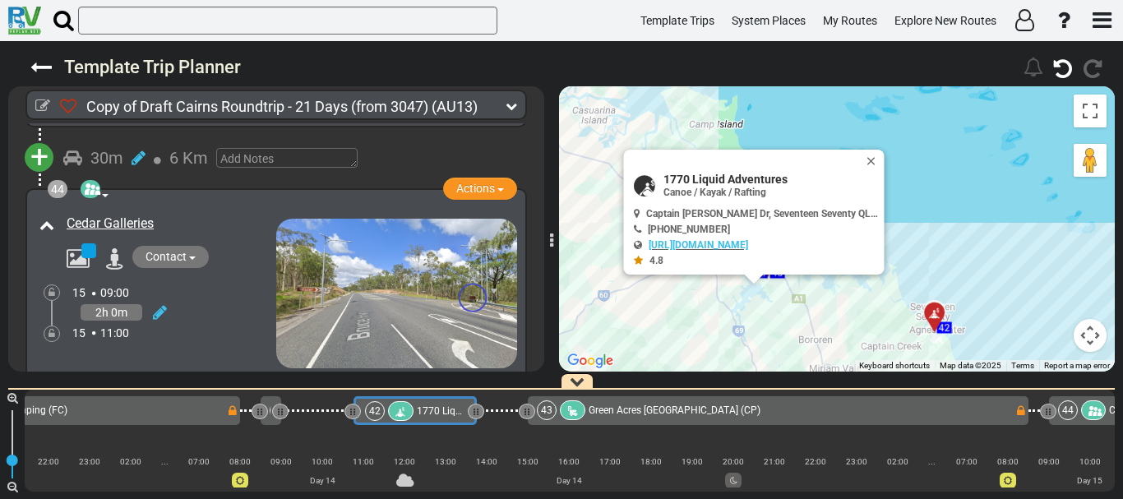
scroll to position [14654, 0]
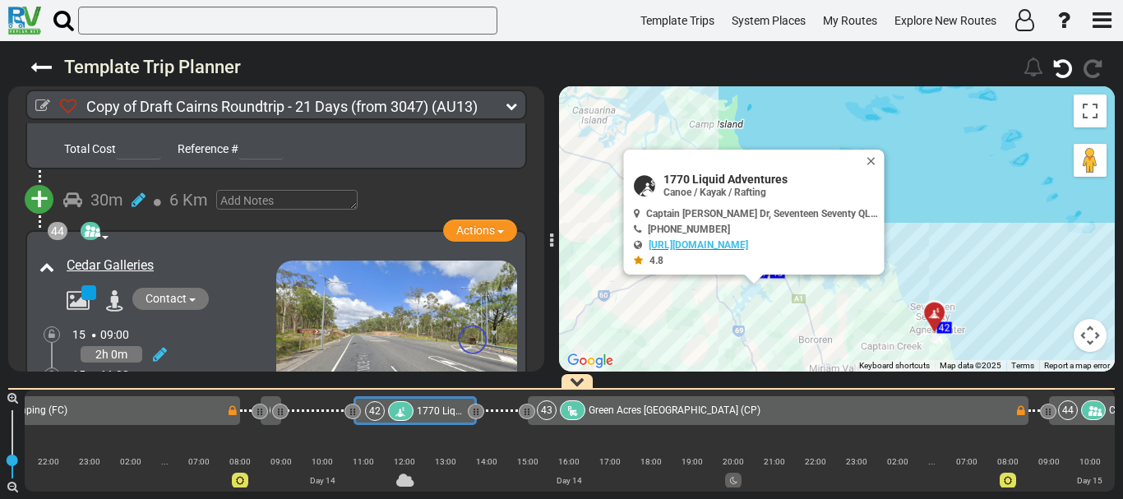
click at [211, 252] on div "Cedar Galleries" at bounding box center [155, 330] width 241 height 157
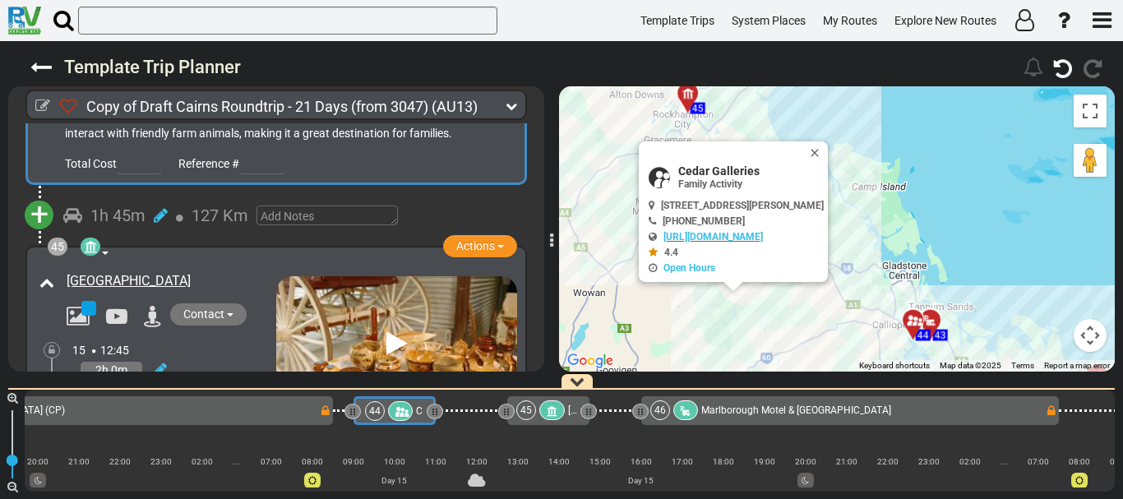
scroll to position [15015, 0]
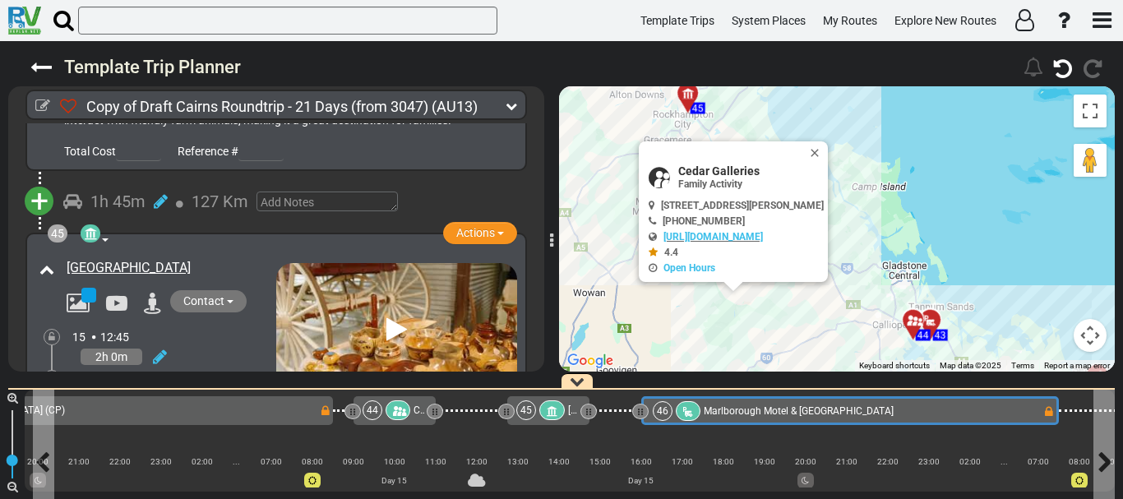
click at [717, 414] on span "Marlborough Motel & [GEOGRAPHIC_DATA]" at bounding box center [799, 411] width 190 height 12
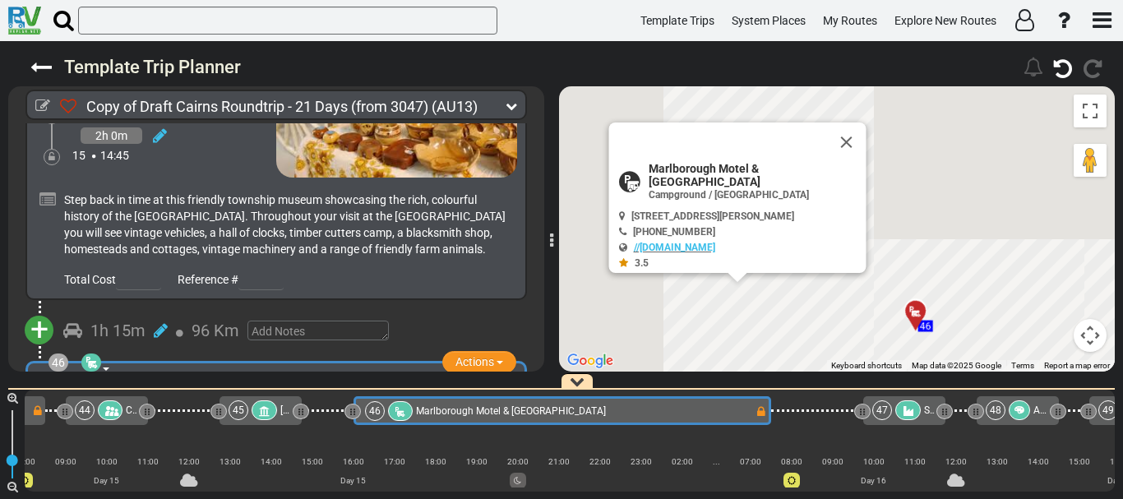
scroll to position [0, 10804]
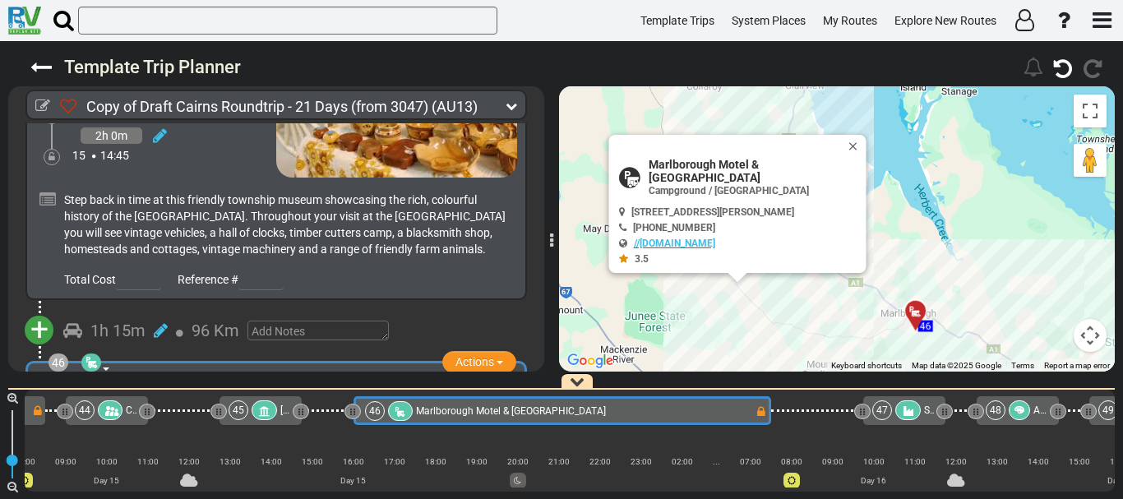
click at [149, 389] on link "Marlborough Motel & [GEOGRAPHIC_DATA]" at bounding box center [129, 406] width 124 height 35
click at [670, 178] on span "Marlborough Motel & [GEOGRAPHIC_DATA]" at bounding box center [756, 171] width 214 height 26
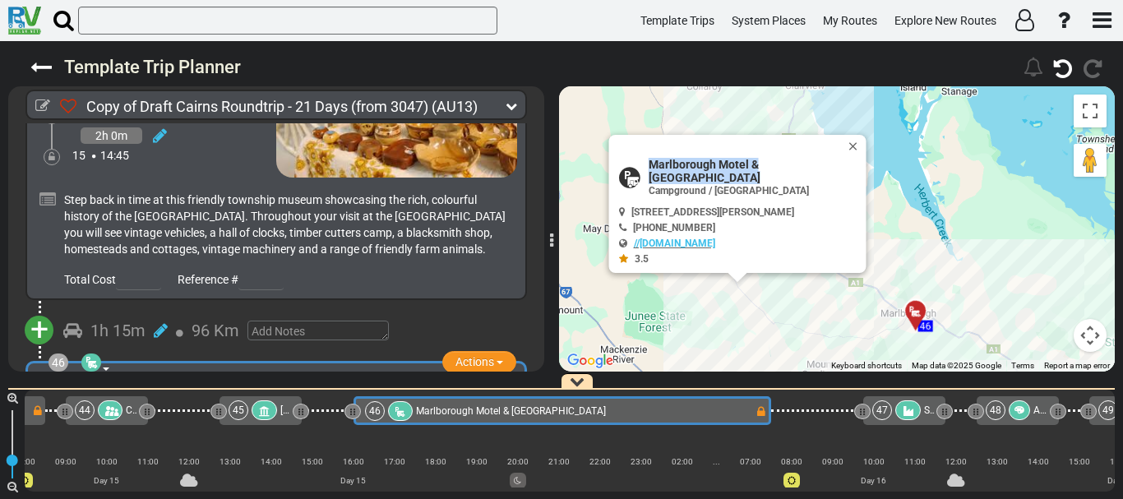
copy div "Marlborough Motel & [GEOGRAPHIC_DATA]"
click at [686, 174] on span "Marlborough Motel & [GEOGRAPHIC_DATA]" at bounding box center [756, 171] width 214 height 26
click at [815, 420] on div at bounding box center [817, 410] width 93 height 29
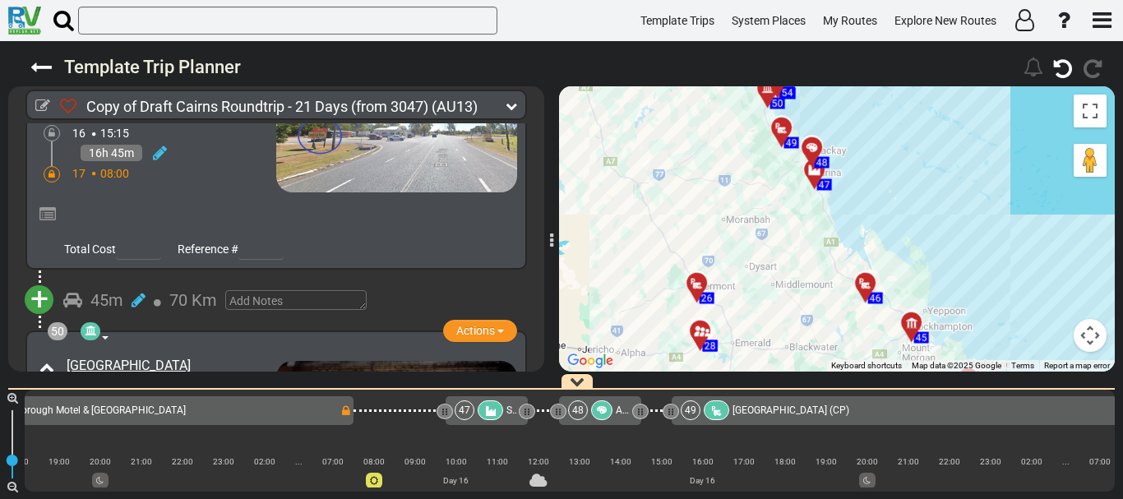
scroll to position [16636, 0]
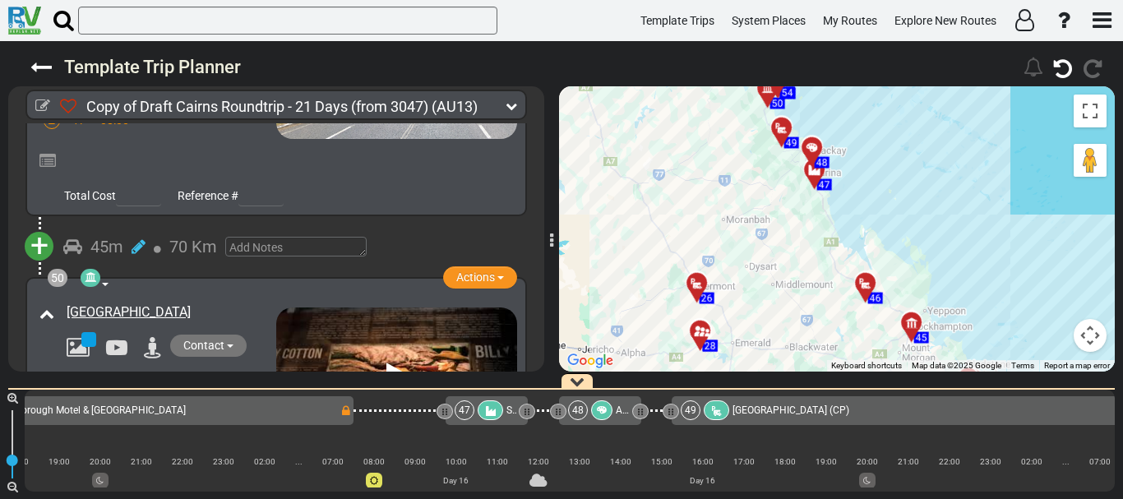
click at [247, 390] on div "1h 30m" at bounding box center [174, 402] width 204 height 24
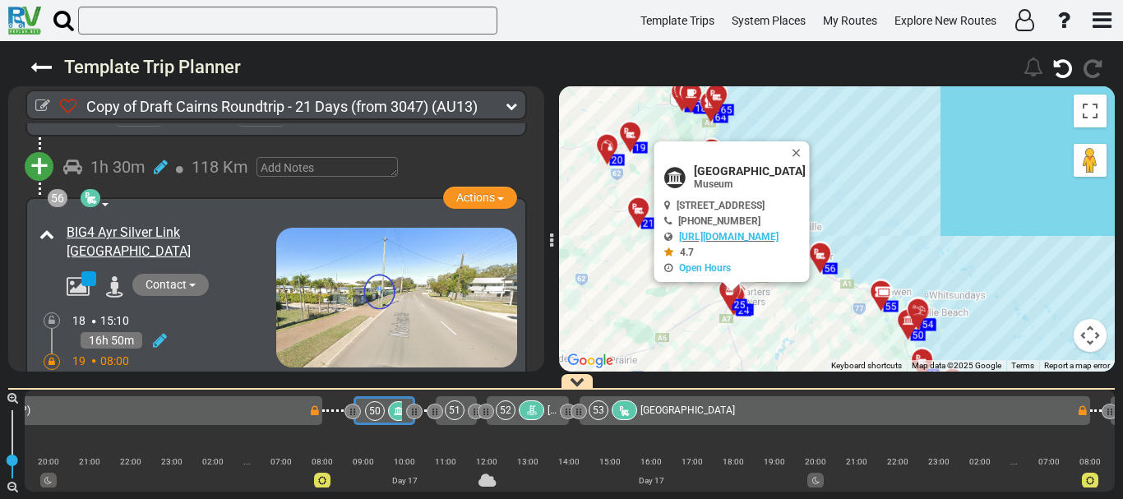
scroll to position [18774, 0]
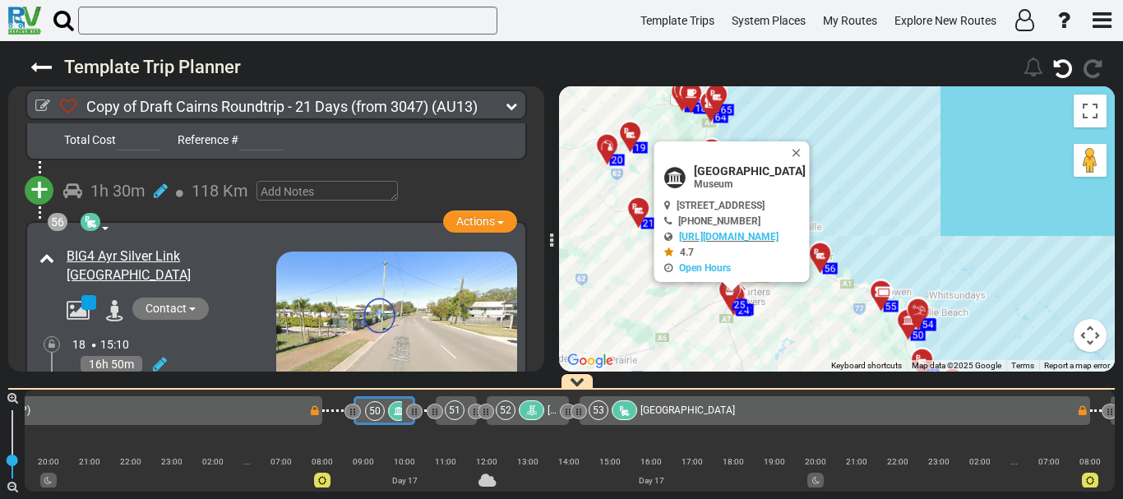
click at [417, 266] on div "56 Campground / [GEOGRAPHIC_DATA] Actions Add Activity Replace Add Notes Set as…" at bounding box center [275, 345] width 501 height 248
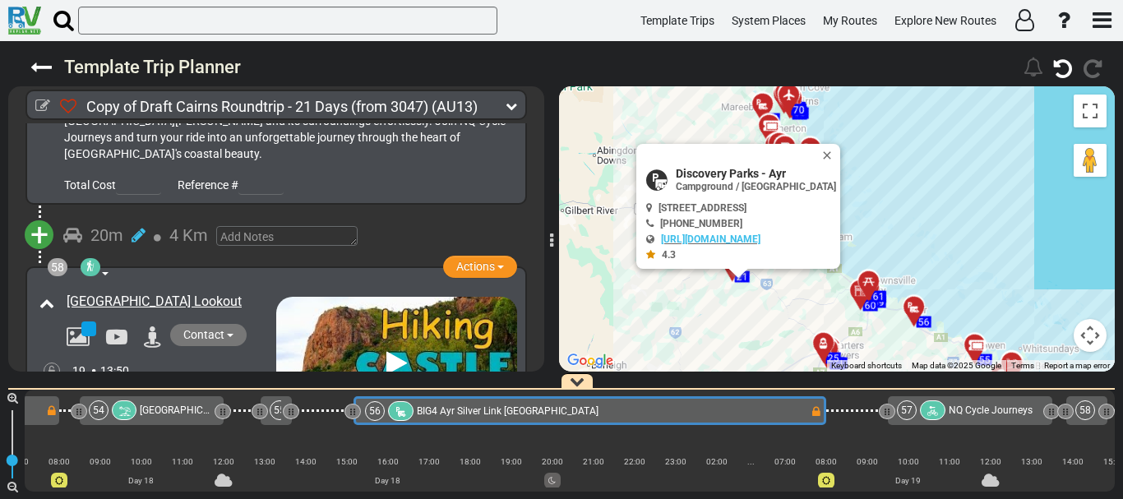
scroll to position [19411, 0]
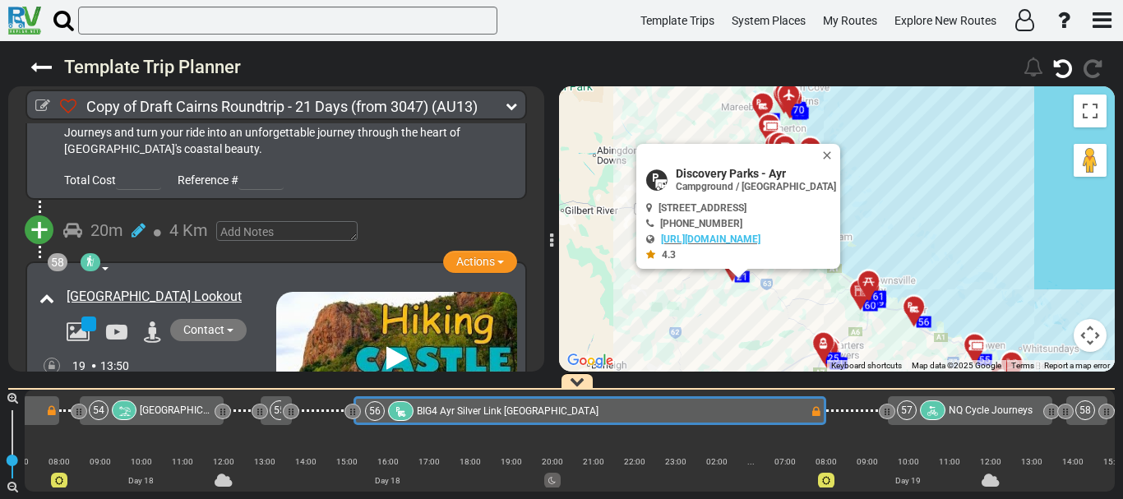
click at [191, 374] on div "1h 0m" at bounding box center [174, 386] width 204 height 24
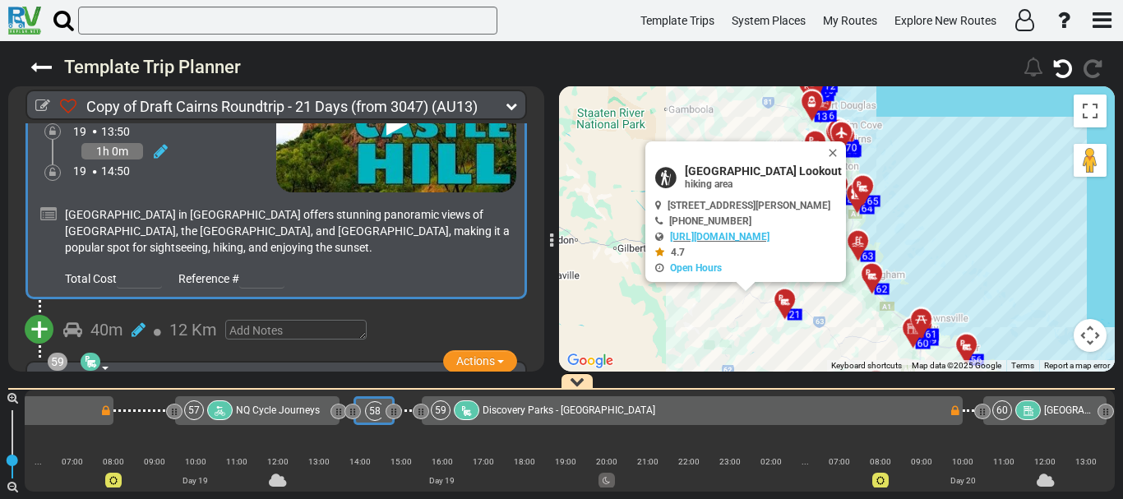
scroll to position [19650, 0]
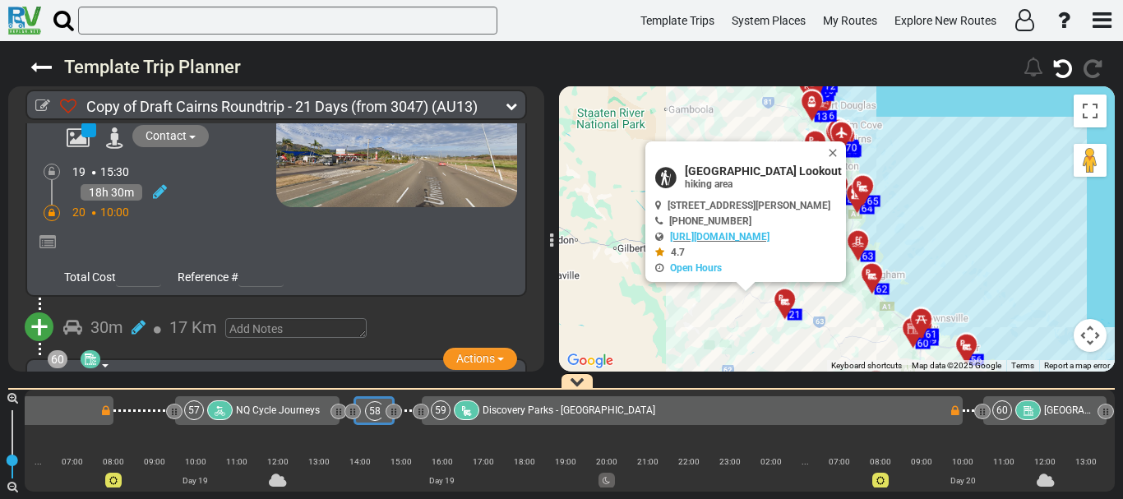
click at [222, 381] on div "[GEOGRAPHIC_DATA]" at bounding box center [155, 453] width 241 height 144
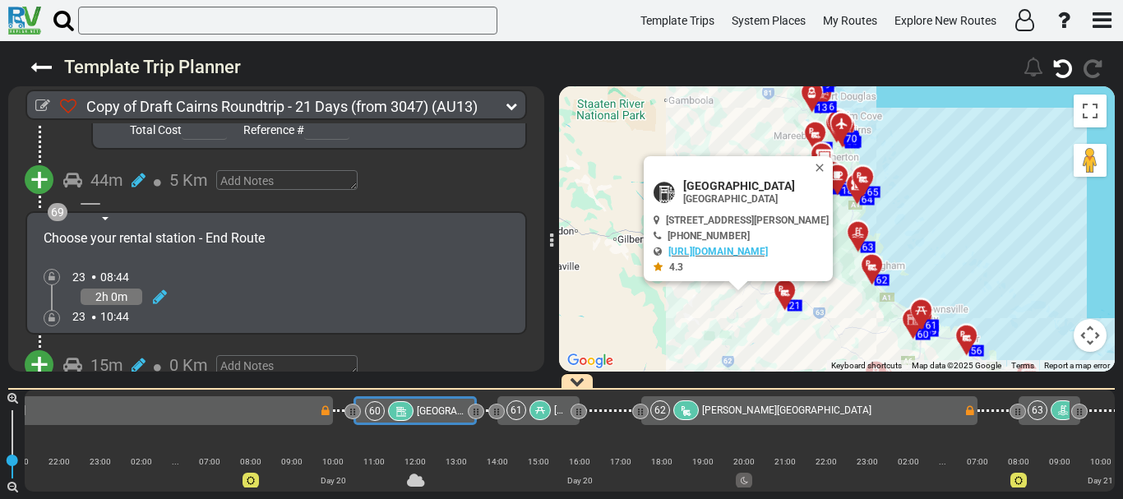
scroll to position [23302, 0]
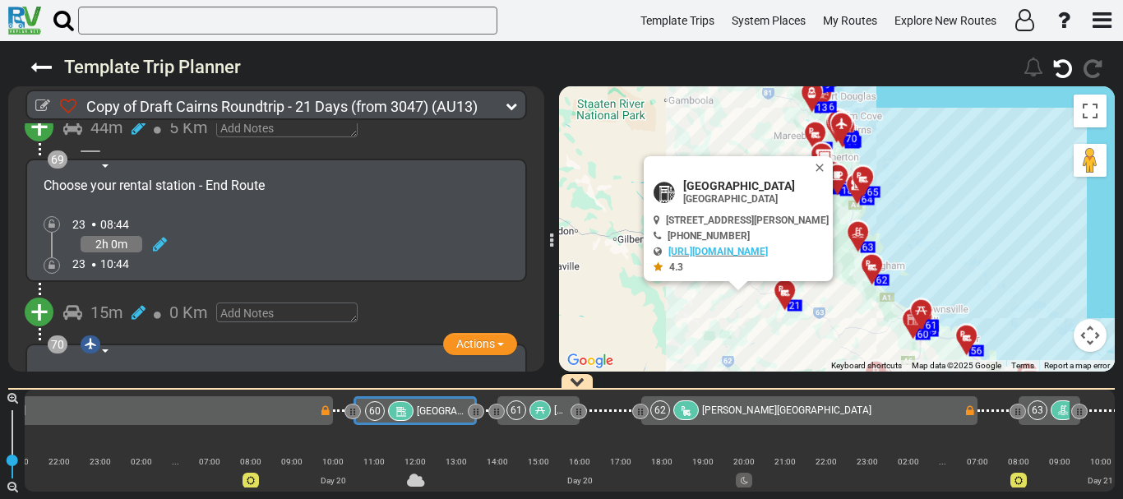
click at [166, 458] on link at bounding box center [160, 468] width 14 height 20
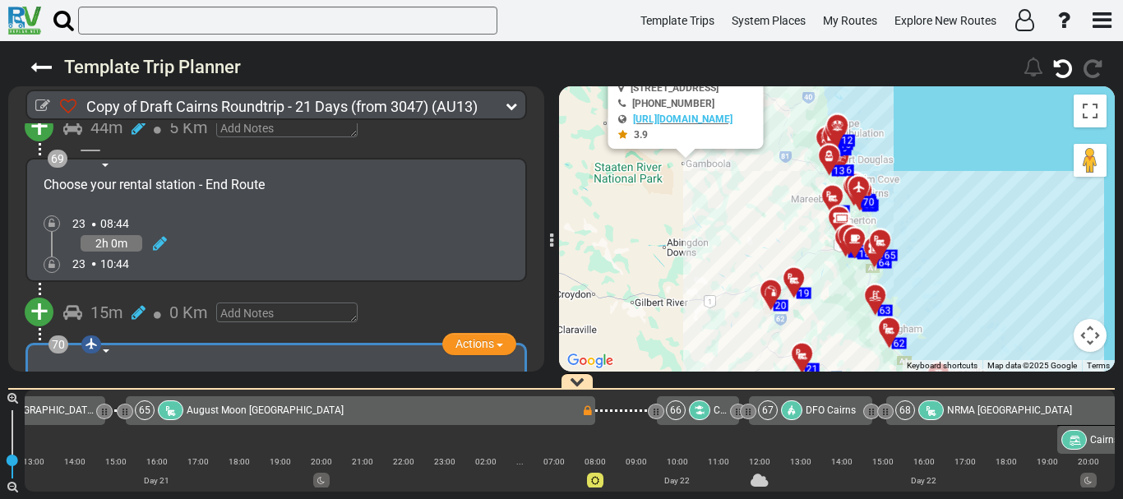
scroll to position [0, 16447]
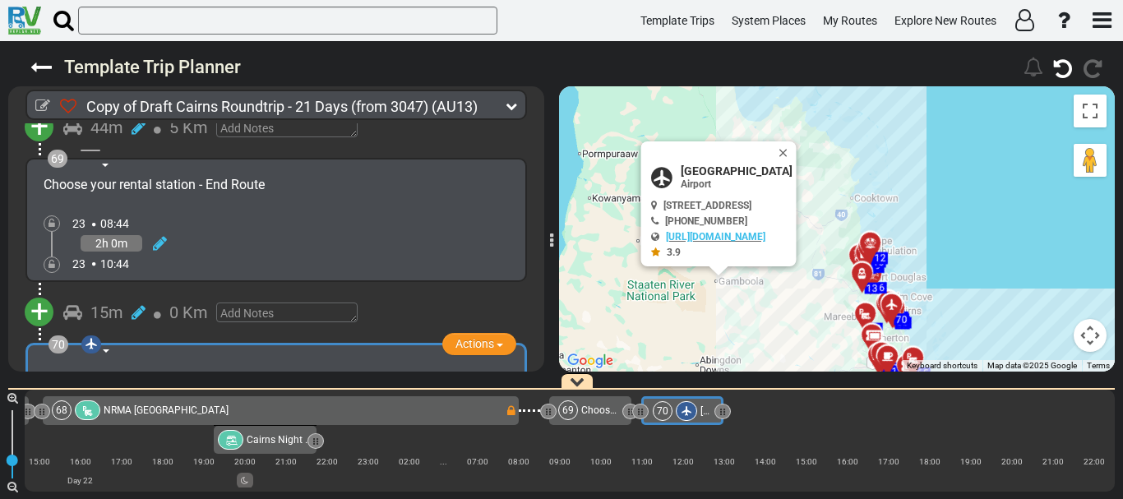
click at [146, 436] on icon at bounding box center [144, 449] width 15 height 26
click at [179, 486] on icon at bounding box center [177, 494] width 16 height 16
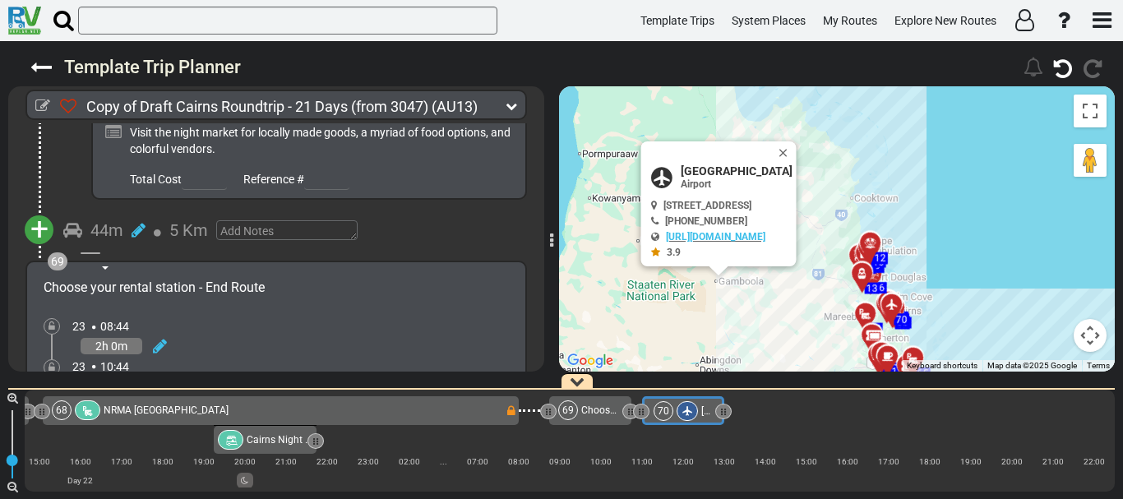
scroll to position [23185, 0]
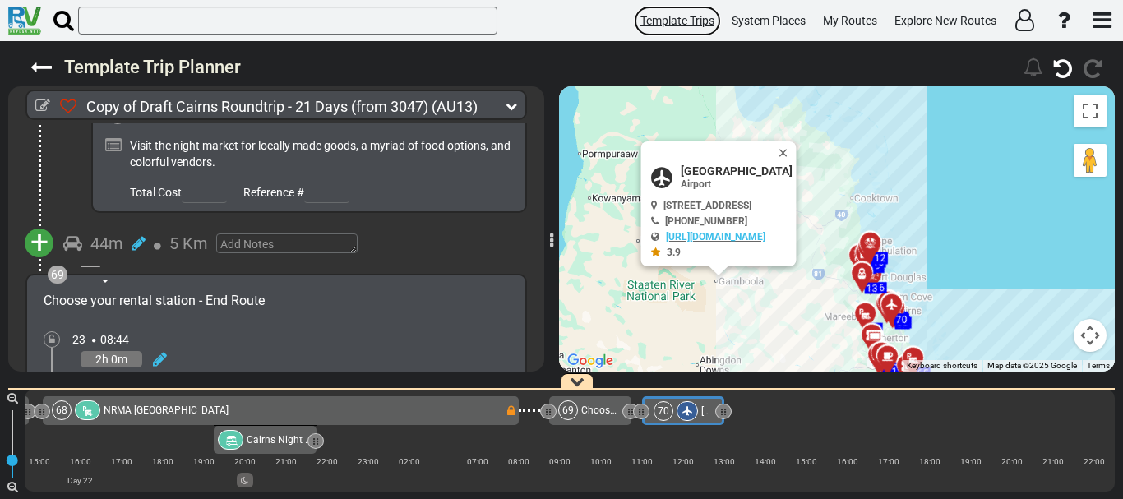
click at [677, 20] on span "Template Trips" at bounding box center [677, 20] width 74 height 13
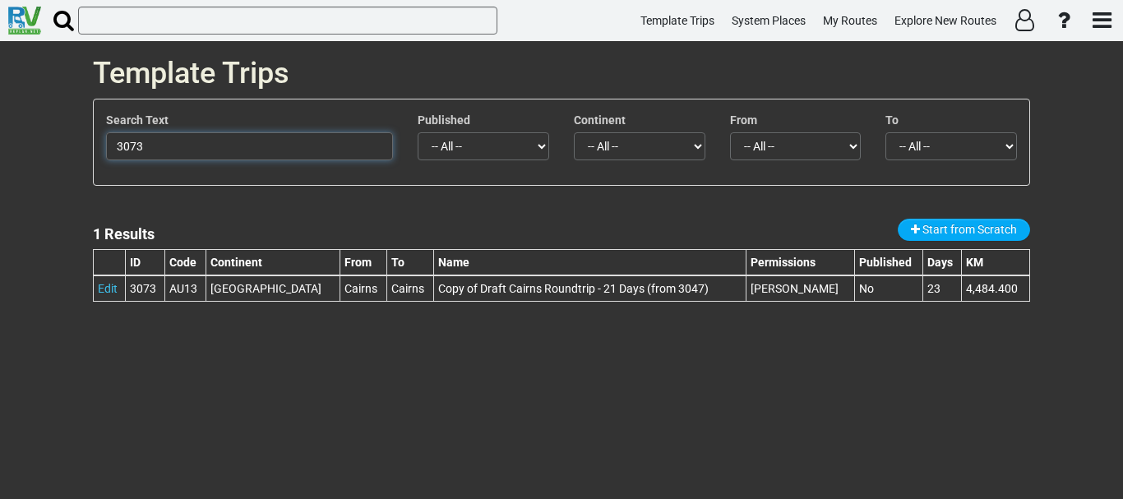
click at [179, 135] on input "3073" at bounding box center [249, 146] width 287 height 28
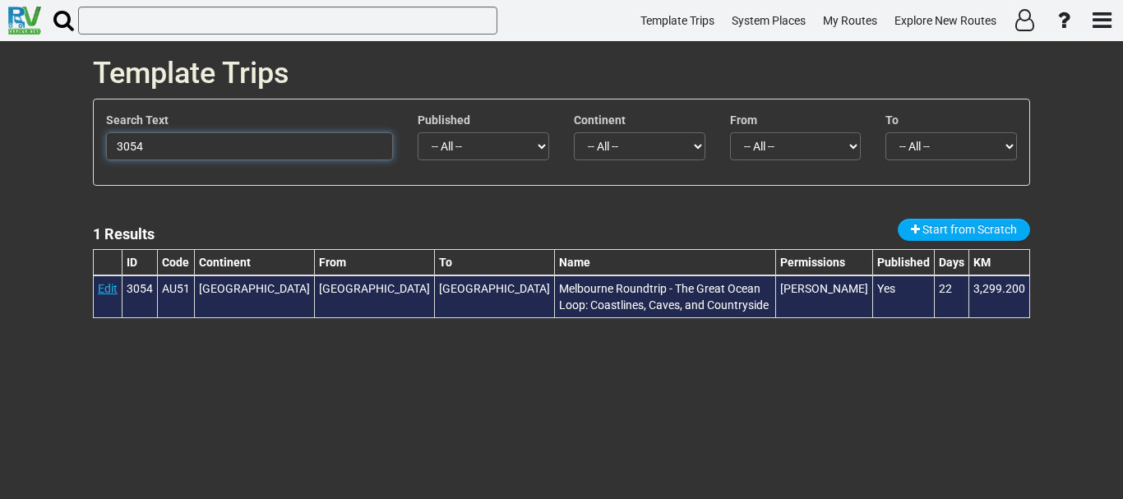
type input "3054"
click at [106, 291] on link "Edit" at bounding box center [108, 288] width 20 height 13
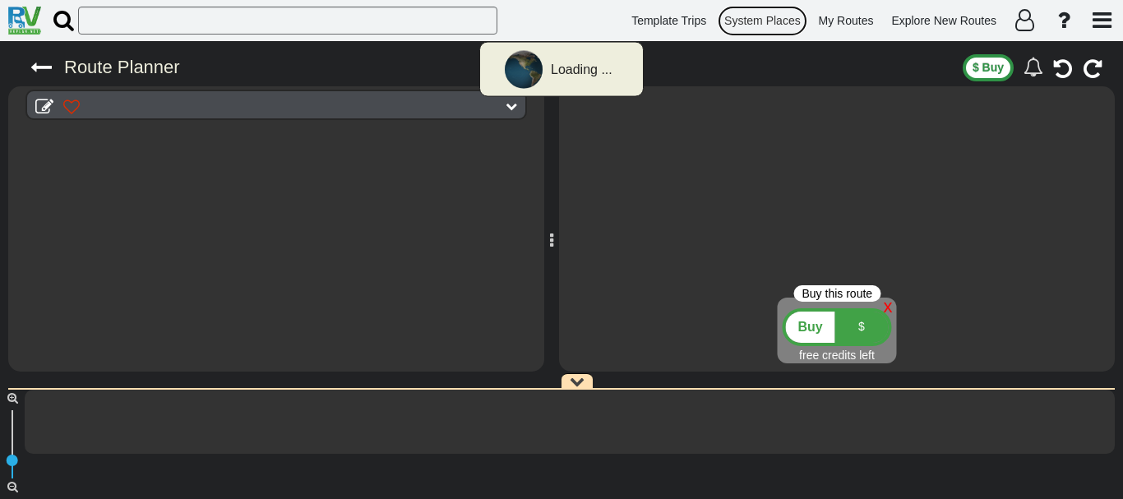
click at [743, 14] on span "System Places" at bounding box center [762, 20] width 76 height 13
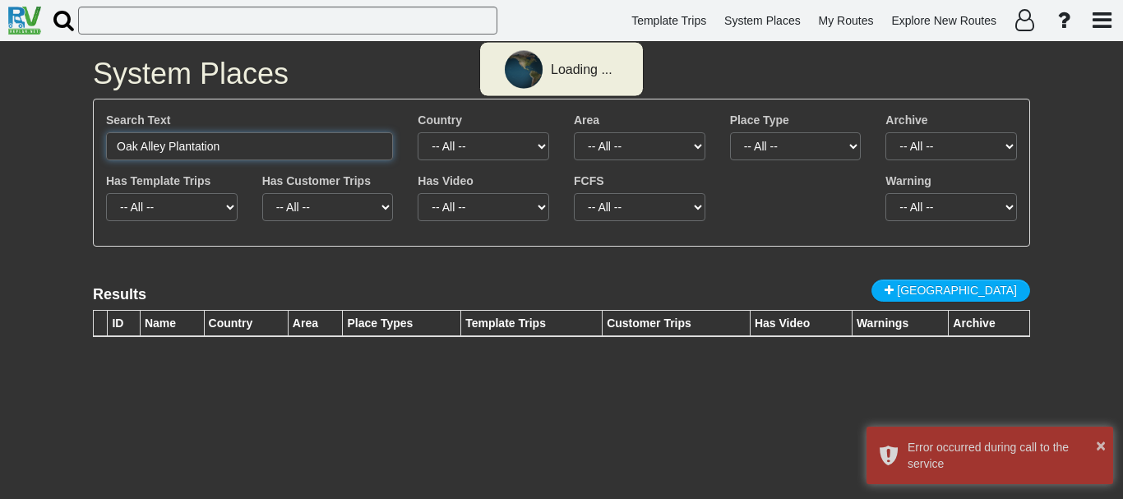
click at [300, 152] on input "Oak Alley Plantation" at bounding box center [249, 146] width 287 height 28
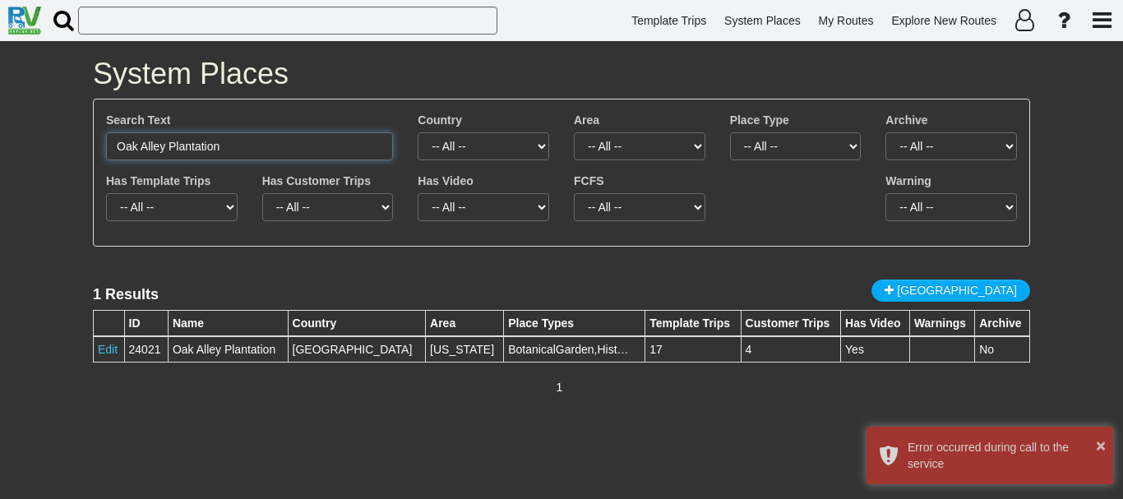
click at [300, 152] on input "Oak Alley Plantation" at bounding box center [249, 146] width 287 height 28
paste input "Carnarvon Gorge Visitor Area"
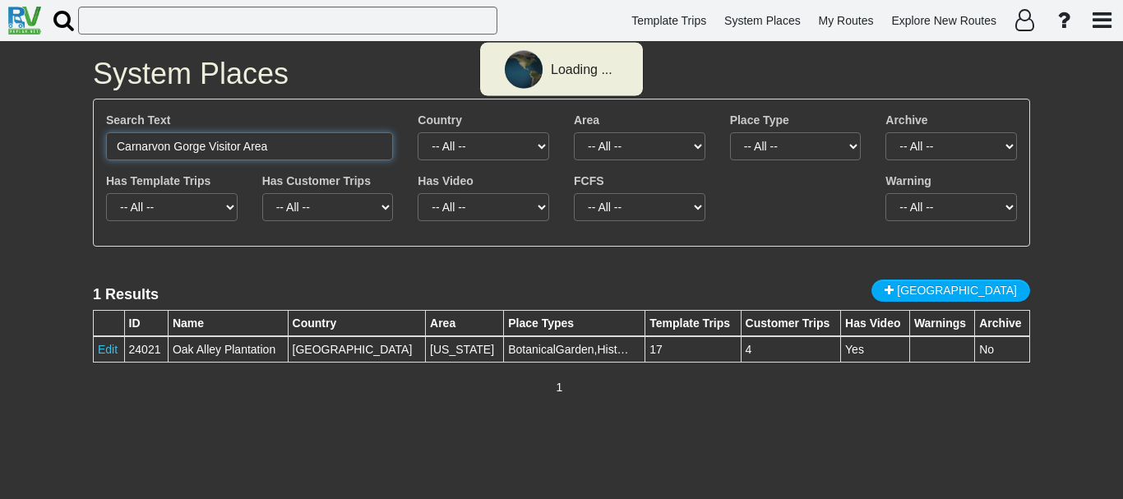
type input "Carnarvon Gorge Visitor Area"
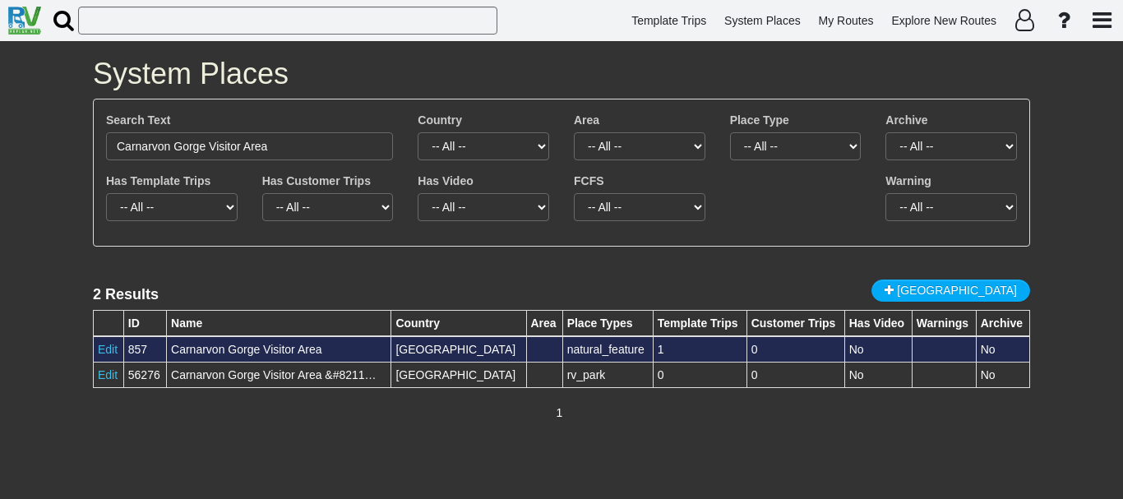
click at [103, 341] on td "Edit" at bounding box center [109, 349] width 30 height 26
click at [106, 347] on link "Edit" at bounding box center [108, 349] width 20 height 13
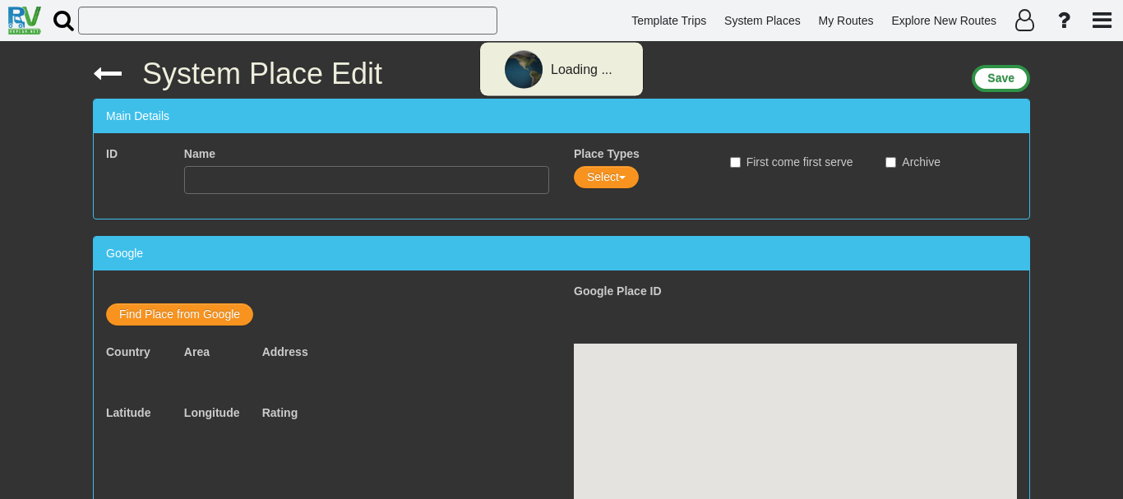
type input "Carnarvon Gorge Visitor Area"
type textarea "Start your day at [GEOGRAPHIC_DATA]’s [GEOGRAPHIC_DATA] Visitor Area, where you…"
type input "[URL][DOMAIN_NAME]"
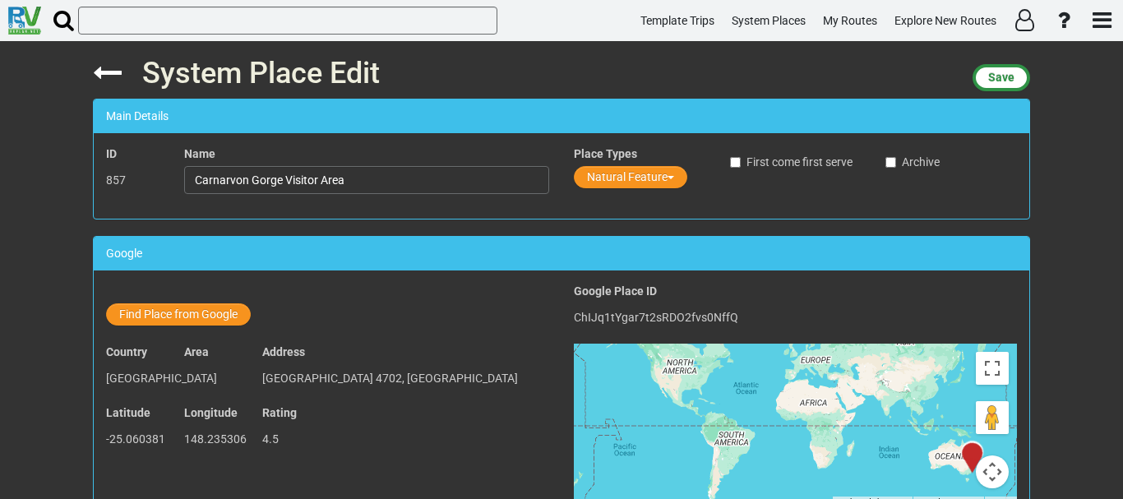
scroll to position [436, 0]
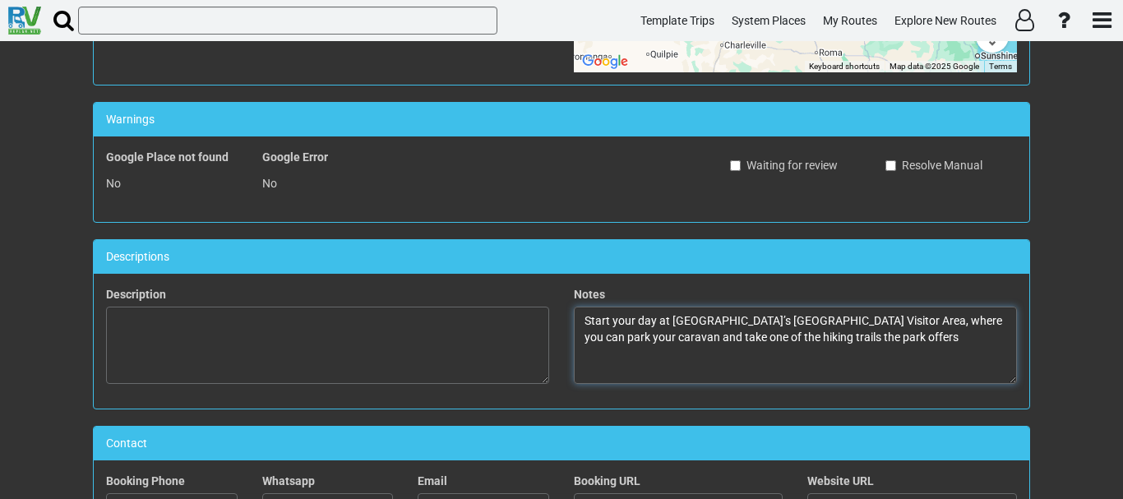
click at [959, 356] on textarea "Start your day at [GEOGRAPHIC_DATA]’s [GEOGRAPHIC_DATA] Visitor Area, where you…" at bounding box center [795, 345] width 443 height 77
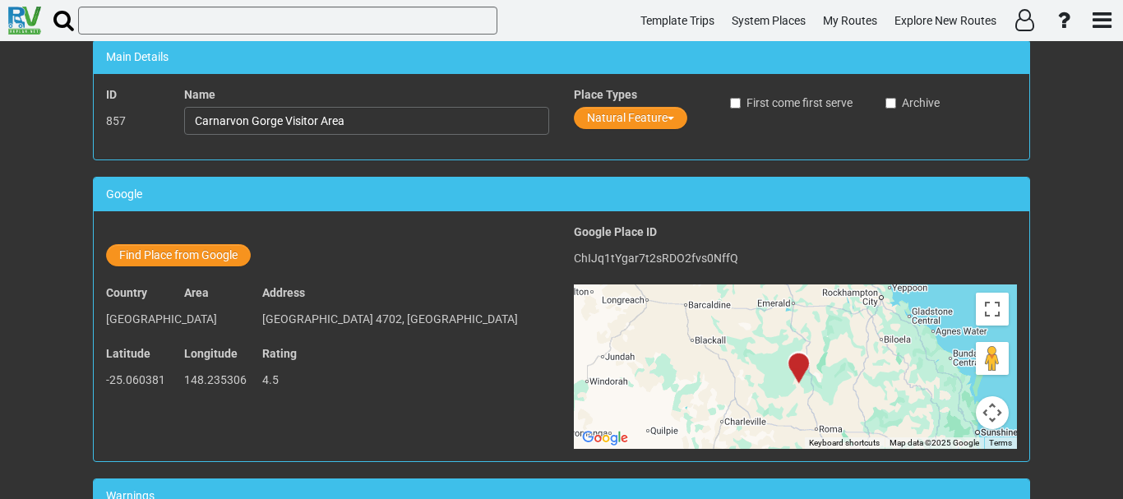
scroll to position [0, 0]
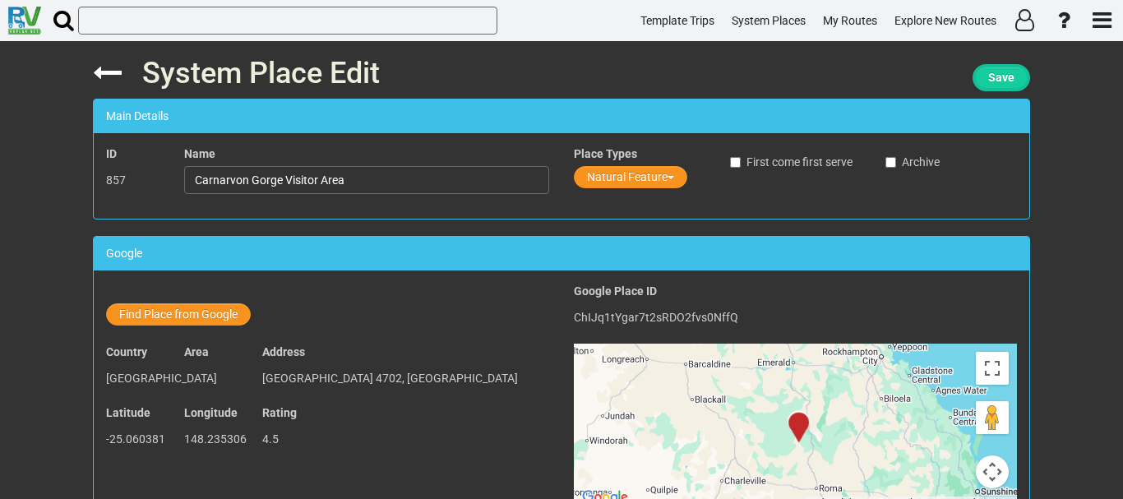
type textarea "Start your day at [GEOGRAPHIC_DATA]’s [GEOGRAPHIC_DATA] Visitor Area, where you…"
click at [1005, 72] on span "Save" at bounding box center [1001, 77] width 26 height 13
click at [1003, 72] on span "Save" at bounding box center [1001, 77] width 26 height 13
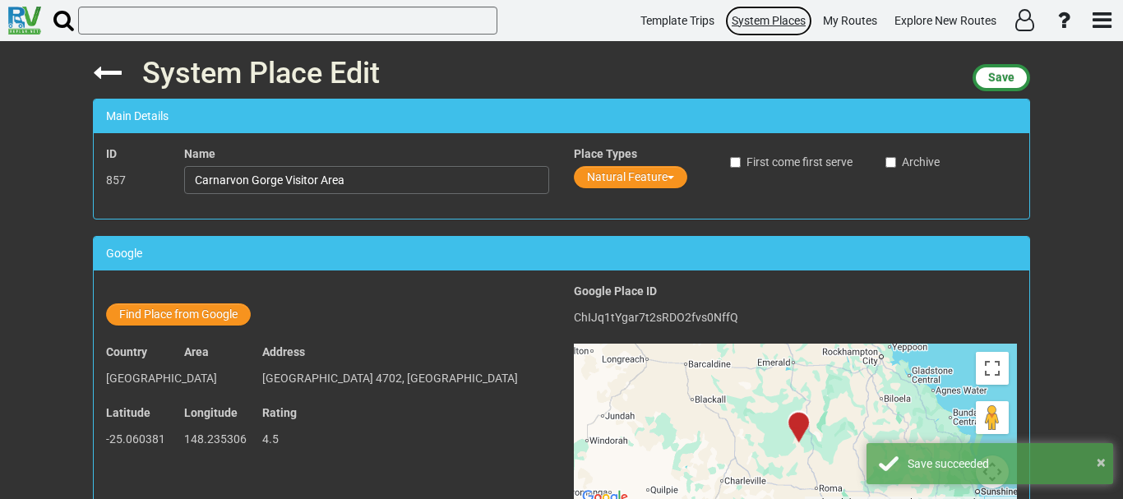
click at [766, 25] on span "System Places" at bounding box center [769, 20] width 74 height 13
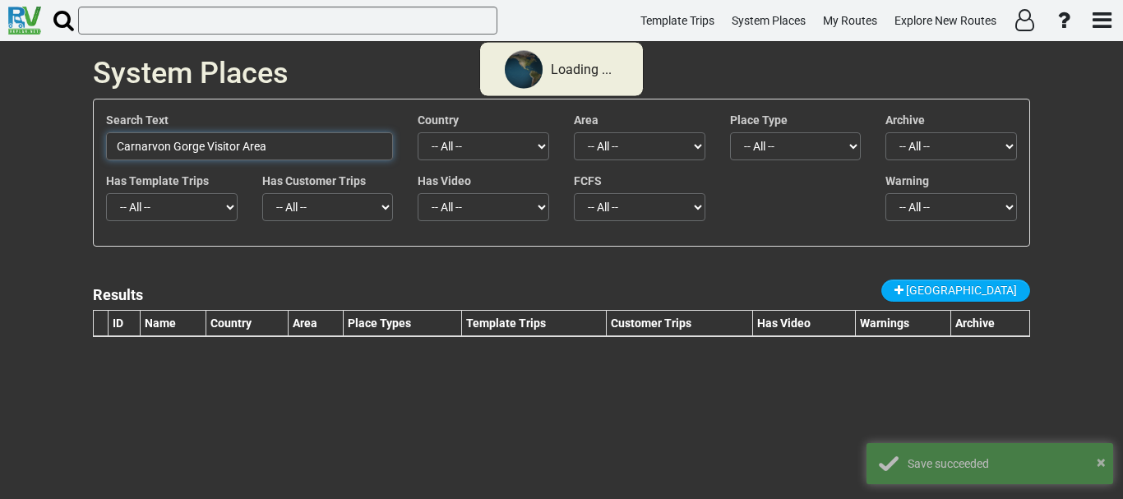
click at [301, 145] on input "Carnarvon Gorge Visitor Area" at bounding box center [249, 146] width 287 height 28
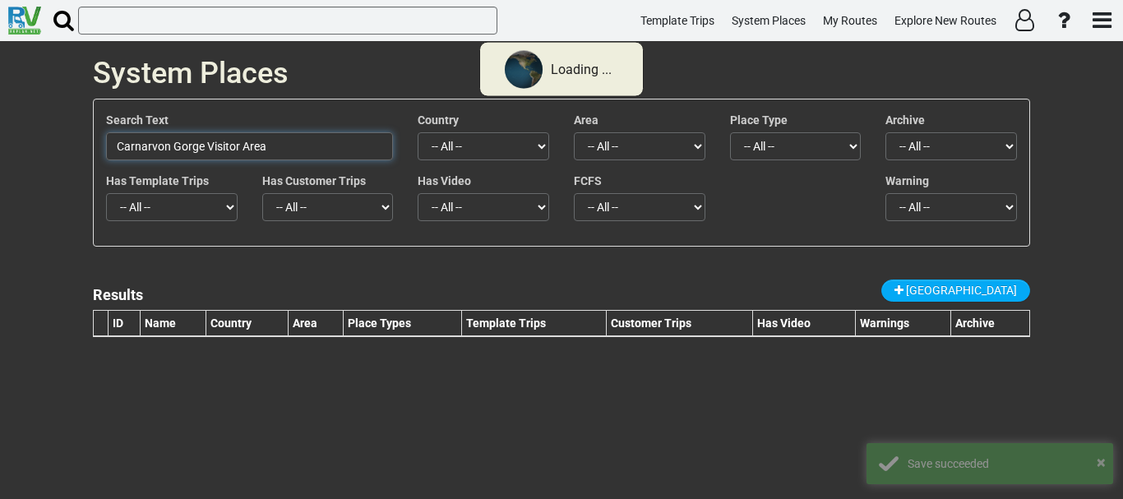
click at [301, 145] on input "Carnarvon Gorge Visitor Area" at bounding box center [249, 146] width 287 height 28
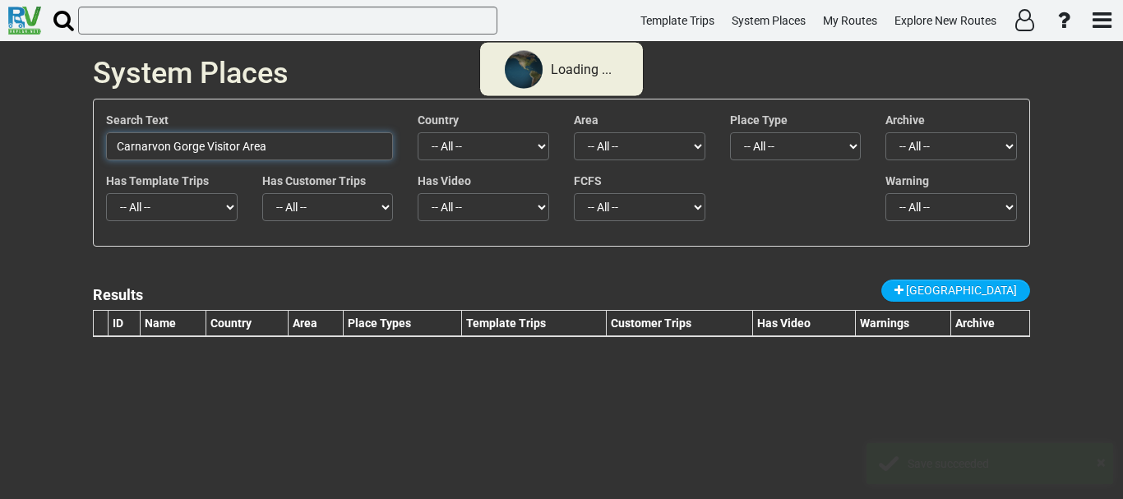
paste input "Marlborough Motel & [GEOGRAPHIC_DATA]"
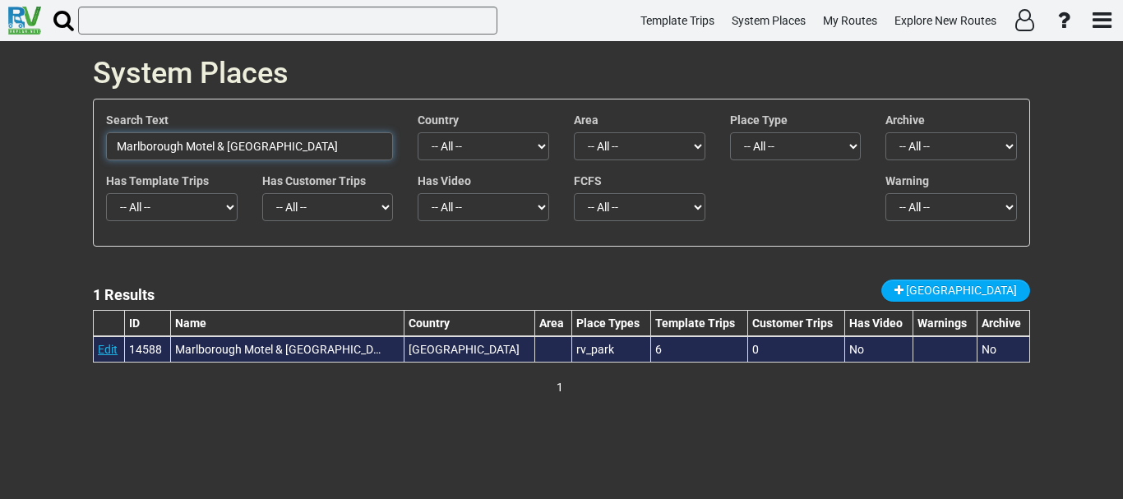
type input "Marlborough Motel & [GEOGRAPHIC_DATA]"
click at [109, 343] on link "Edit" at bounding box center [108, 349] width 20 height 13
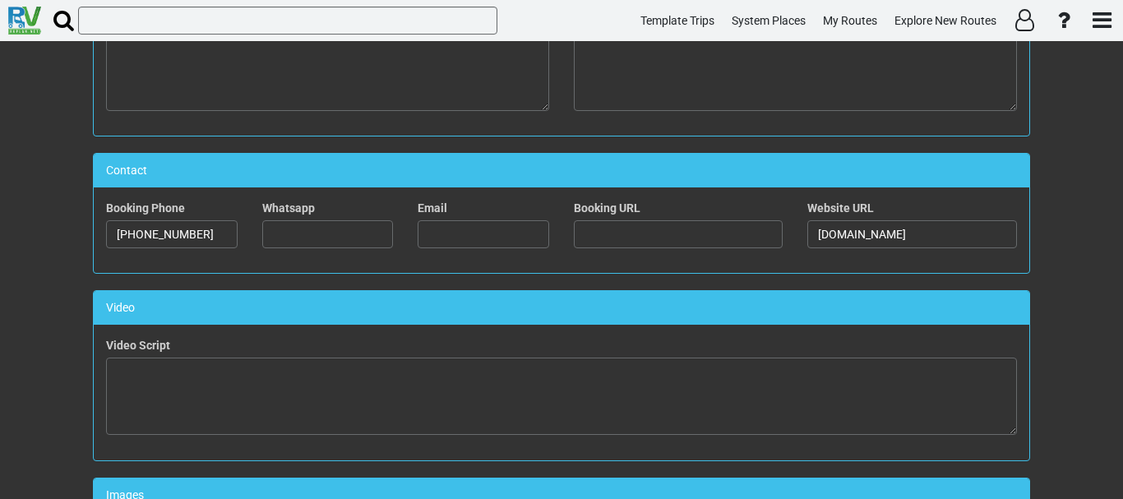
scroll to position [756, 0]
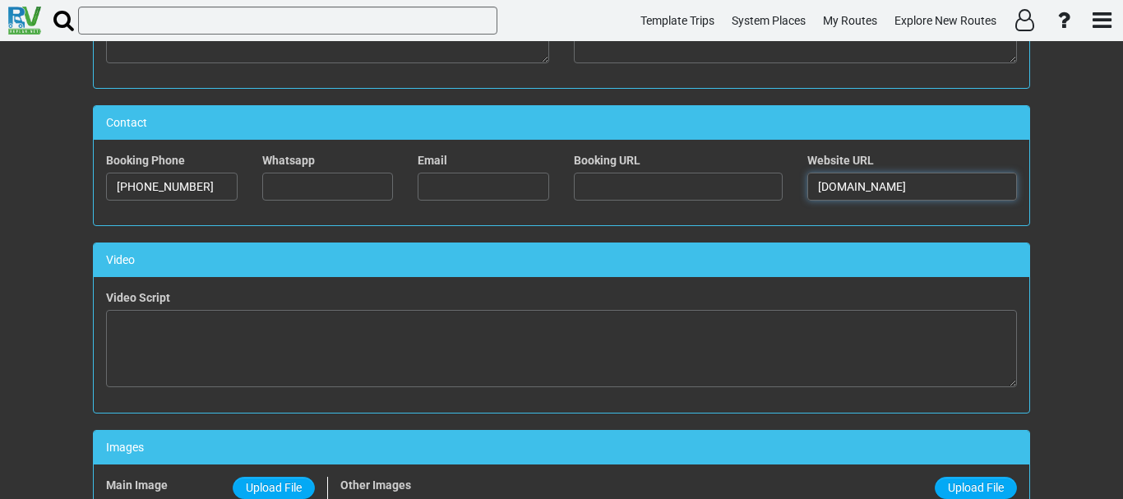
click at [936, 178] on input "marlborough.net.au" at bounding box center [912, 187] width 210 height 28
paste input "https://marlboroughmotel.com.au/?_ga=2.147986103.1475106341.1758778900-11682204…"
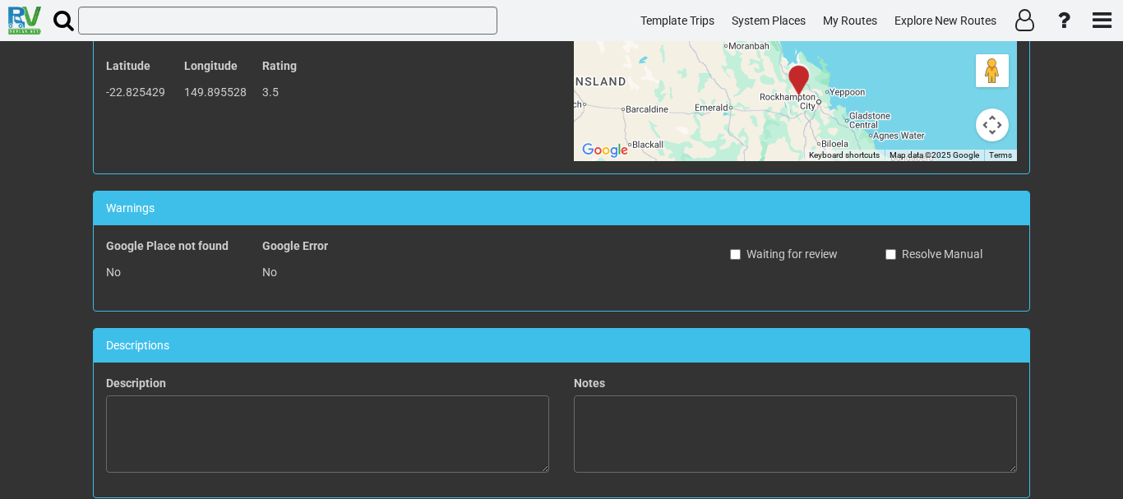
scroll to position [0, 0]
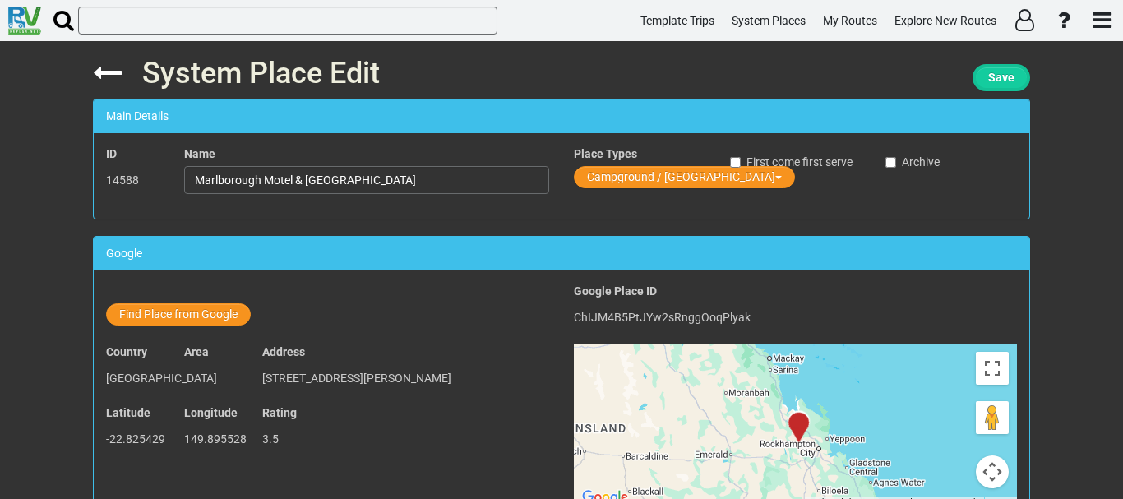
type input "https://marlboroughmotel.com.au/?_ga=2.147986103.1475106341.1758778900-11682204…"
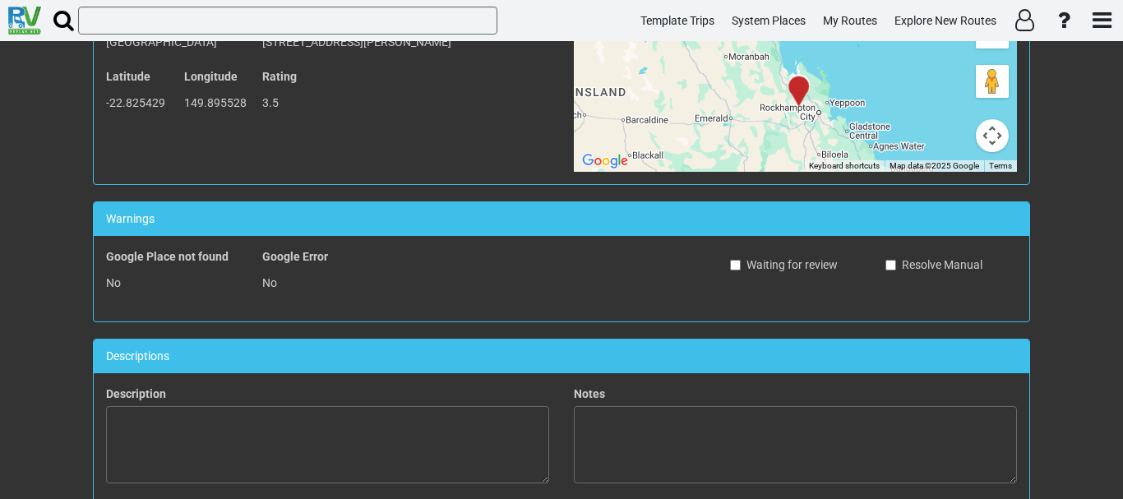
scroll to position [592, 0]
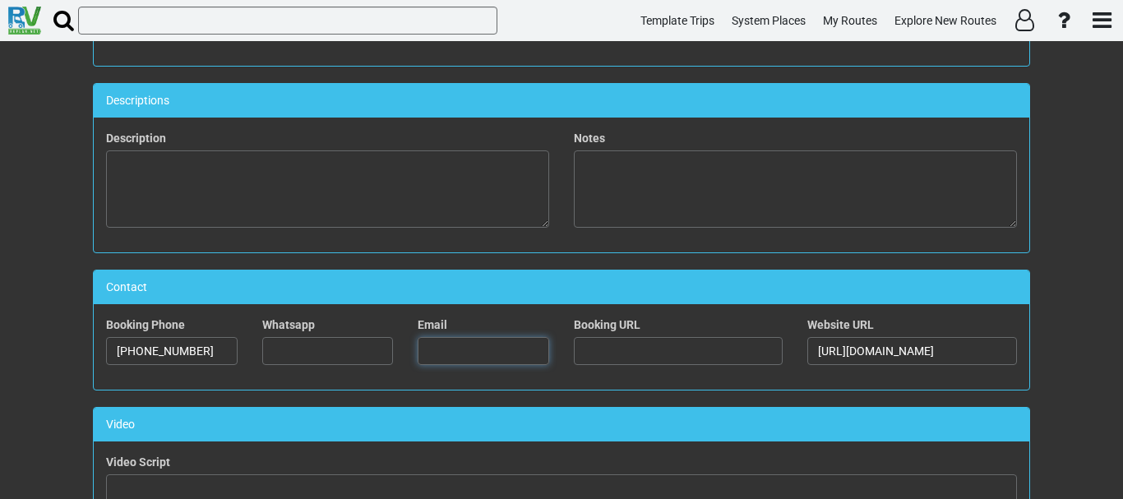
click at [529, 349] on input "text" at bounding box center [484, 351] width 132 height 28
paste input "admin@marlboroughmotel.com.au"
type input "admin@marlboroughmotel.com.au"
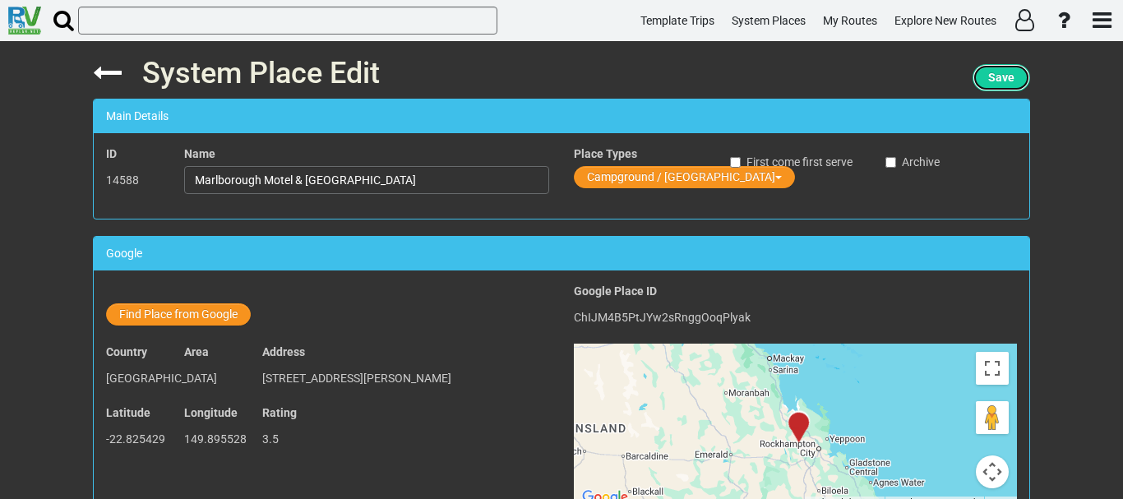
click at [1002, 75] on span "Save" at bounding box center [1001, 77] width 26 height 13
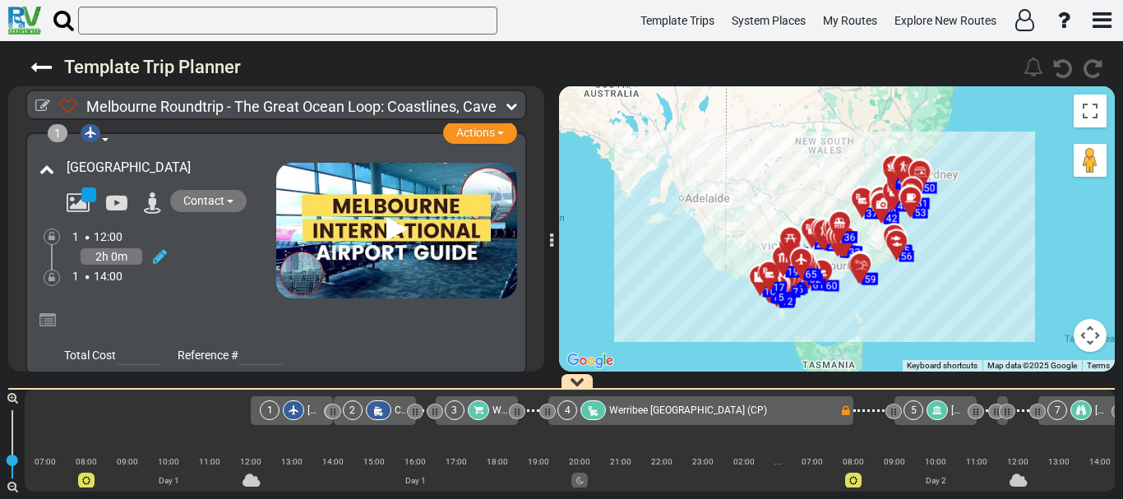
click at [298, 413] on icon at bounding box center [294, 410] width 10 height 10
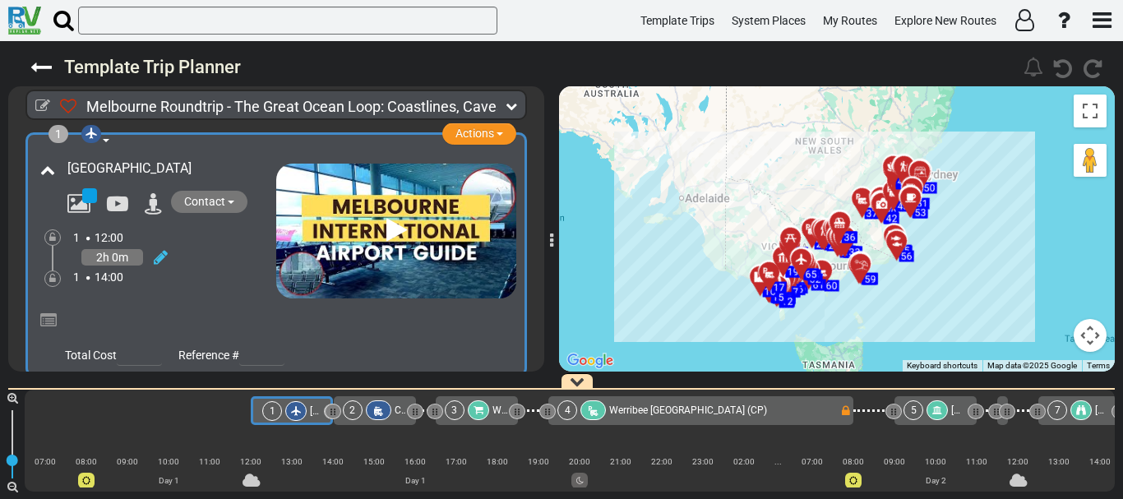
click at [380, 418] on div at bounding box center [378, 410] width 25 height 20
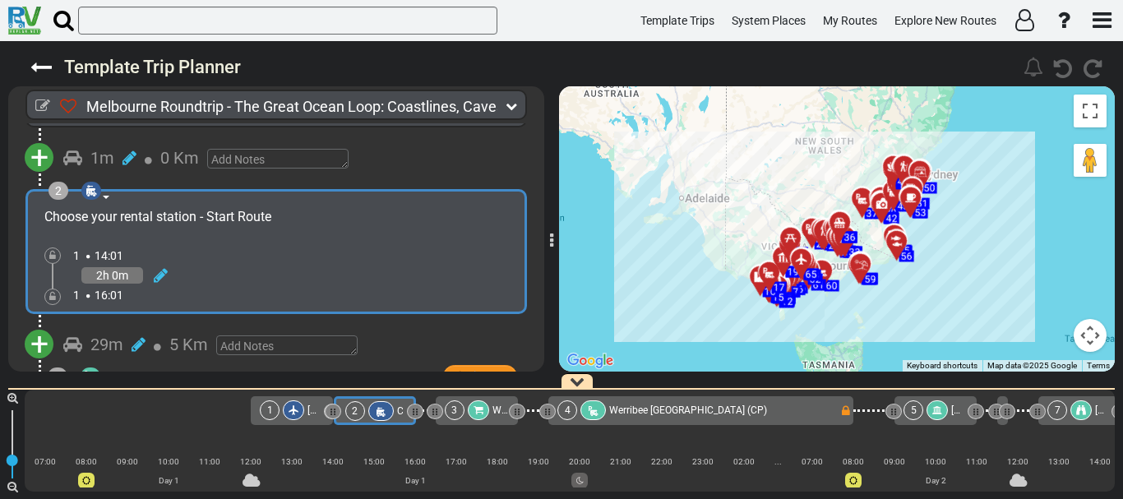
click at [457, 413] on div "3" at bounding box center [455, 410] width 20 height 20
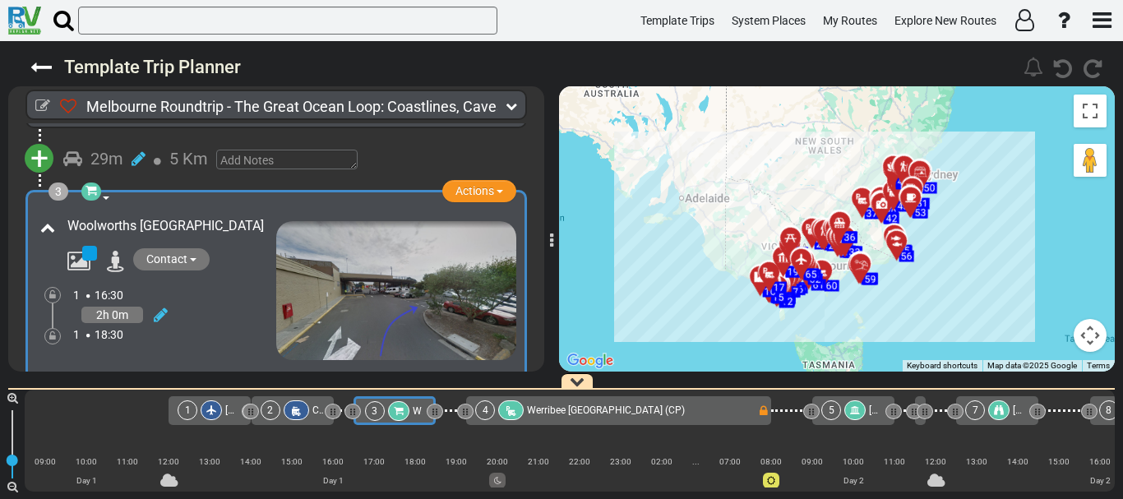
scroll to position [0, 82]
click at [554, 404] on div "Werribee South Caravan Park (CP)" at bounding box center [606, 410] width 158 height 20
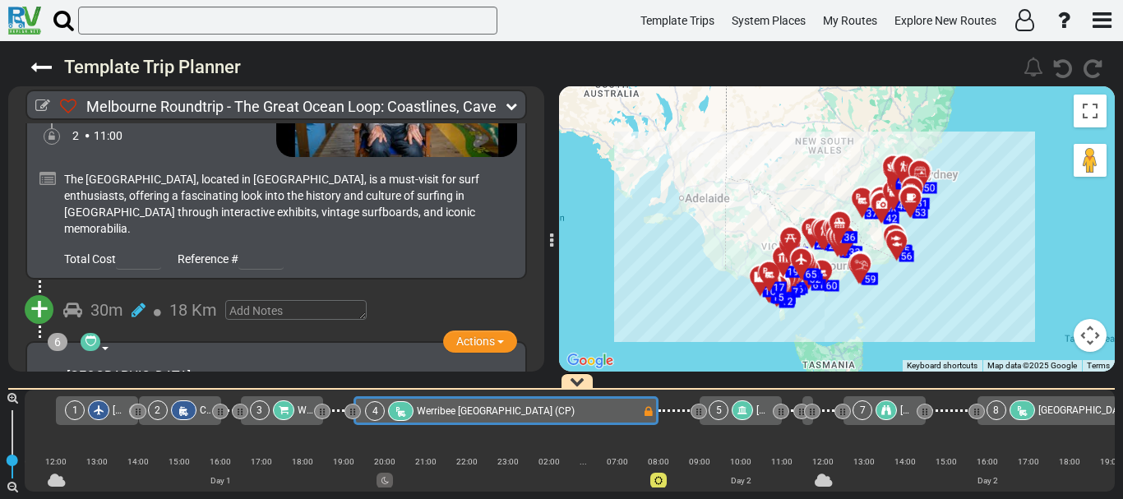
scroll to position [1233, 0]
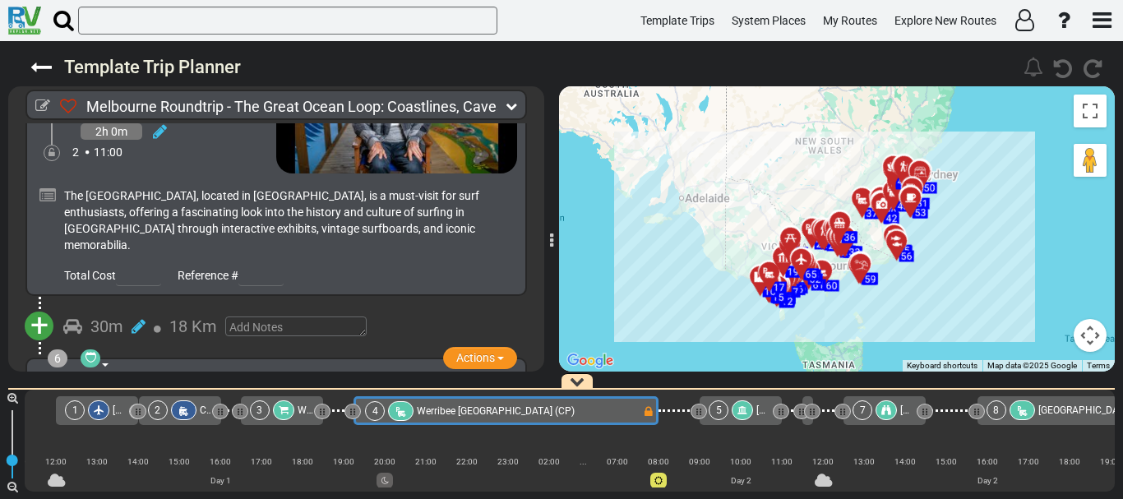
click at [735, 414] on div at bounding box center [742, 410] width 21 height 20
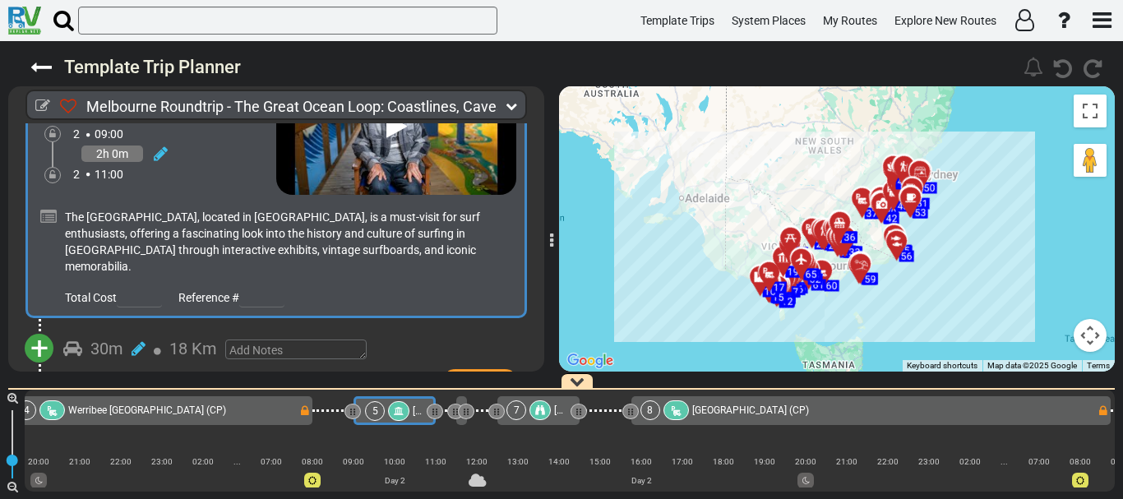
scroll to position [1211, 0]
click at [176, 165] on div "2h 0m" at bounding box center [174, 153] width 203 height 24
click at [217, 165] on div "2h 0m" at bounding box center [174, 153] width 203 height 24
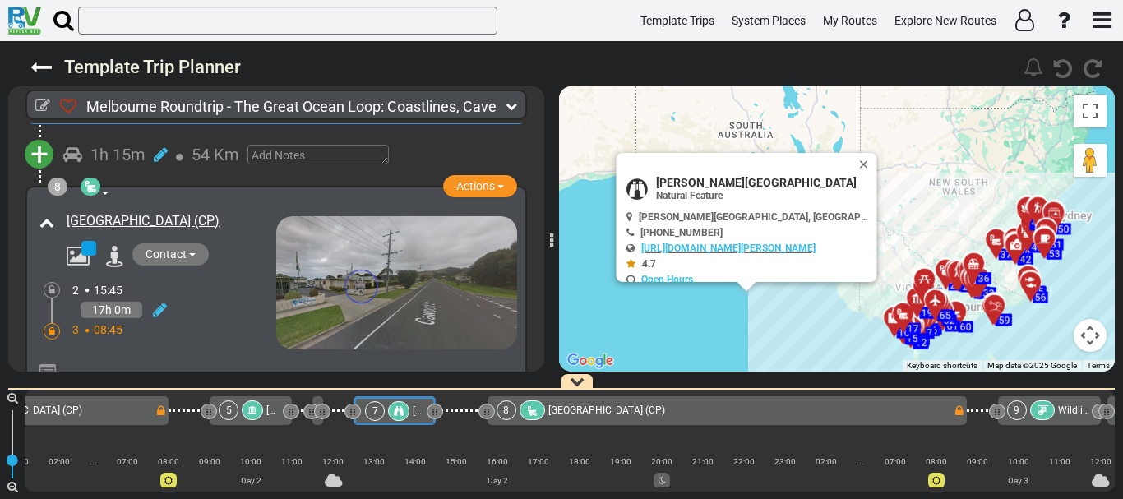
scroll to position [2140, 0]
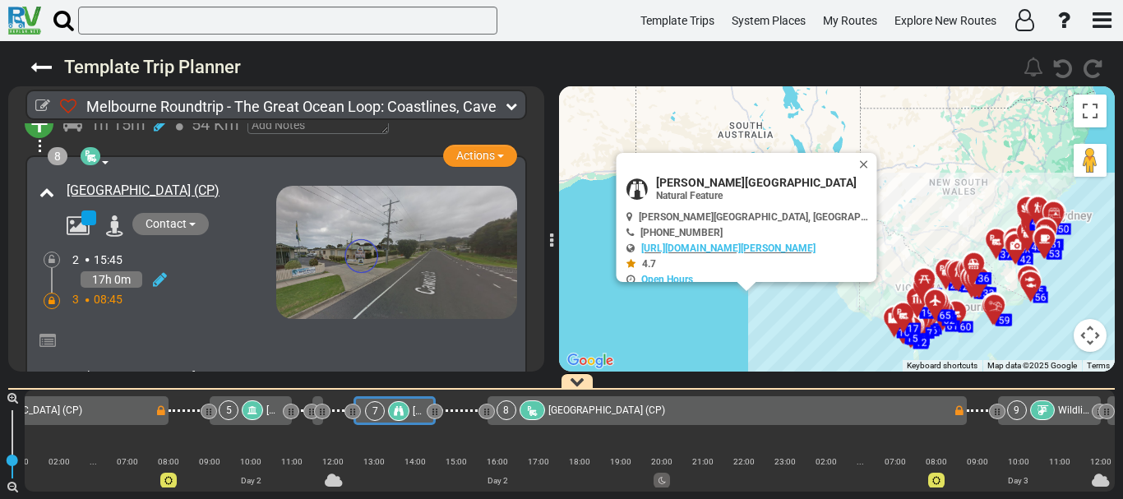
click at [212, 291] on div "3 08:45" at bounding box center [174, 299] width 204 height 16
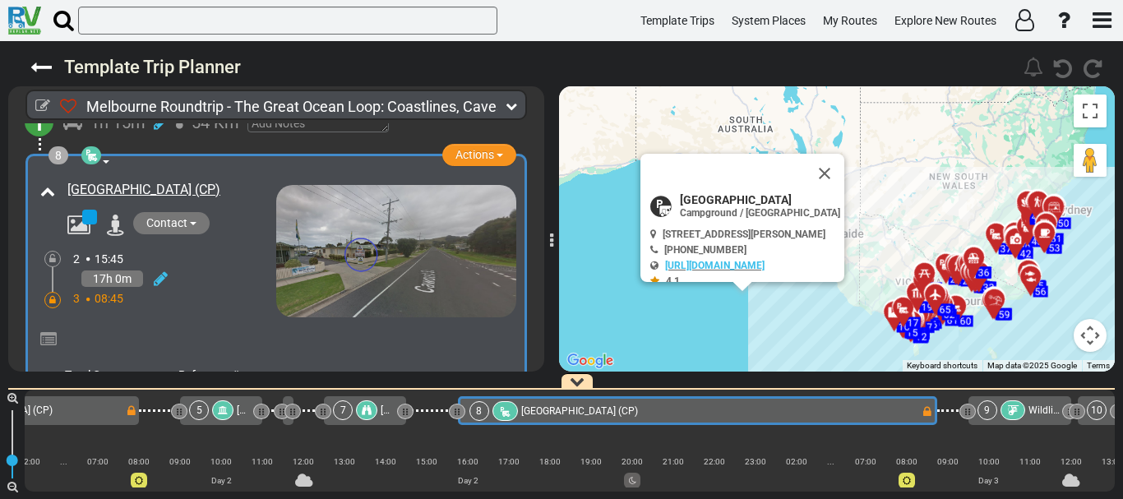
scroll to position [0, 819]
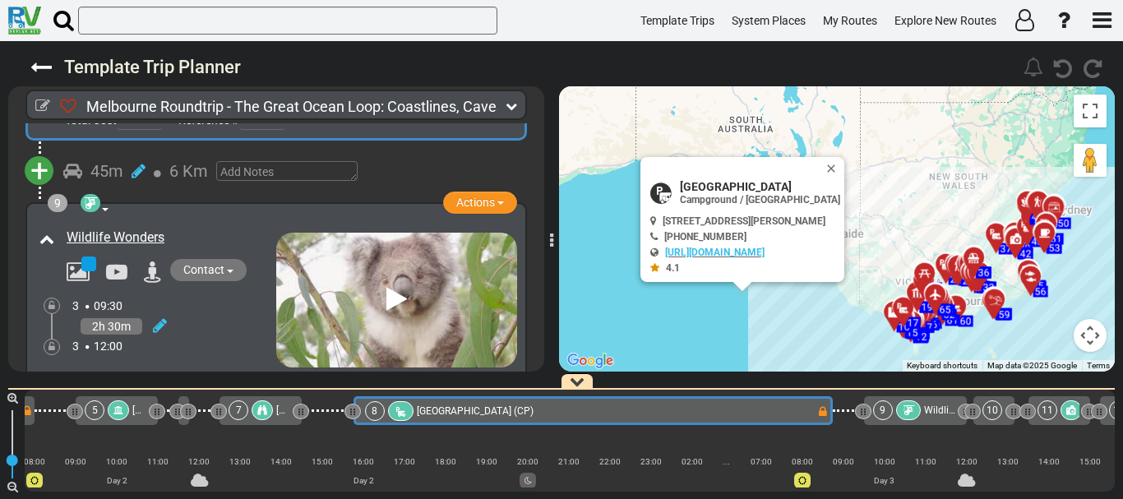
click at [212, 250] on div "Wildlife Wonders" at bounding box center [155, 296] width 241 height 144
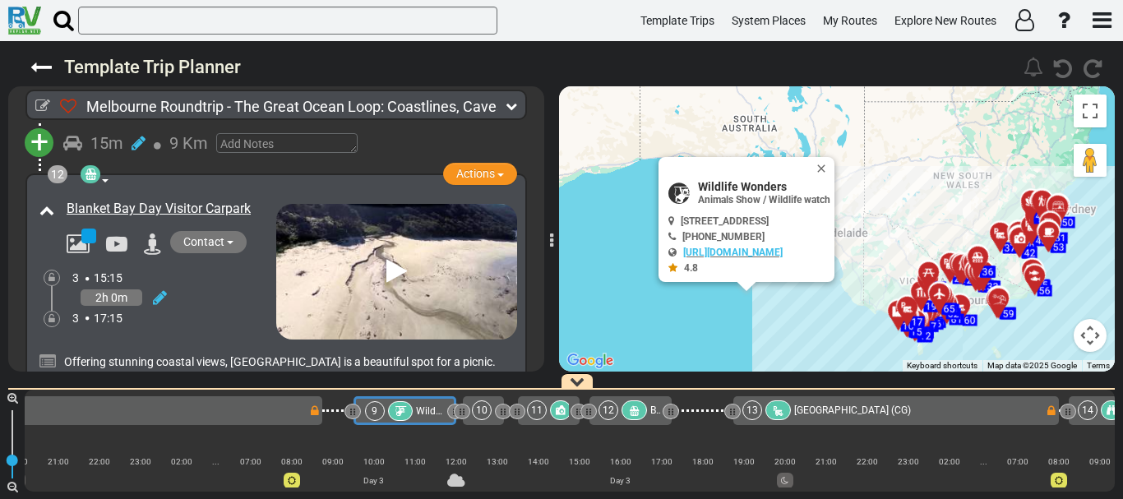
scroll to position [3378, 0]
click at [231, 285] on div "2h 0m" at bounding box center [174, 297] width 204 height 24
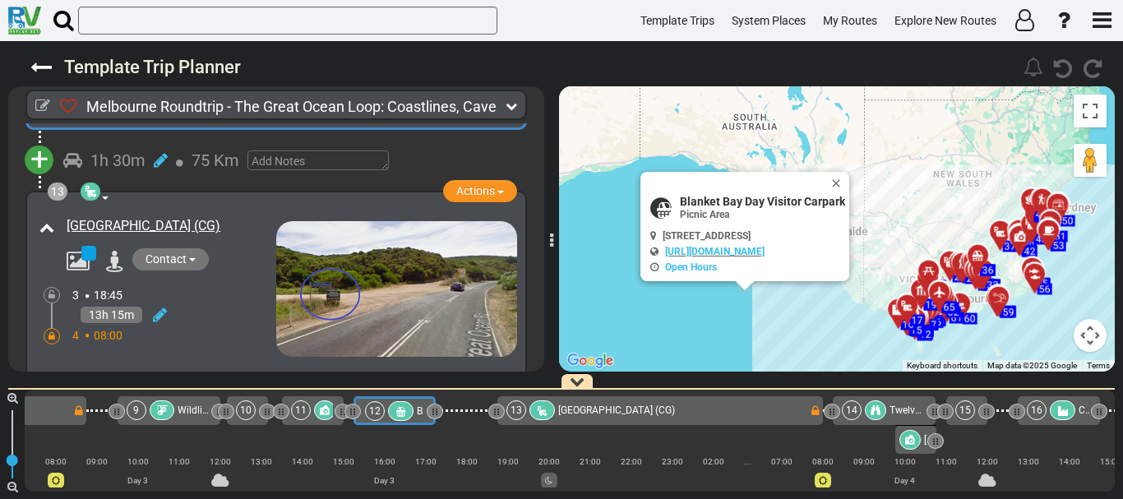
scroll to position [3703, 0]
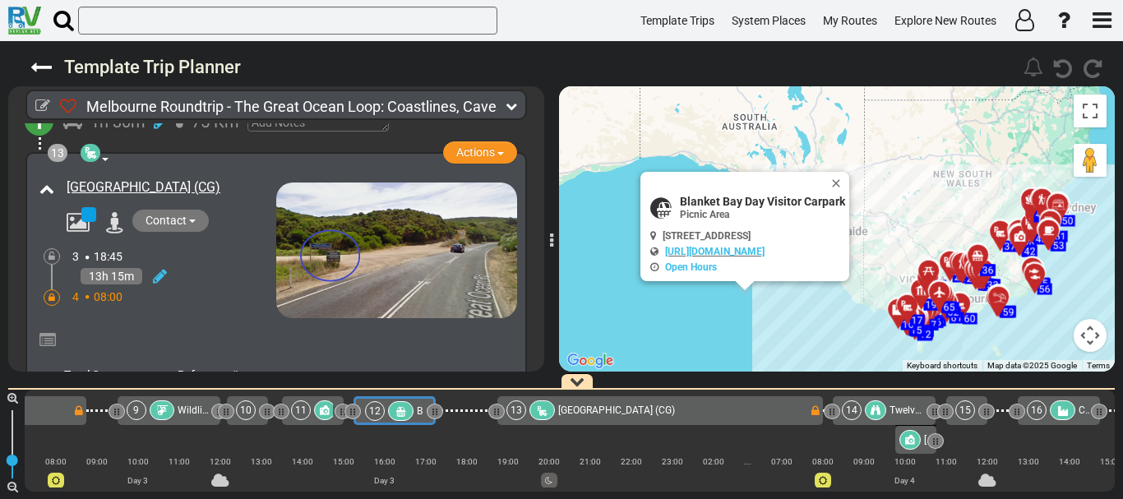
click at [348, 328] on div at bounding box center [288, 342] width 457 height 29
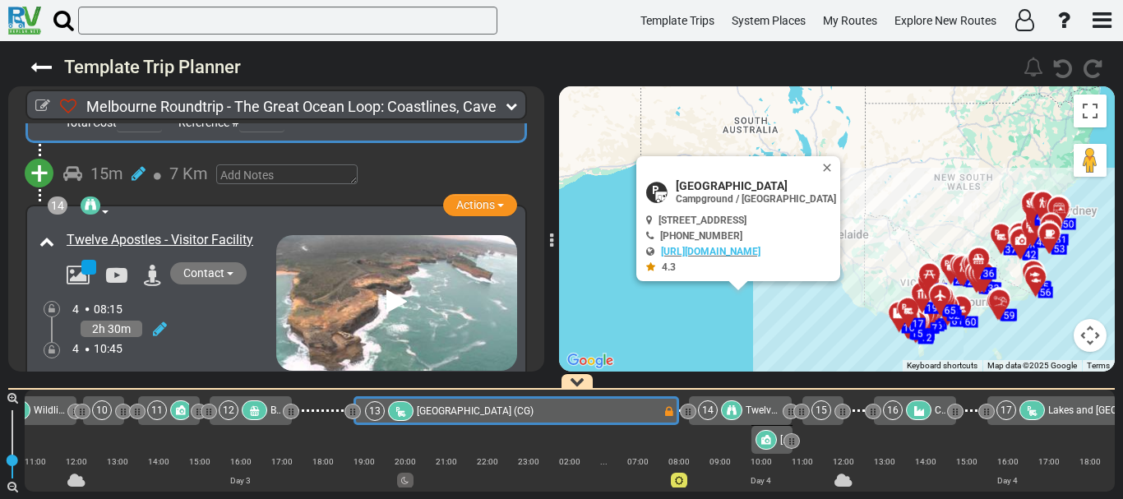
scroll to position [3955, 0]
click at [233, 316] on div "2h 30m" at bounding box center [174, 328] width 204 height 24
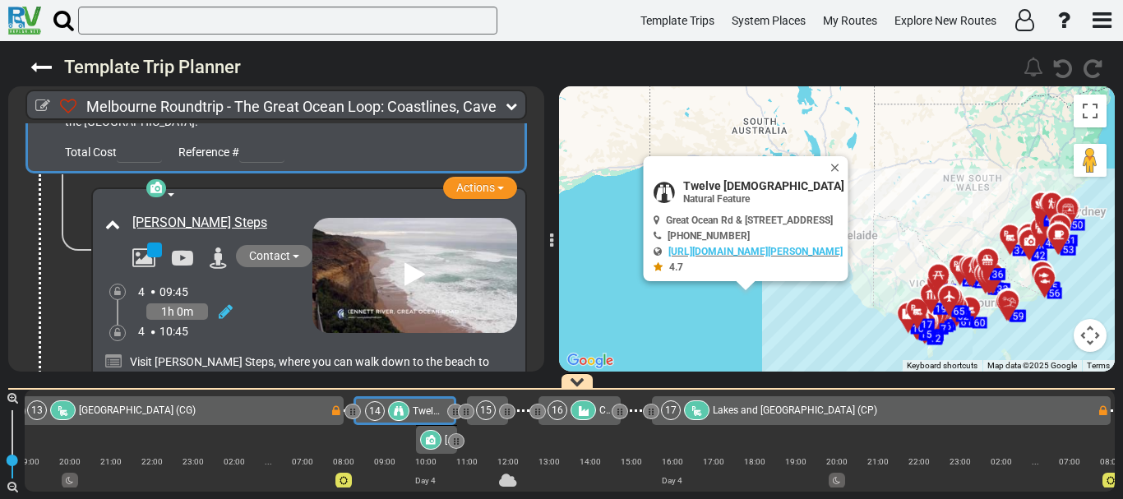
scroll to position [4276, 0]
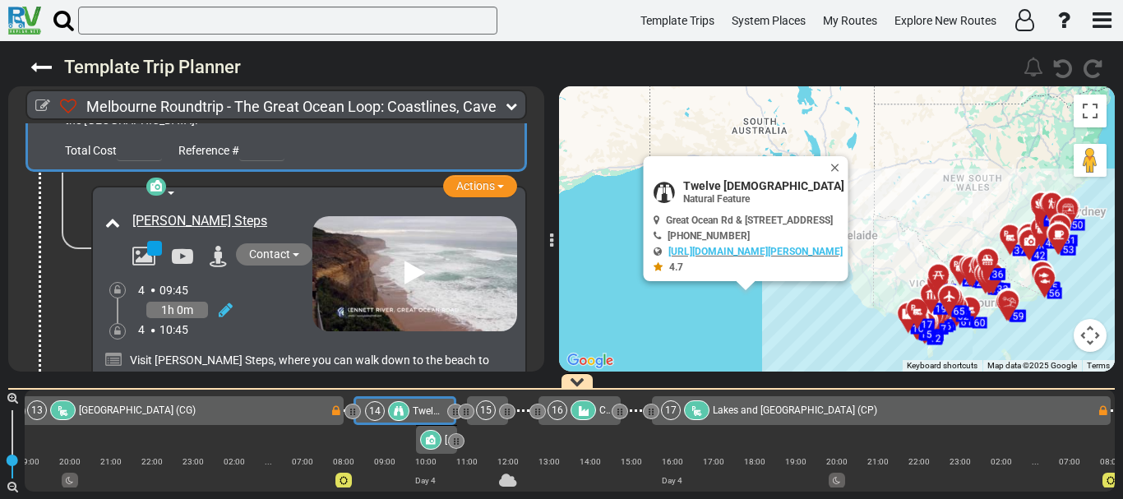
click at [233, 321] on div "4 10:45" at bounding box center [225, 329] width 174 height 16
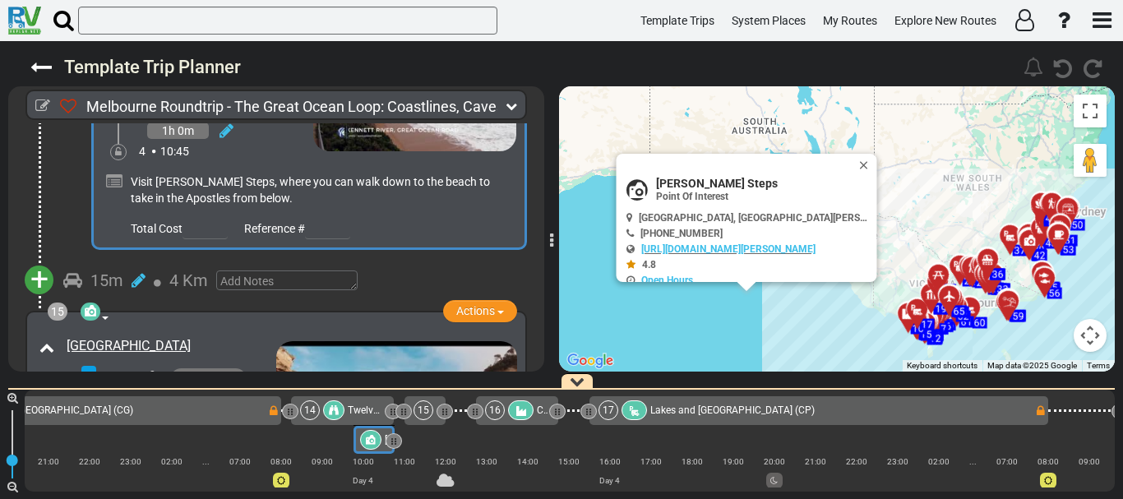
scroll to position [4637, 0]
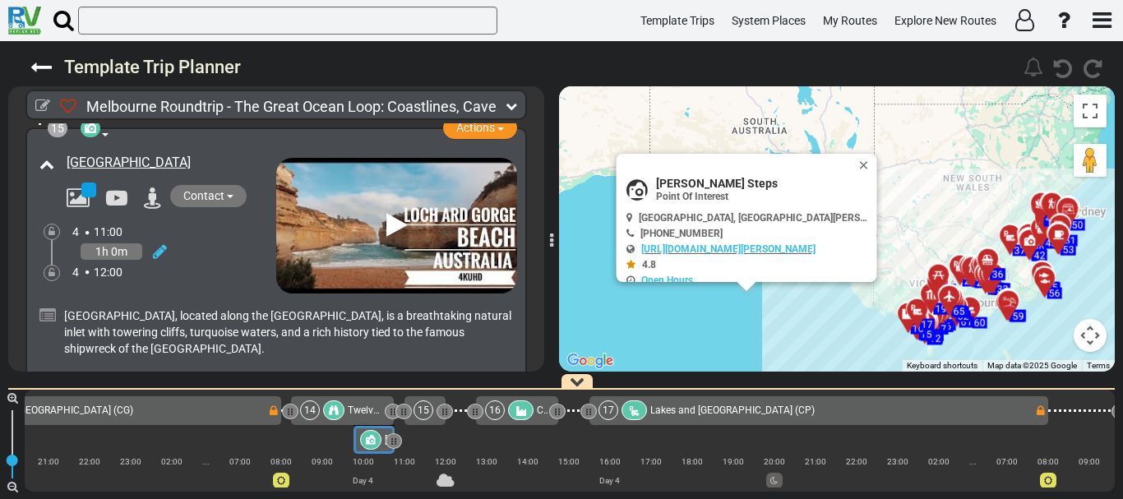
click at [229, 264] on div "4 12:00" at bounding box center [174, 272] width 204 height 16
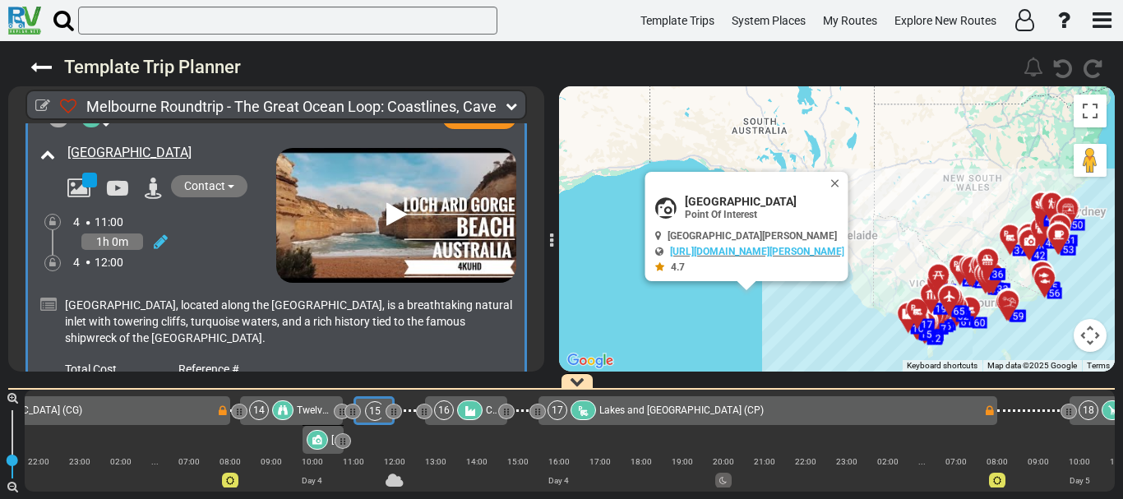
scroll to position [4649, 0]
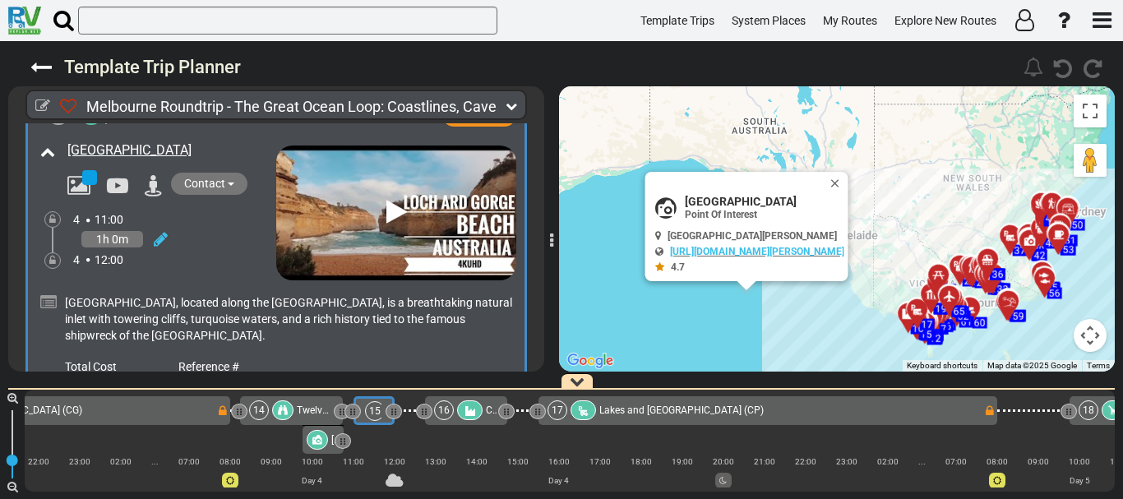
click at [464, 424] on div "16 Cheese World and Museum" at bounding box center [466, 410] width 82 height 29
click at [460, 418] on div "16" at bounding box center [460, 410] width 52 height 20
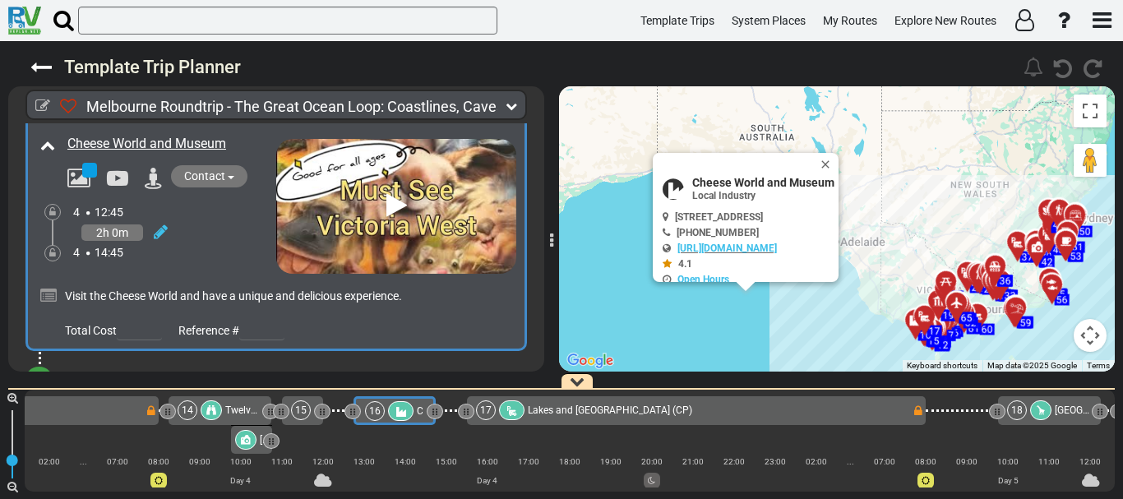
scroll to position [0, 0]
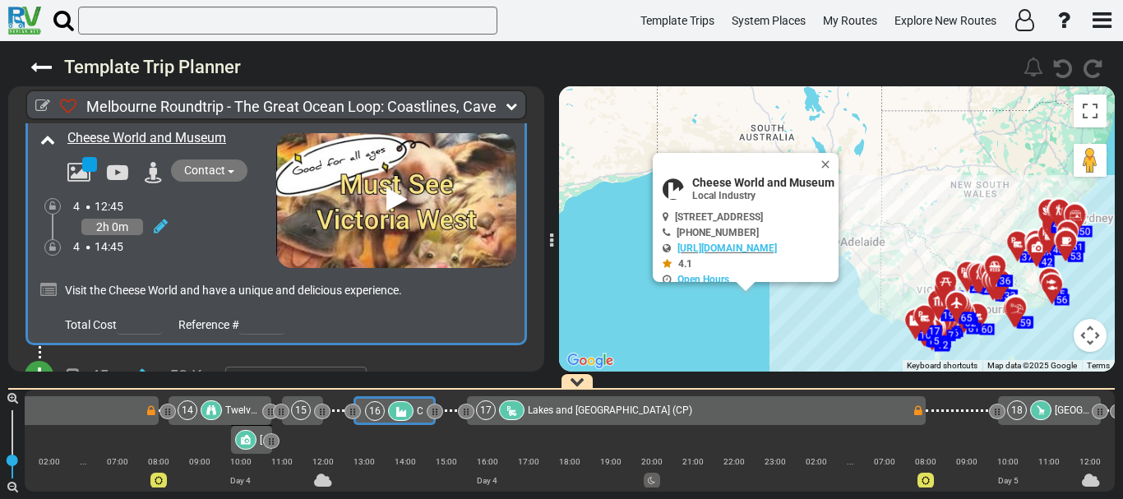
click at [506, 411] on div at bounding box center [511, 410] width 25 height 20
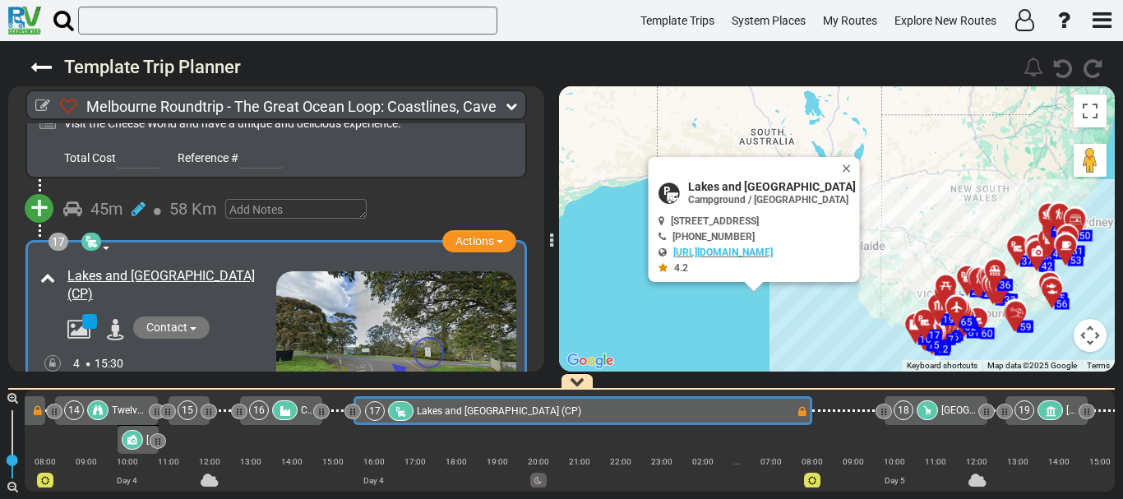
click at [191, 409] on div "15" at bounding box center [188, 410] width 20 height 20
